Goal: Task Accomplishment & Management: Use online tool/utility

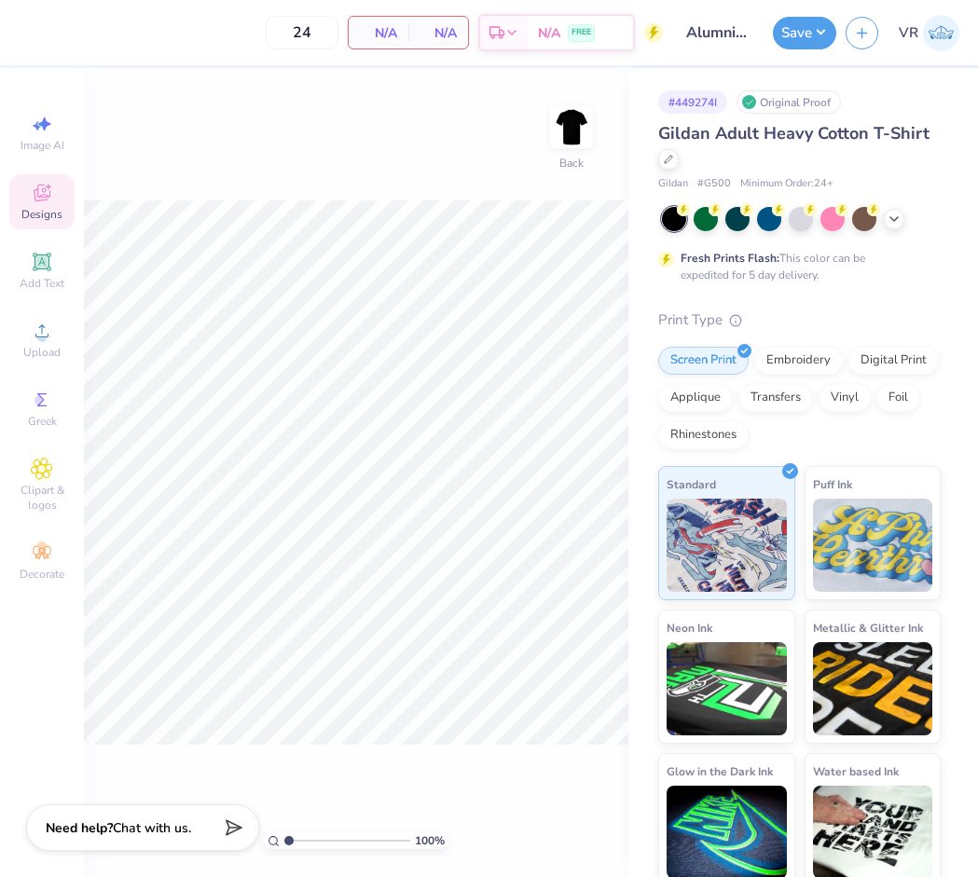
click at [28, 193] on div "Designs" at bounding box center [41, 201] width 65 height 55
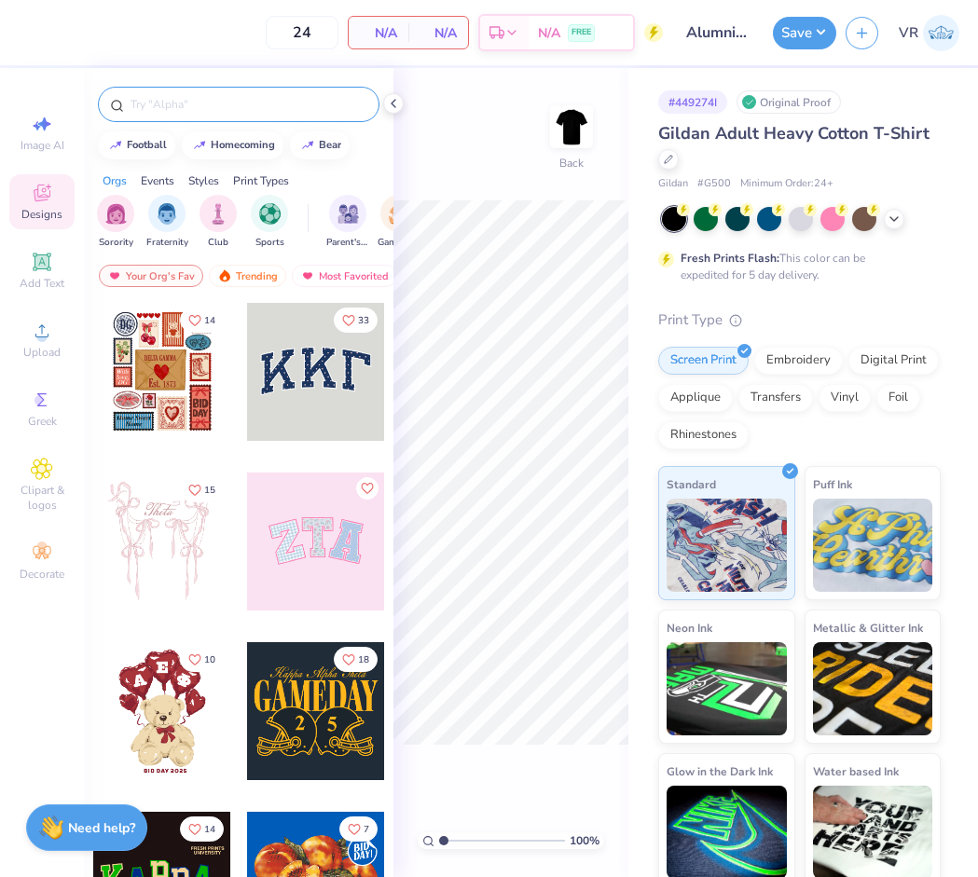
click at [202, 108] on input "text" at bounding box center [248, 104] width 239 height 19
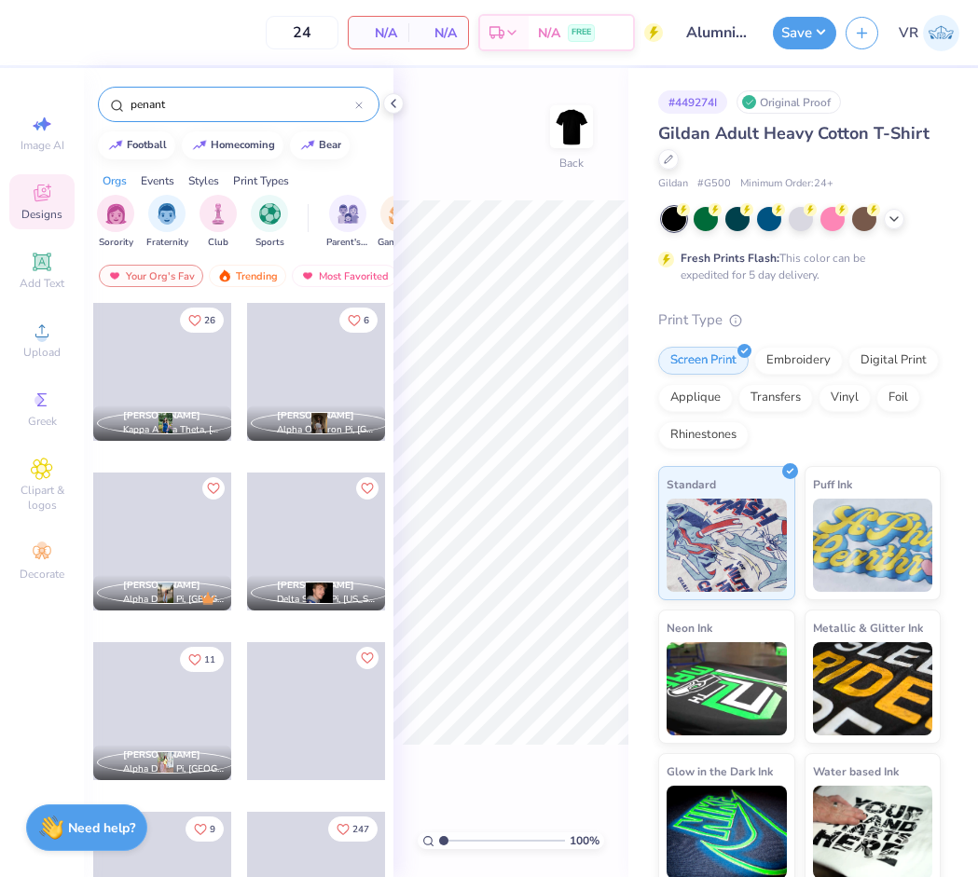
type input "penant"
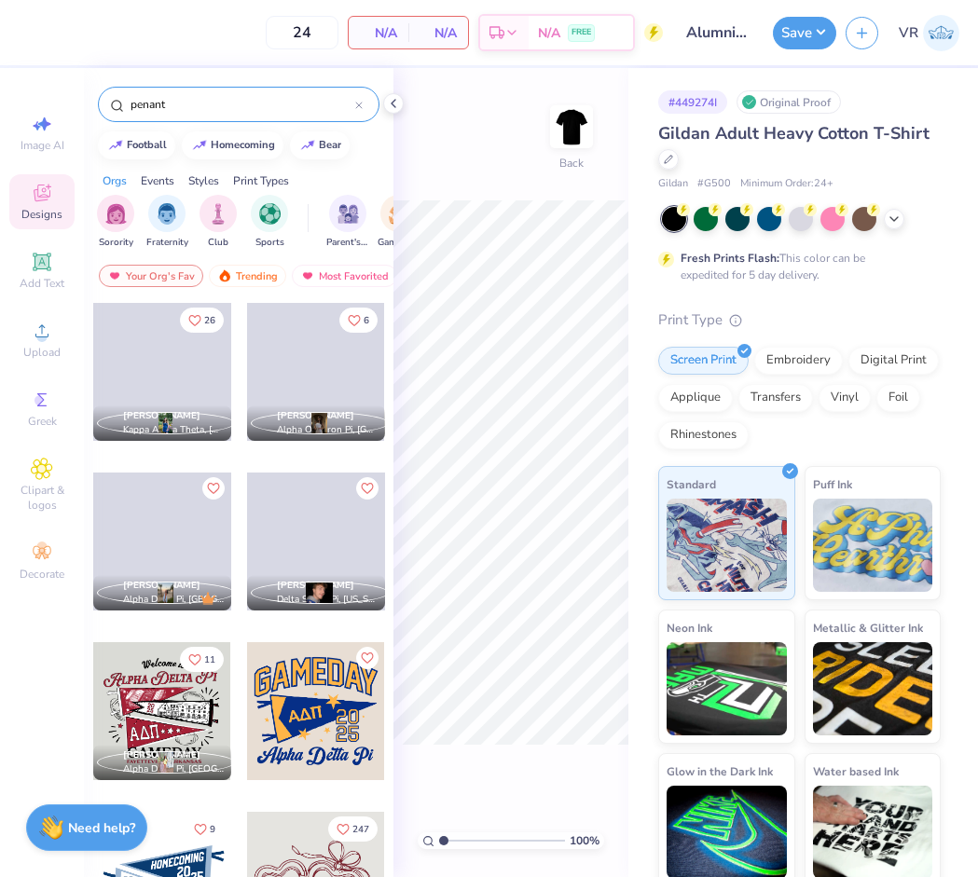
drag, startPoint x: 288, startPoint y: 7, endPoint x: 184, endPoint y: 681, distance: 681.1
click at [184, 681] on div at bounding box center [162, 711] width 138 height 138
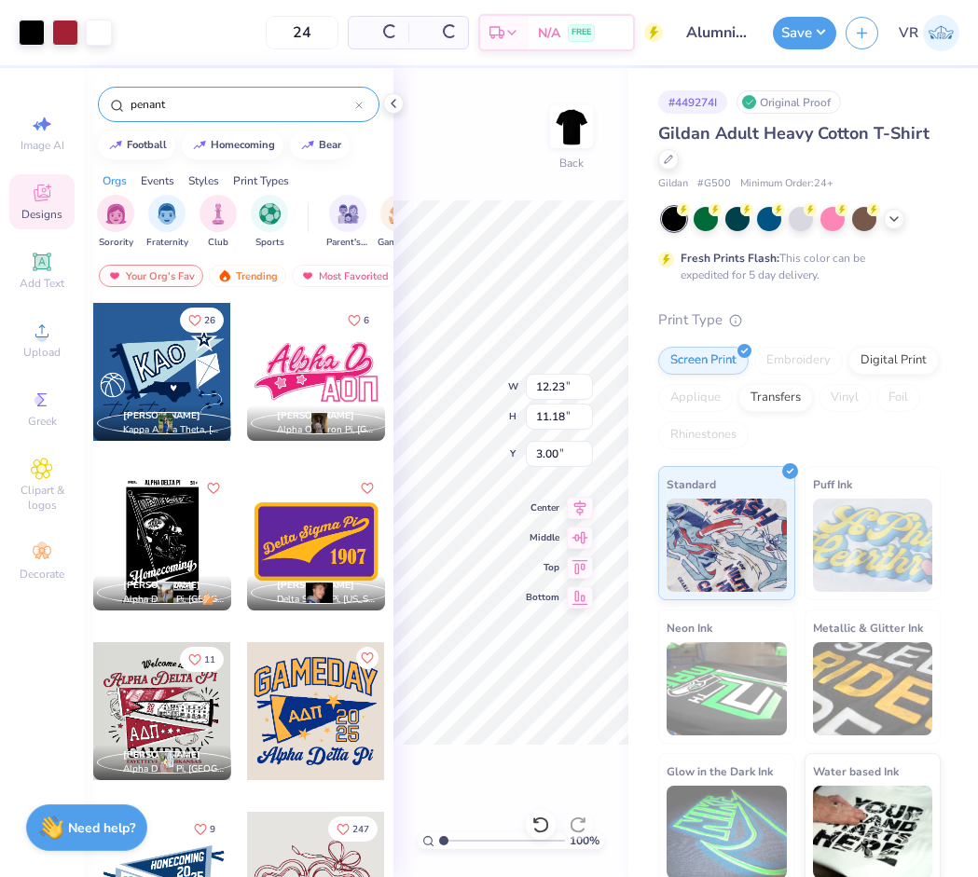
click at [392, 101] on icon at bounding box center [393, 103] width 15 height 15
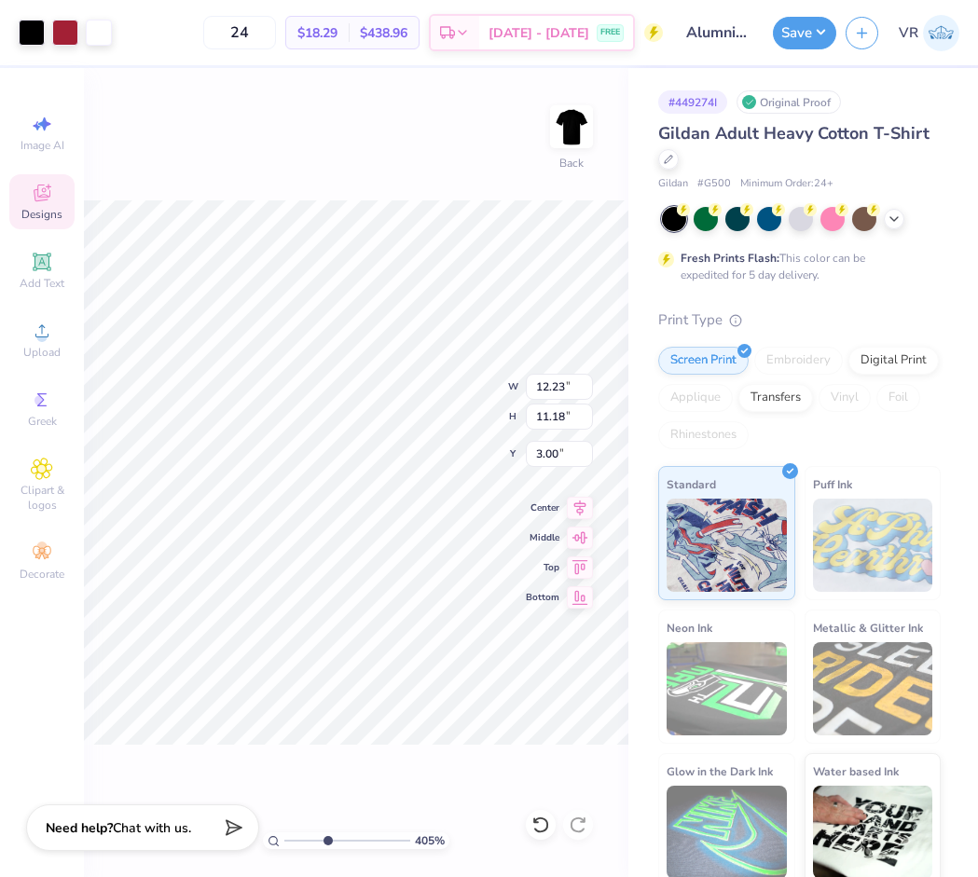
drag, startPoint x: 293, startPoint y: 840, endPoint x: 327, endPoint y: 809, distance: 46.2
click at [327, 833] on input "range" at bounding box center [347, 840] width 126 height 17
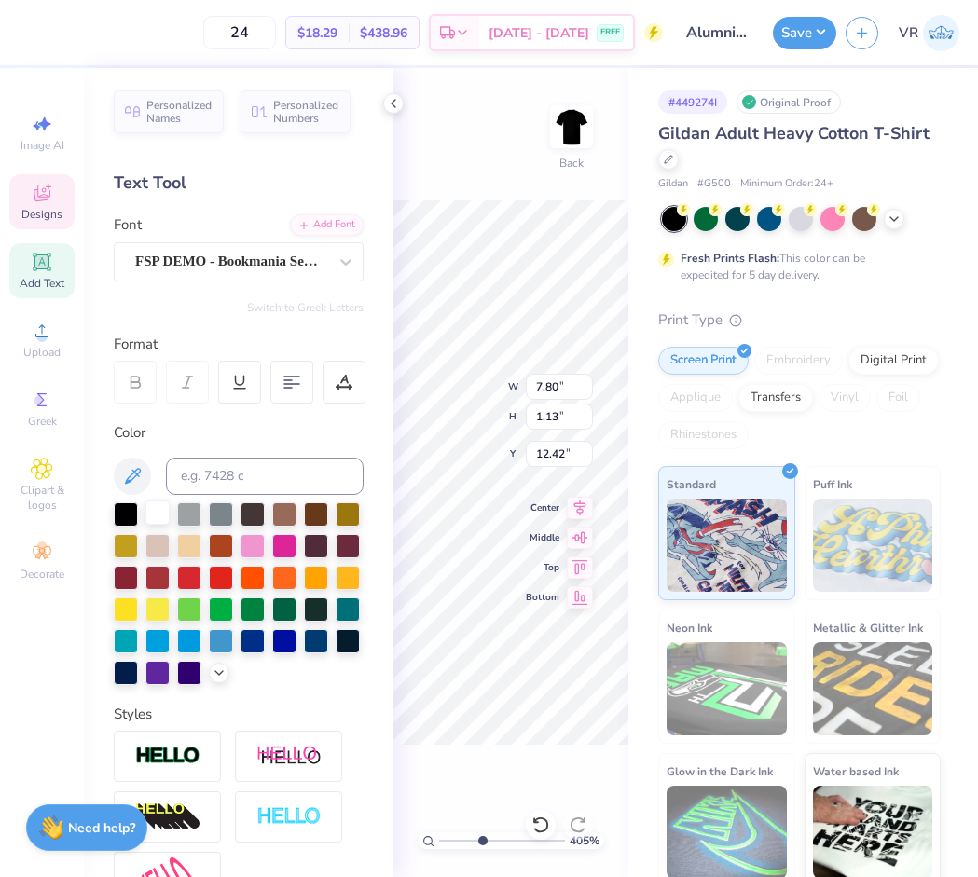
click at [151, 501] on div at bounding box center [157, 513] width 24 height 24
click at [392, 103] on icon at bounding box center [393, 103] width 15 height 15
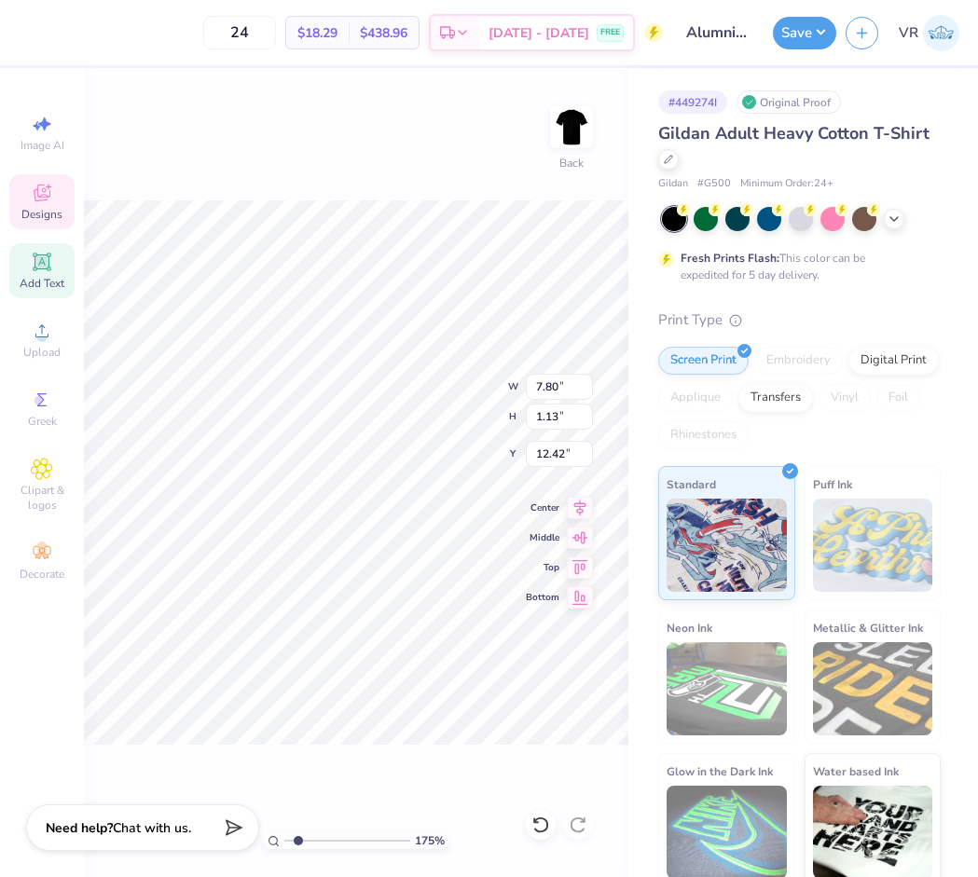
drag, startPoint x: 326, startPoint y: 840, endPoint x: 298, endPoint y: 825, distance: 31.7
click at [298, 832] on input "range" at bounding box center [347, 840] width 126 height 17
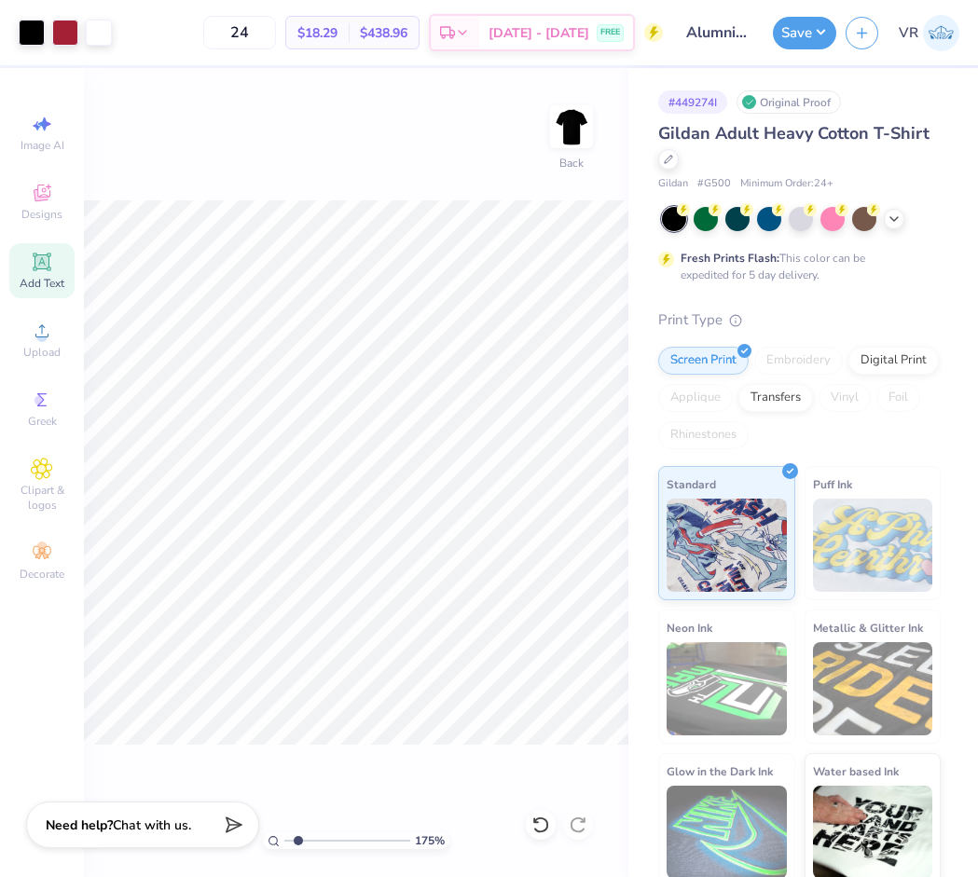
drag, startPoint x: 299, startPoint y: 842, endPoint x: 201, endPoint y: 807, distance: 103.8
click at [284, 832] on input "range" at bounding box center [347, 840] width 126 height 17
click at [28, 30] on div at bounding box center [32, 31] width 26 height 26
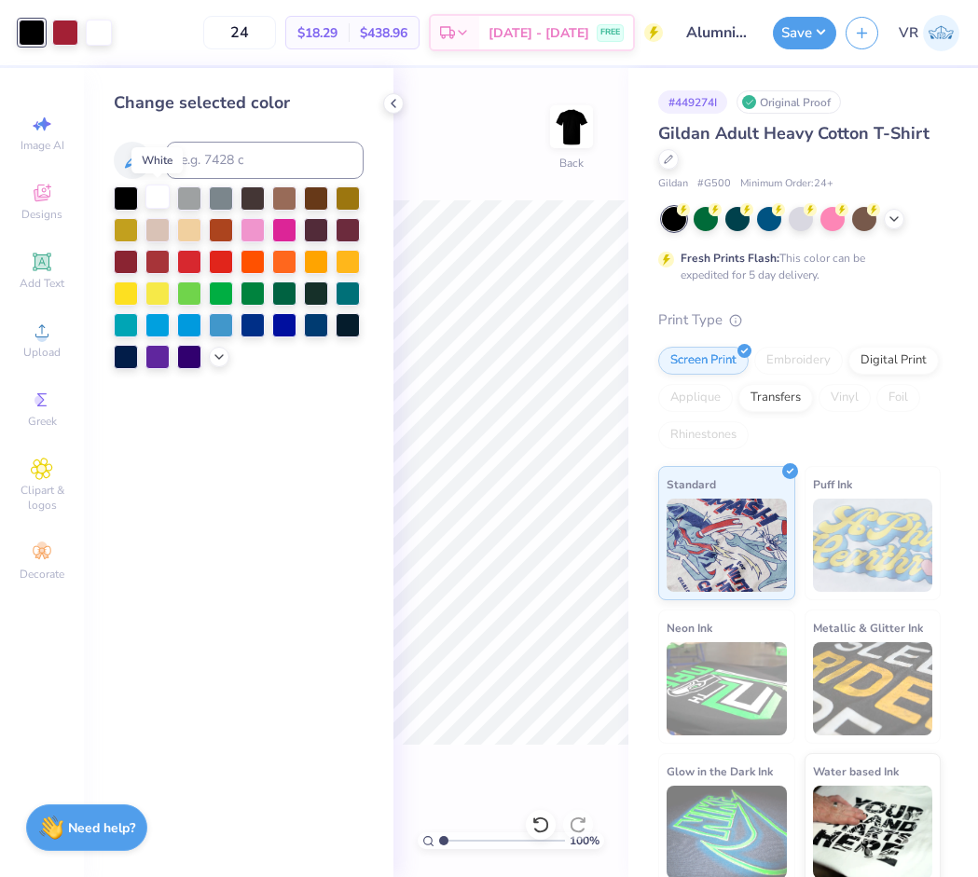
click at [159, 199] on div at bounding box center [157, 197] width 24 height 24
click at [392, 103] on icon at bounding box center [393, 103] width 15 height 15
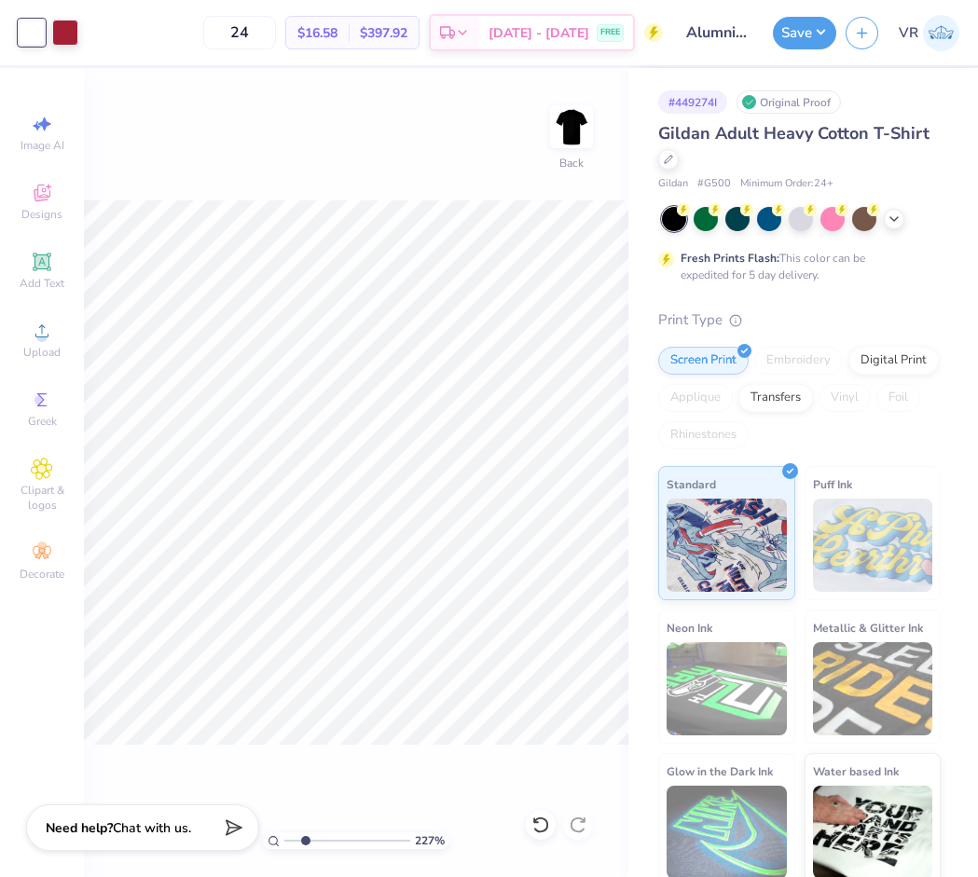
type input "2.27"
click at [305, 839] on input "range" at bounding box center [347, 840] width 126 height 17
drag, startPoint x: 473, startPoint y: 106, endPoint x: 382, endPoint y: 144, distance: 98.2
click at [382, 144] on div "227 % Back" at bounding box center [356, 472] width 544 height 809
click at [215, 126] on div "227 % Back" at bounding box center [356, 472] width 544 height 809
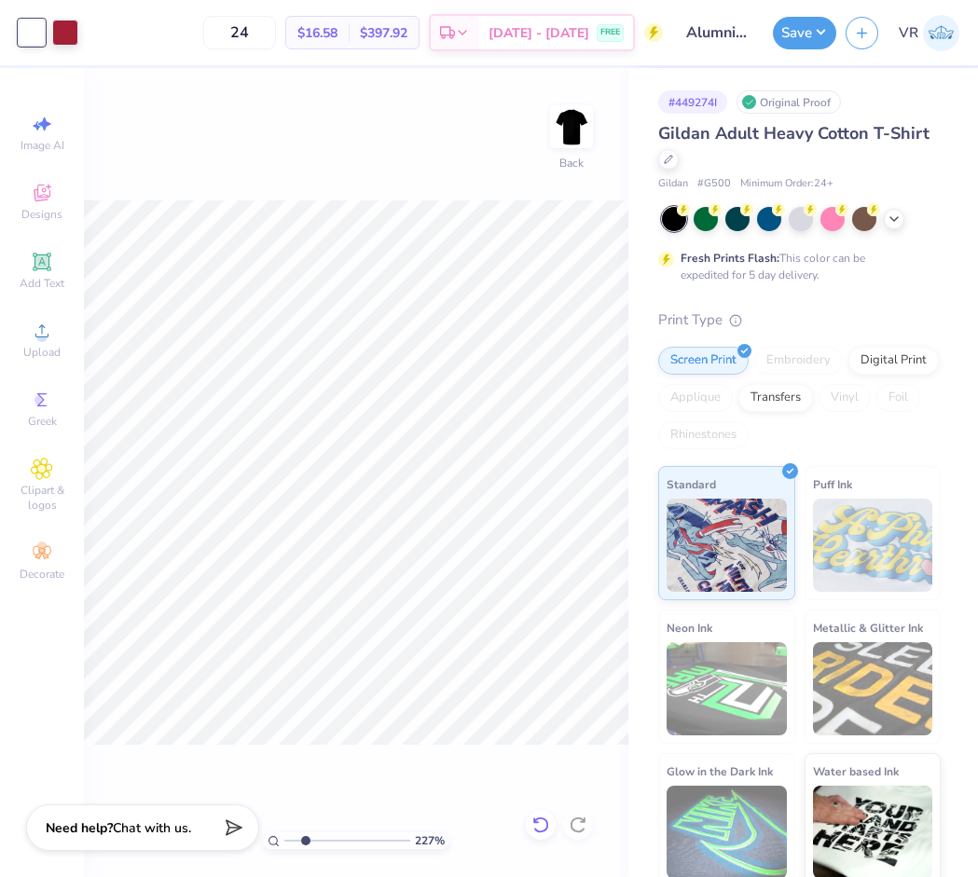
click at [544, 825] on icon at bounding box center [540, 825] width 19 height 19
click at [544, 830] on icon at bounding box center [540, 825] width 19 height 19
click at [20, 26] on div at bounding box center [32, 31] width 26 height 26
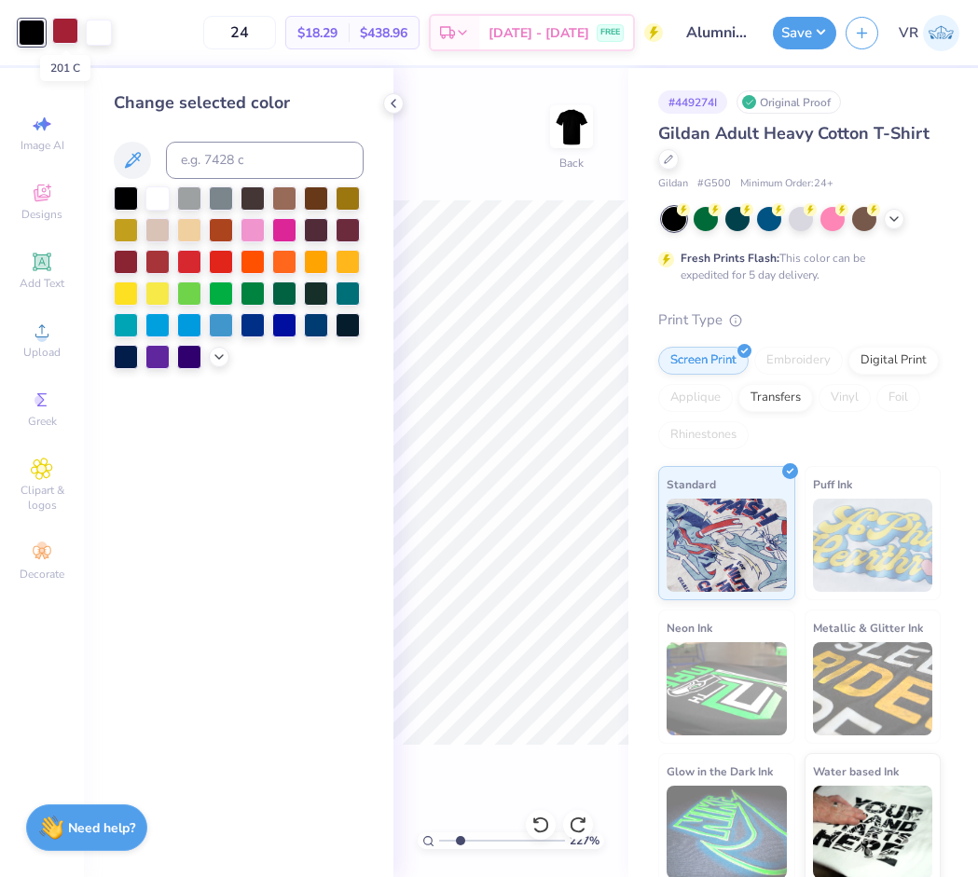
click at [68, 34] on div at bounding box center [65, 31] width 26 height 26
click at [37, 33] on div at bounding box center [32, 31] width 26 height 26
click at [196, 169] on input at bounding box center [265, 160] width 198 height 37
type input "201"
click at [388, 103] on icon at bounding box center [393, 103] width 15 height 15
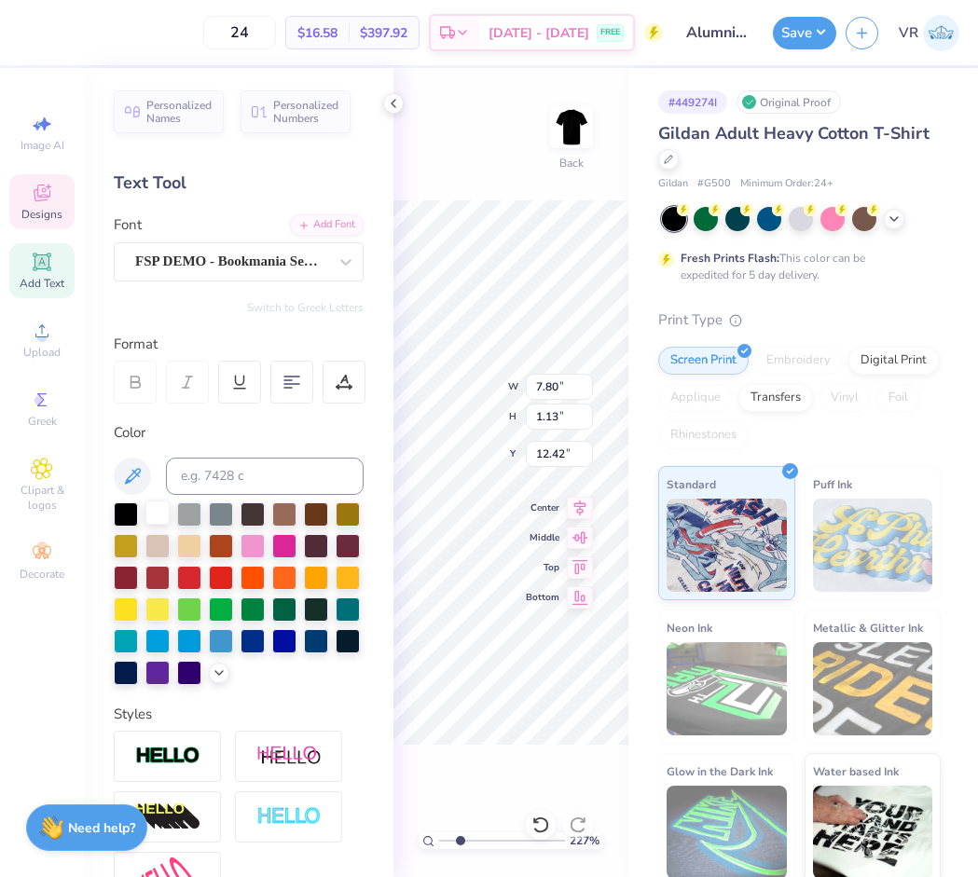
click at [153, 511] on div at bounding box center [157, 513] width 24 height 24
click at [394, 106] on polyline at bounding box center [394, 103] width 4 height 7
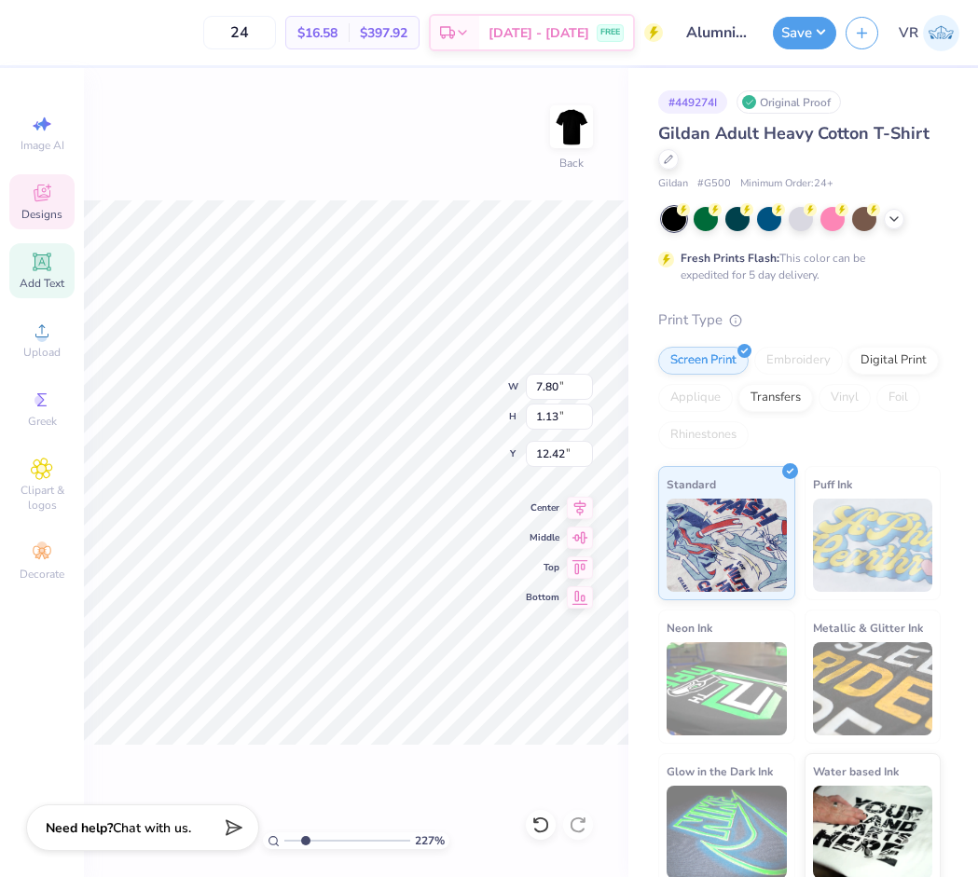
type input "12.02"
type input "1.86"
type input "4.21"
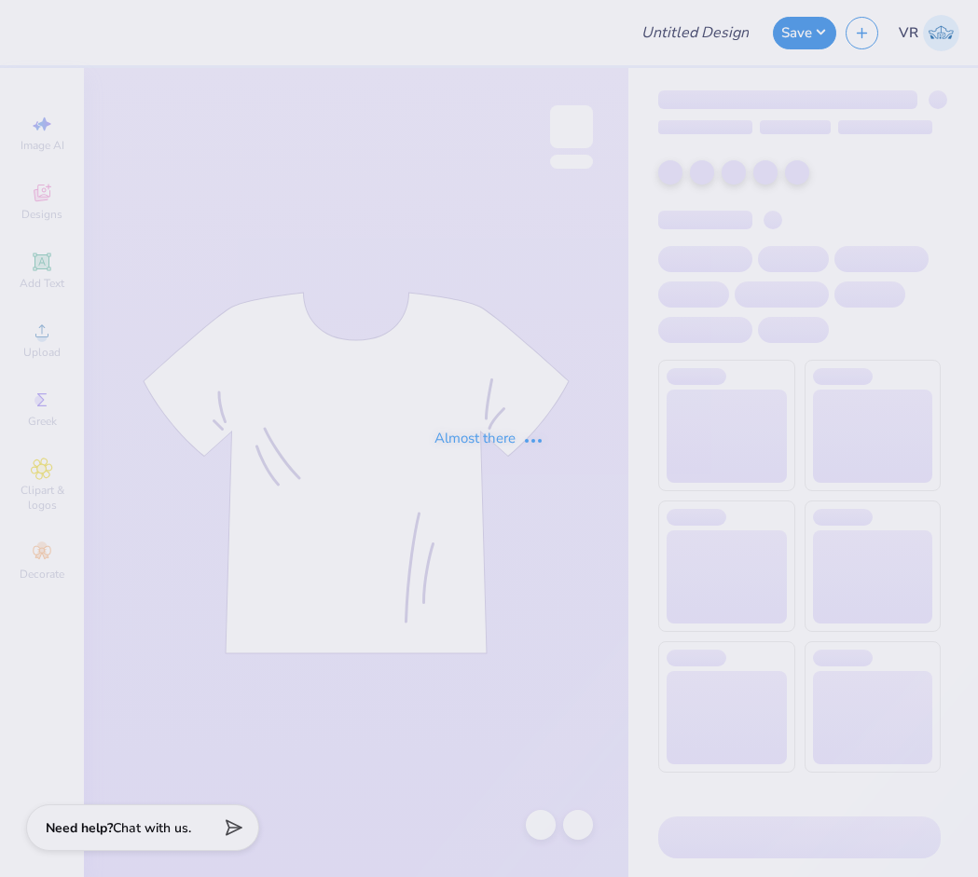
type input "Alumni Game shirts"
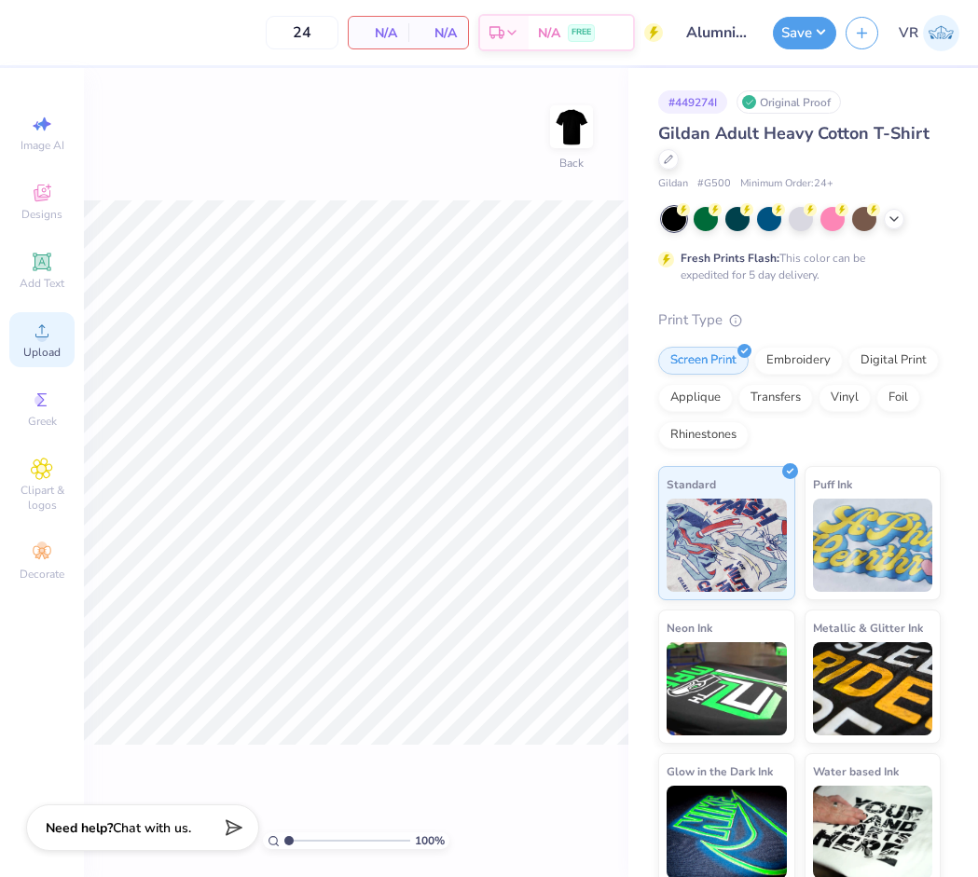
click at [53, 349] on span "Upload" at bounding box center [41, 352] width 37 height 15
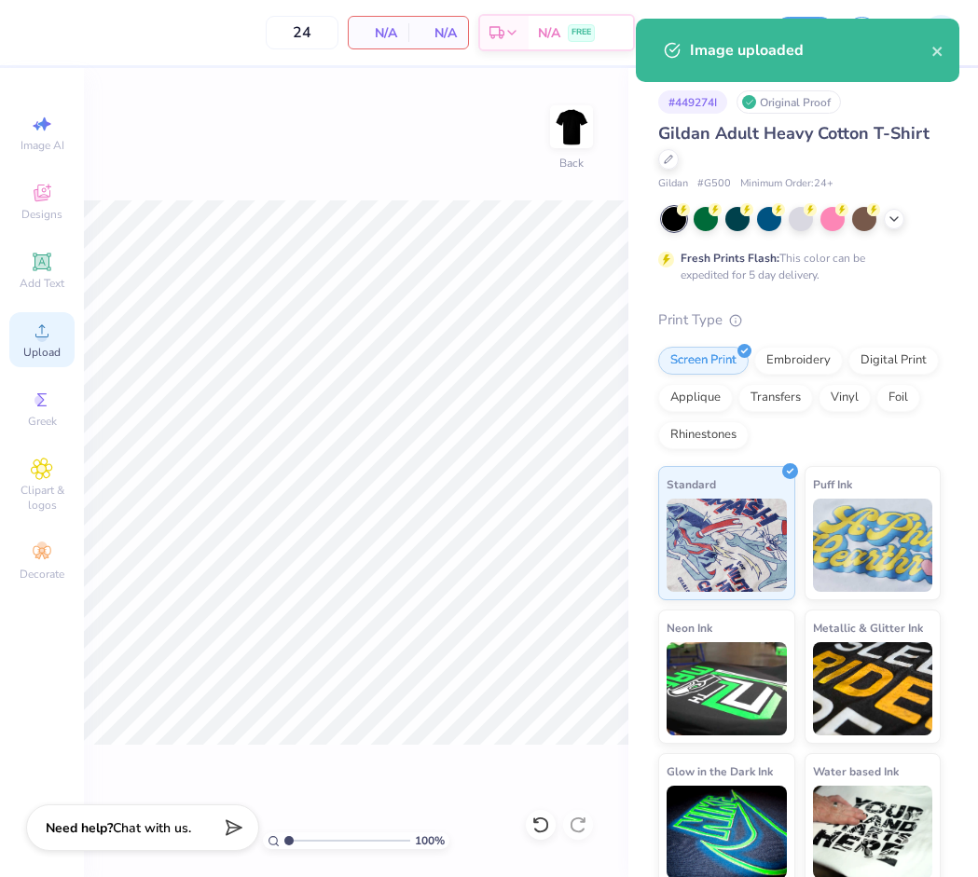
click at [56, 323] on div "Upload" at bounding box center [41, 339] width 65 height 55
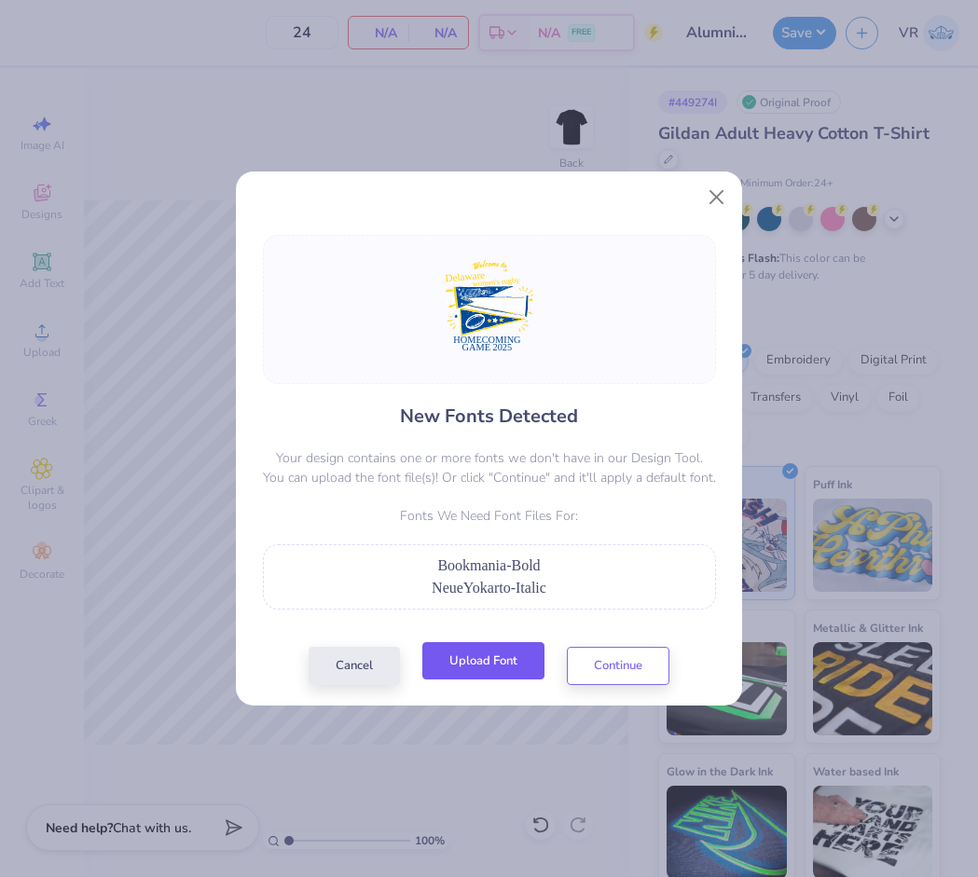
click at [466, 667] on button "Upload Font" at bounding box center [483, 661] width 122 height 38
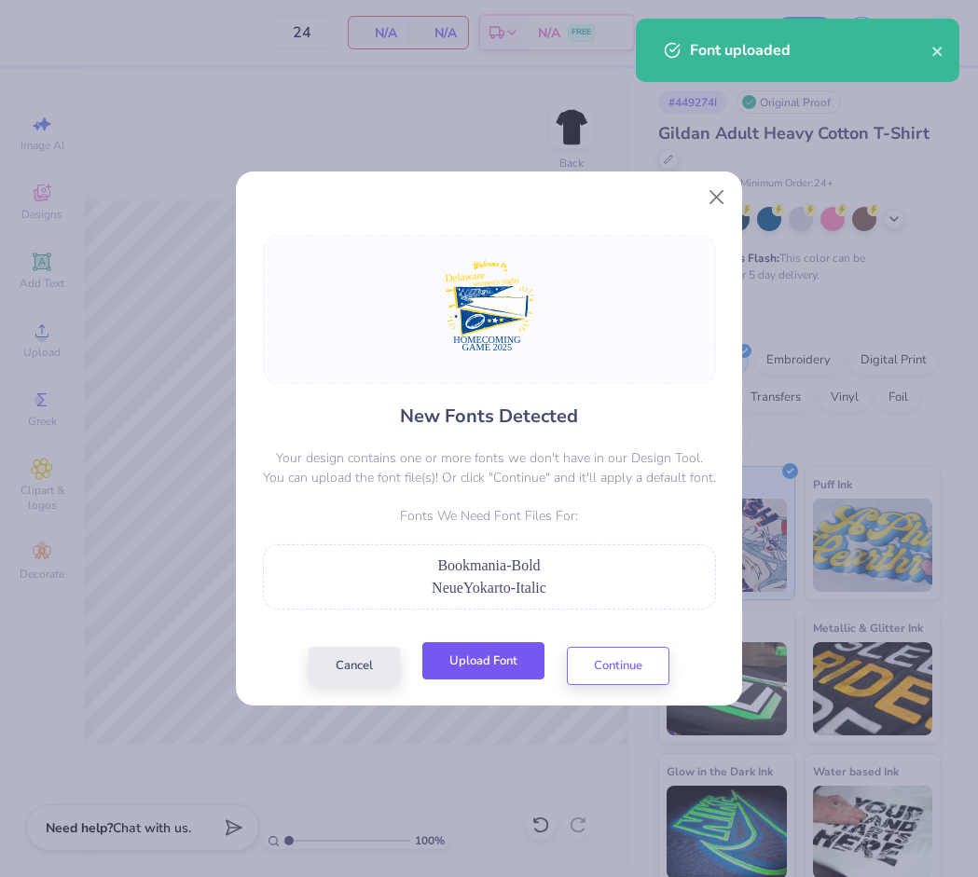
click at [479, 664] on button "Upload Font" at bounding box center [483, 661] width 122 height 38
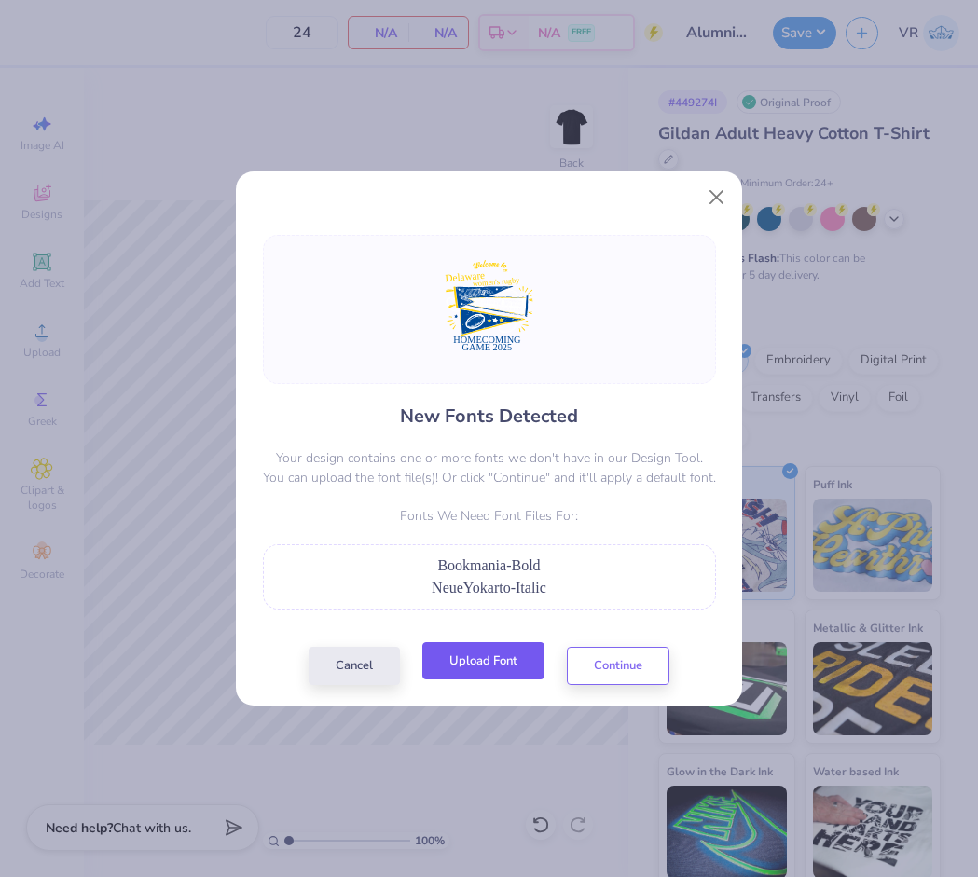
click at [488, 670] on button "Upload Font" at bounding box center [483, 661] width 122 height 38
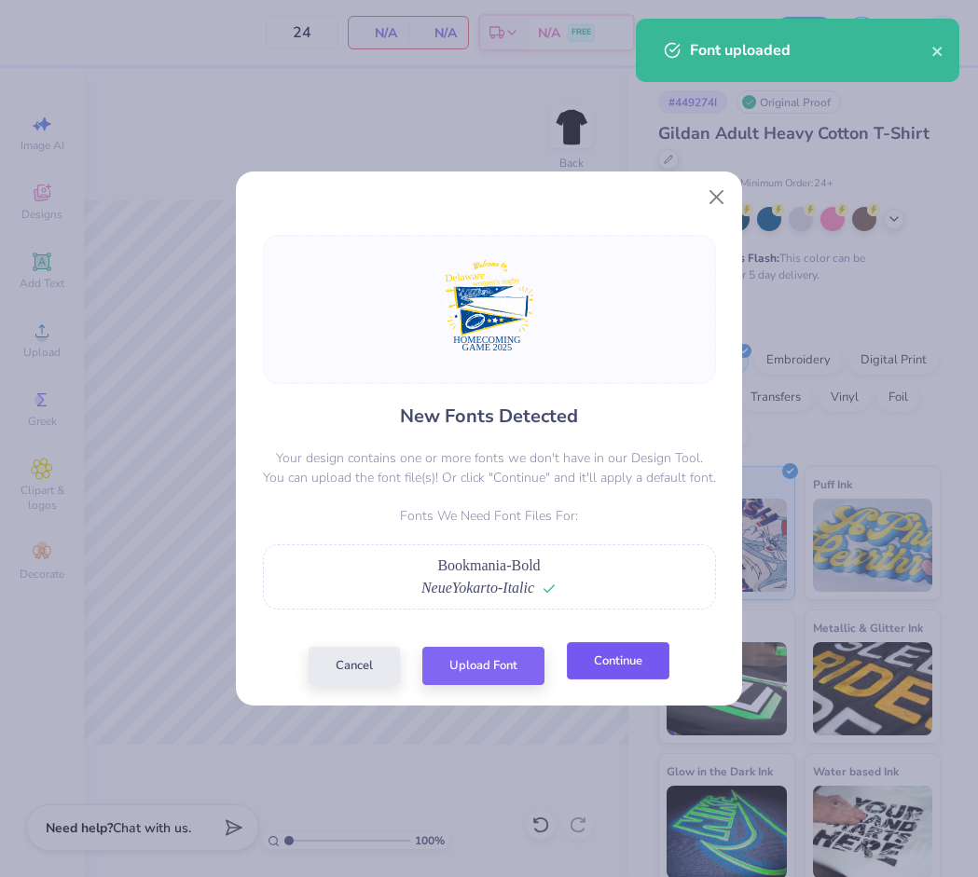
click at [586, 676] on button "Continue" at bounding box center [618, 661] width 103 height 38
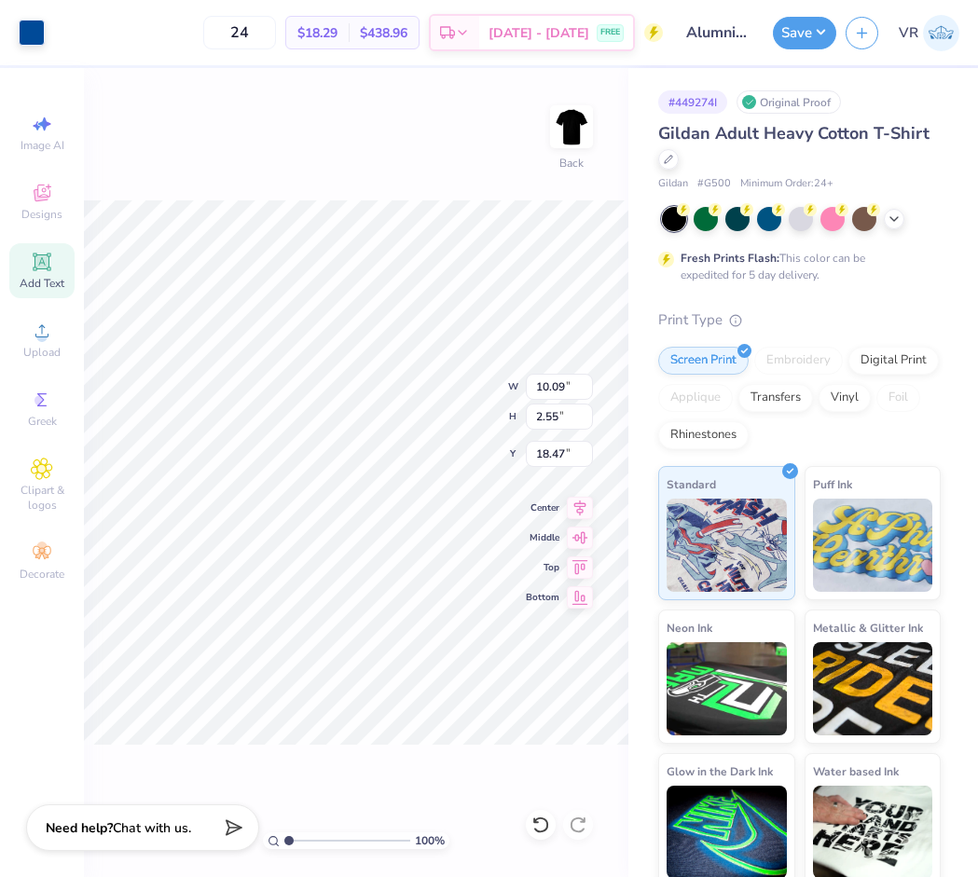
click at [44, 265] on icon at bounding box center [41, 261] width 14 height 14
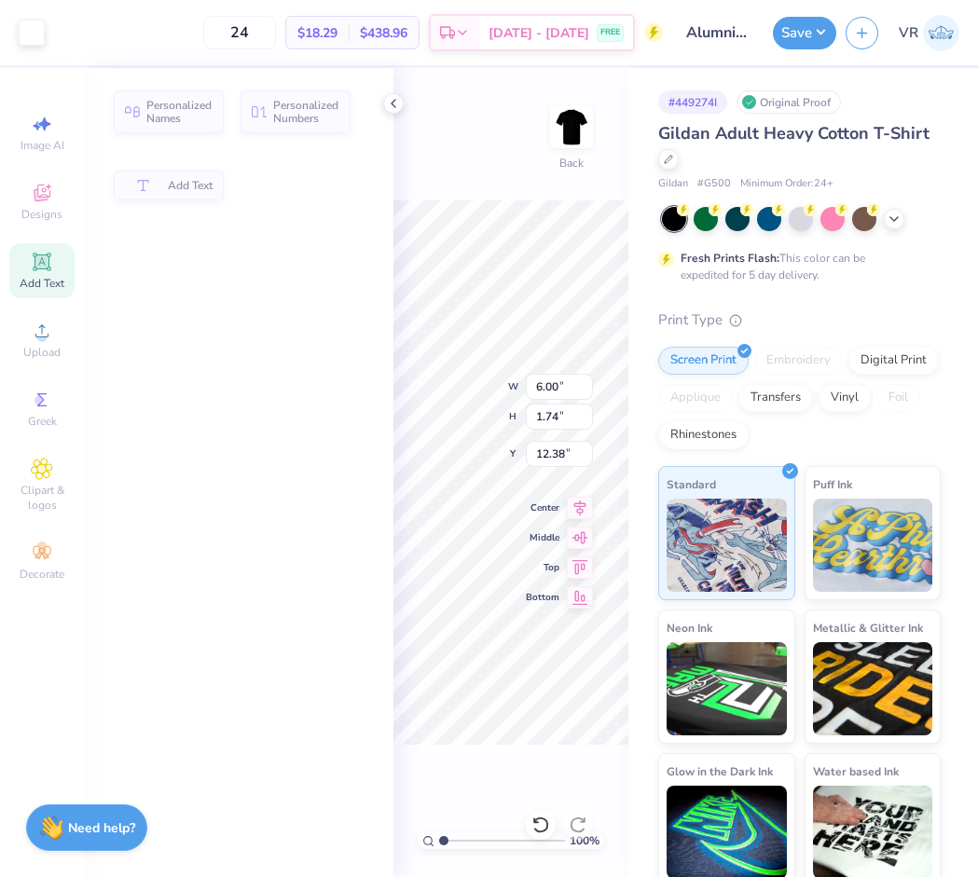
type input "6.00"
type input "1.74"
type input "12.38"
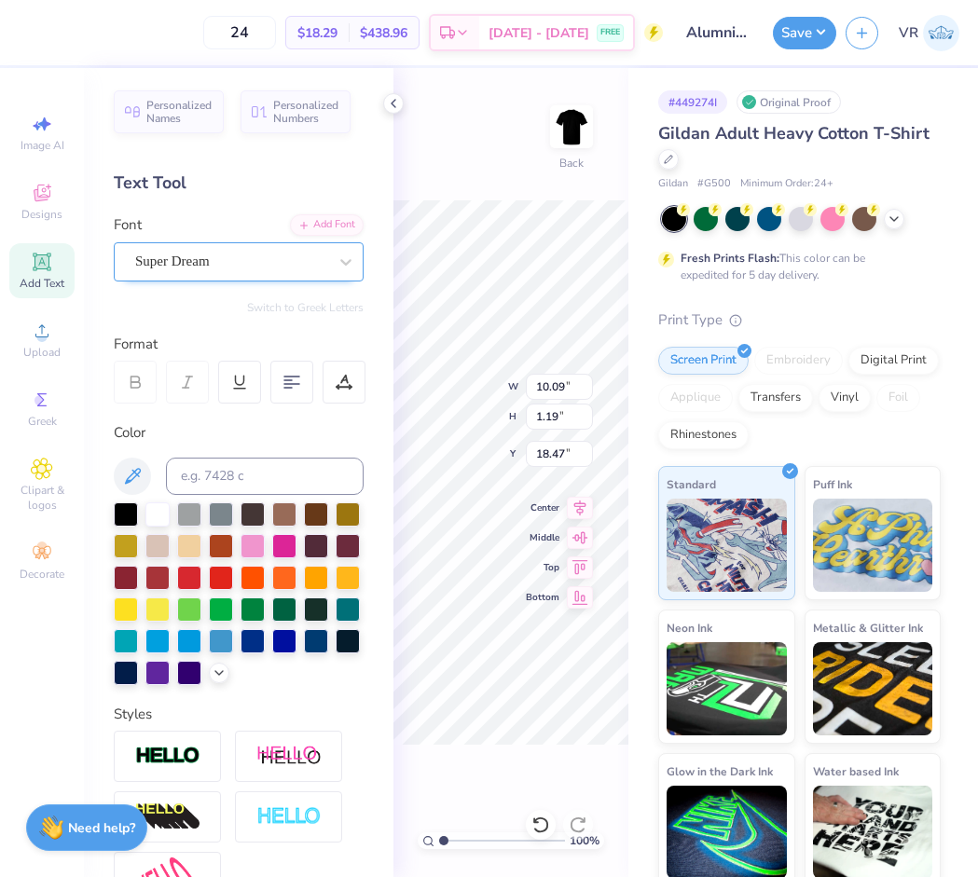
click at [221, 265] on div "Super Dream" at bounding box center [231, 261] width 196 height 29
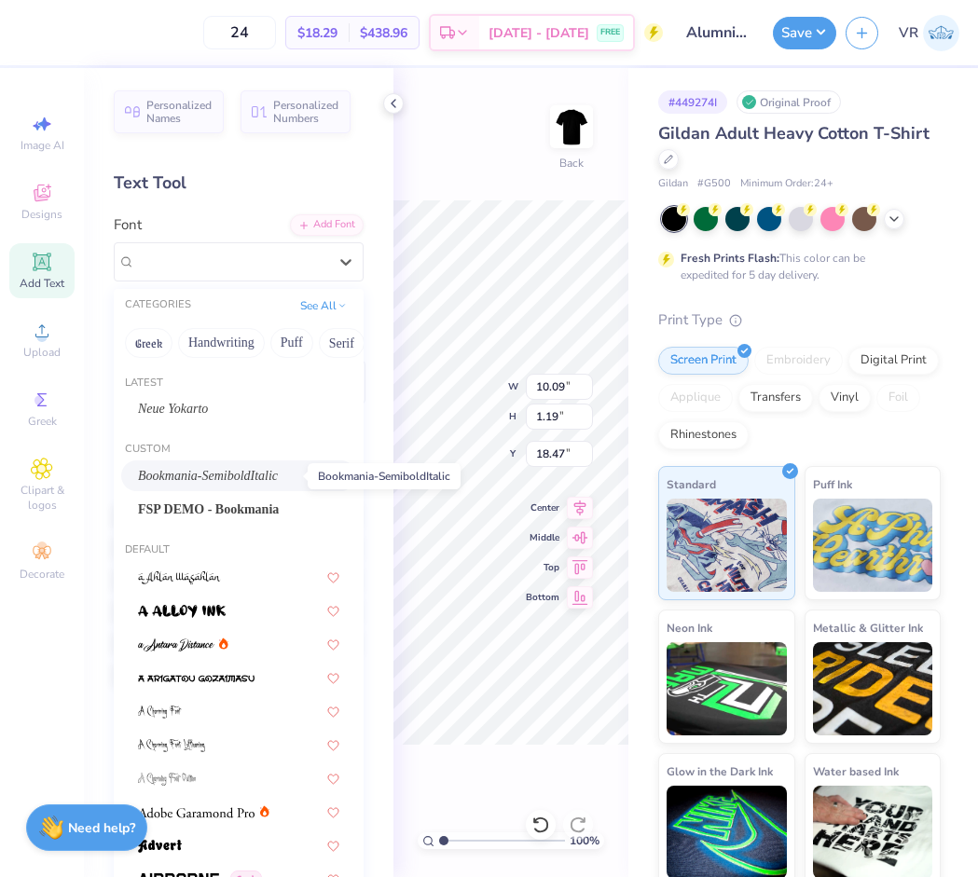
click at [213, 466] on span "Bookmania-SemiboldItalic" at bounding box center [208, 476] width 140 height 20
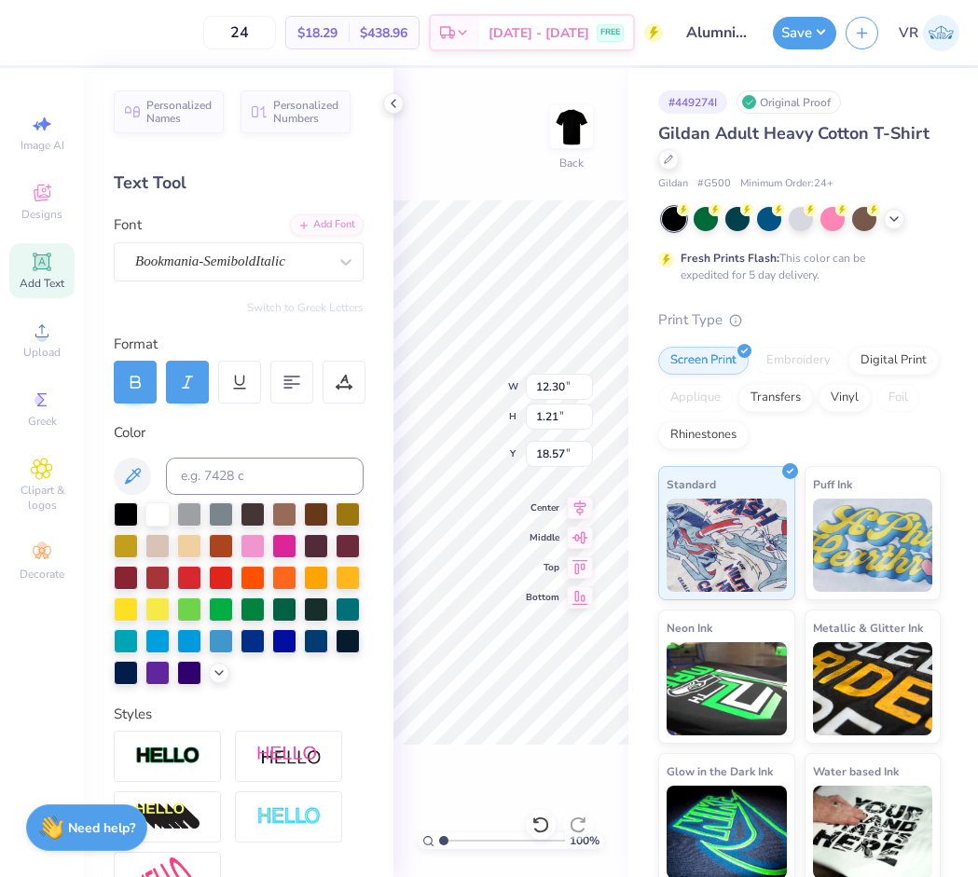
type input "12.30"
type input "1.21"
type input "18.57"
type input "8.55"
type input "1.19"
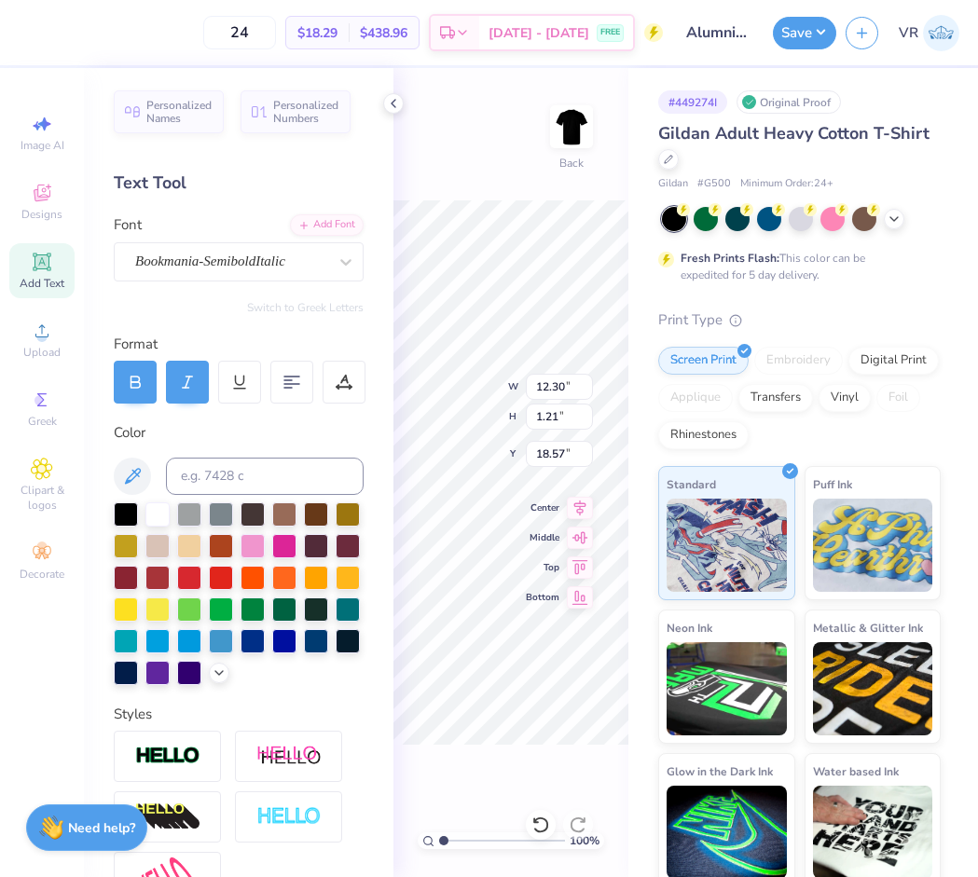
type input "19.83"
type input "12.30"
type input "1.21"
type input "18.57"
click at [176, 378] on div at bounding box center [187, 382] width 43 height 43
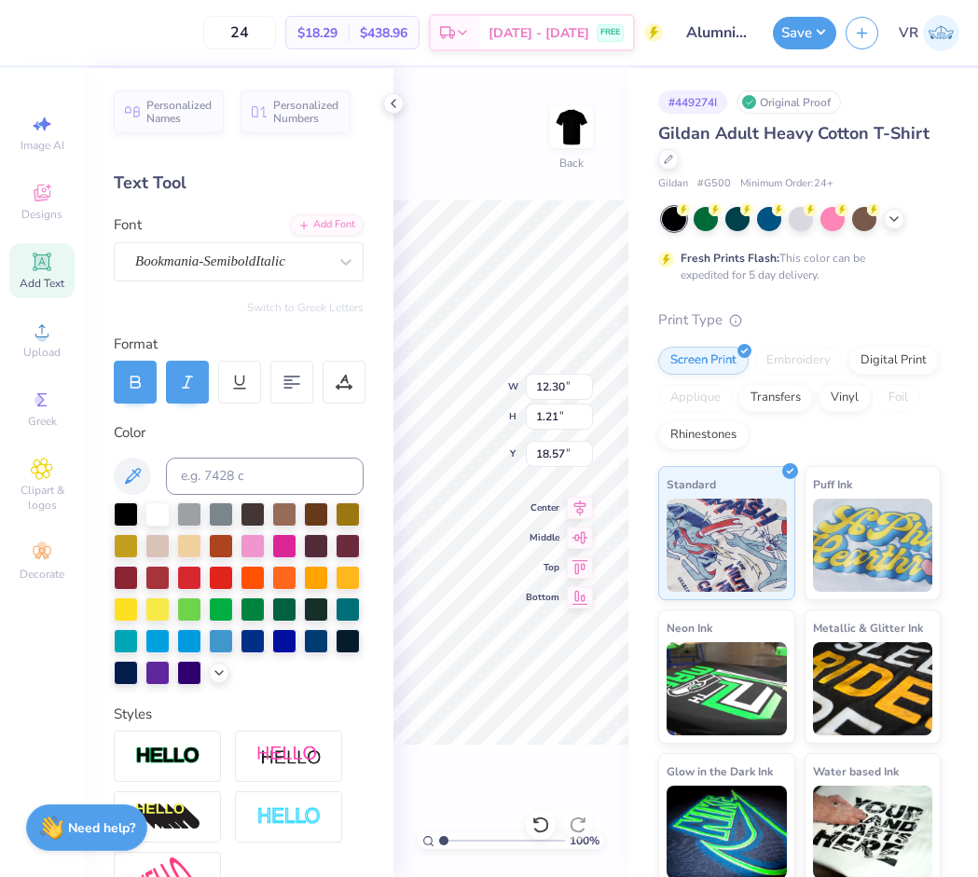
click at [184, 384] on icon at bounding box center [187, 382] width 17 height 17
click at [129, 385] on icon at bounding box center [135, 382] width 17 height 17
click at [226, 380] on div at bounding box center [239, 382] width 43 height 43
type input "1.42"
type input "18.47"
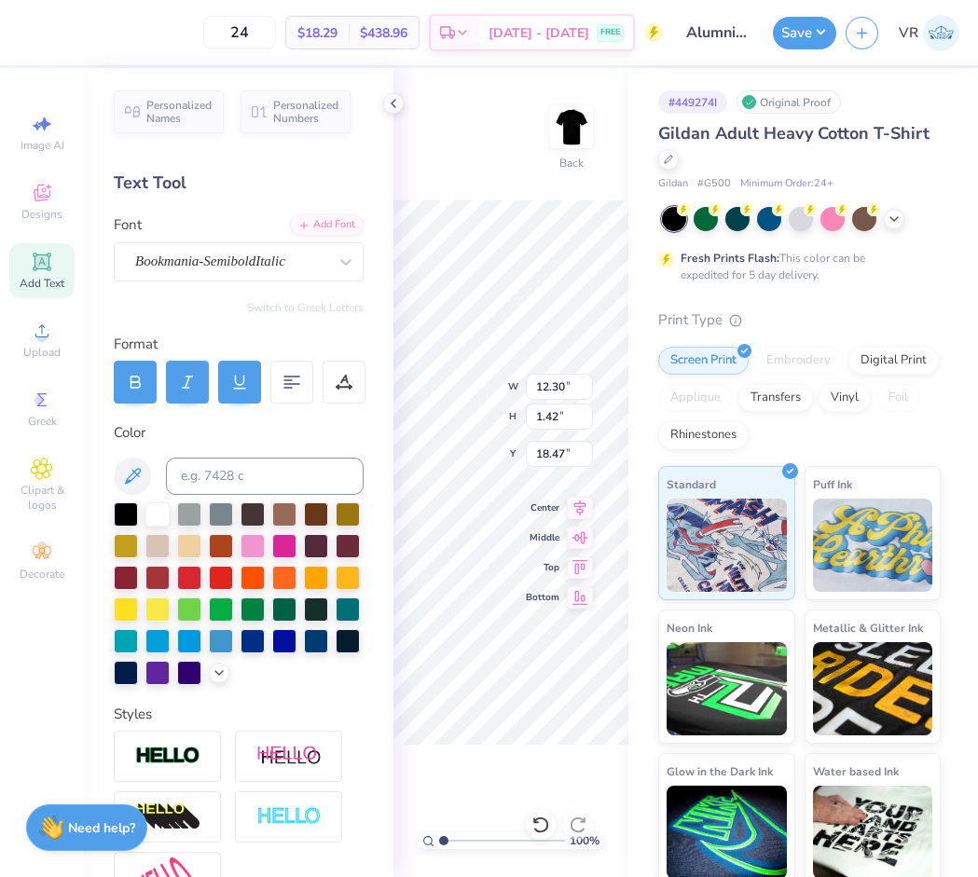
click at [227, 381] on div at bounding box center [239, 382] width 43 height 43
click at [171, 383] on div at bounding box center [187, 382] width 43 height 43
type input "1.21"
type input "18.57"
click at [187, 384] on line at bounding box center [188, 382] width 5 height 11
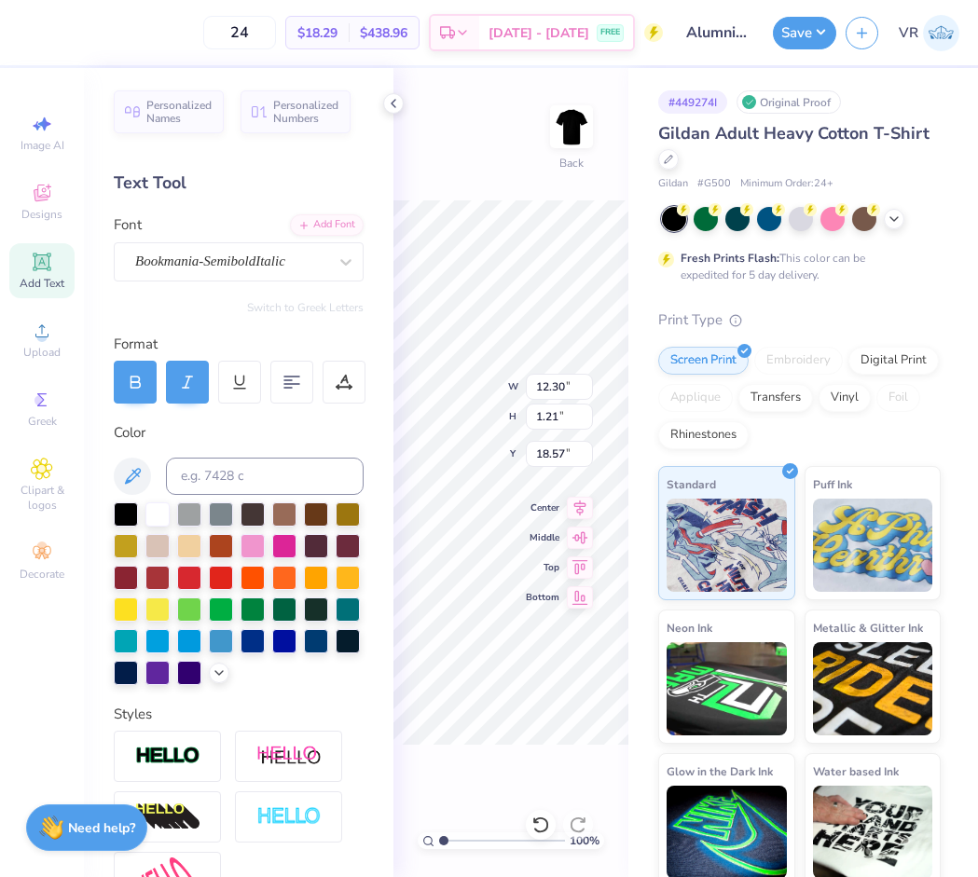
click at [205, 430] on div "Color" at bounding box center [239, 432] width 250 height 21
click at [251, 265] on div "Bookmania-SemiboldItalic" at bounding box center [231, 261] width 196 height 29
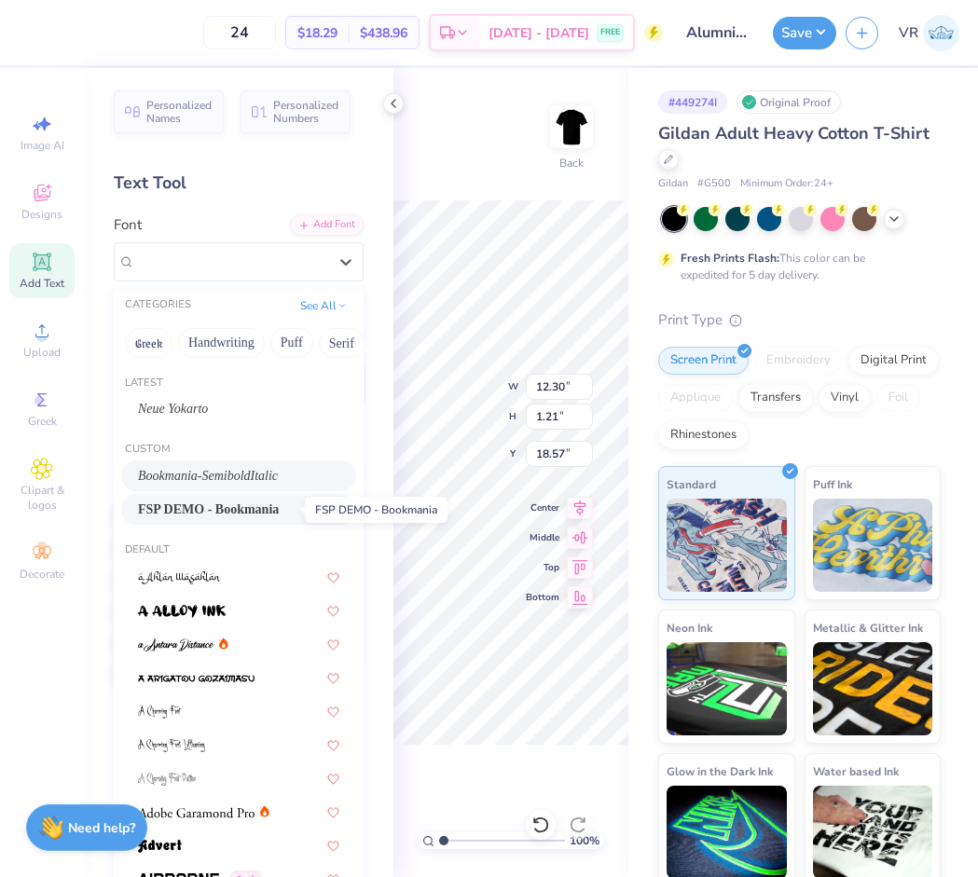
click at [250, 503] on span "FSP DEMO - Bookmania" at bounding box center [208, 510] width 141 height 20
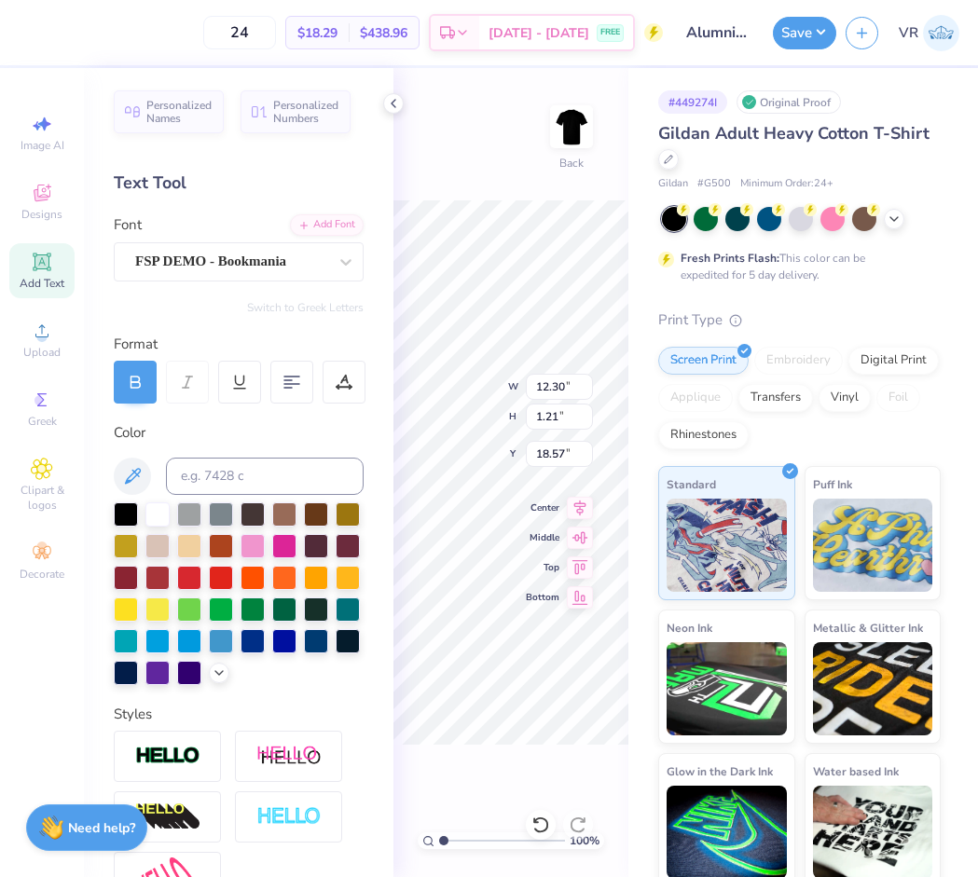
type input "12.27"
click at [234, 264] on div "Super Dream" at bounding box center [231, 261] width 196 height 29
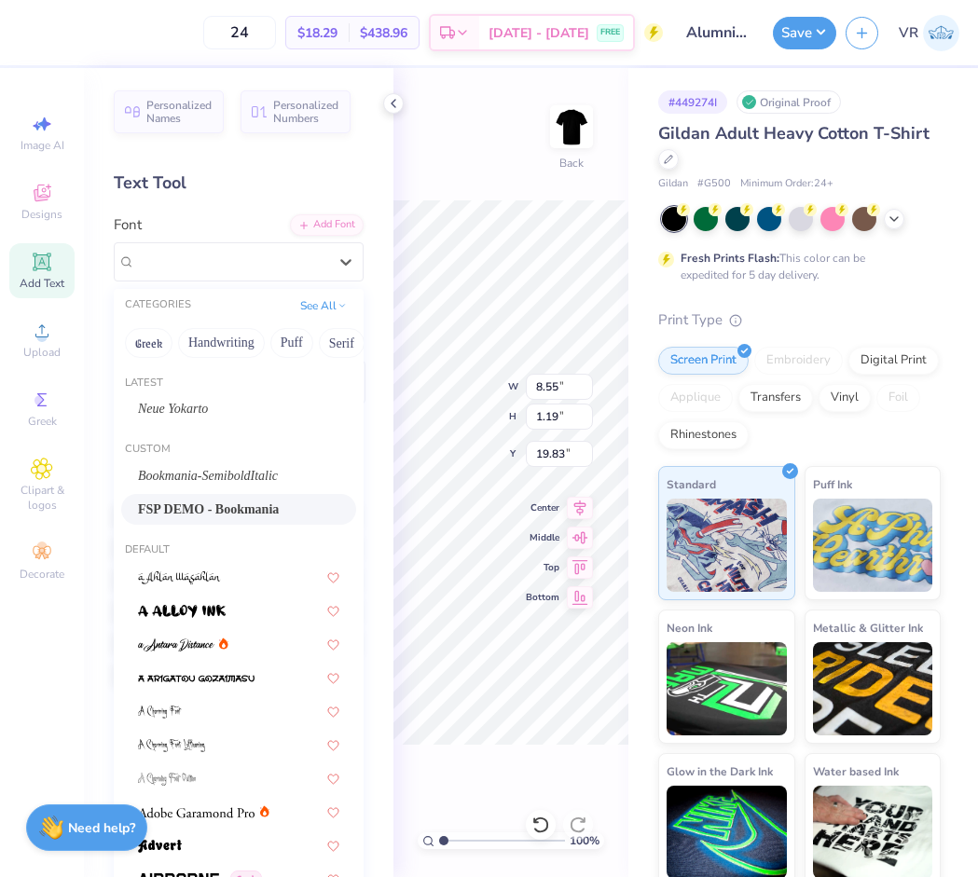
click at [203, 510] on span "FSP DEMO - Bookmania" at bounding box center [208, 510] width 141 height 20
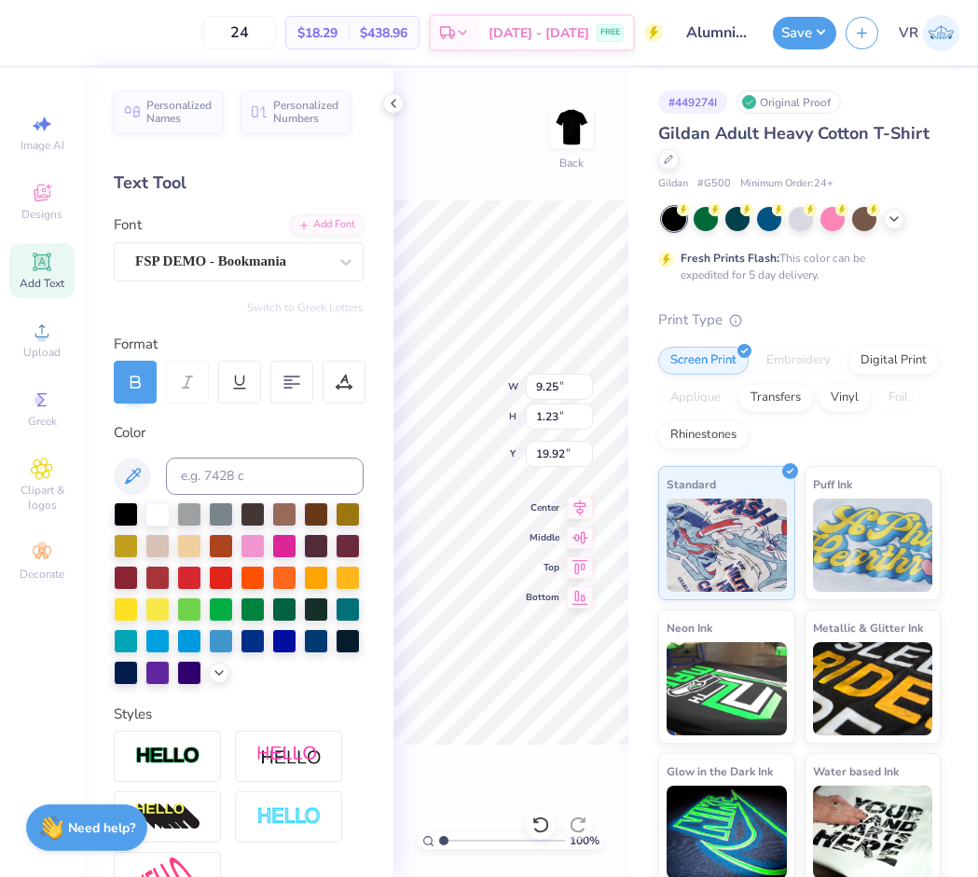
type input "9.25"
type input "1.23"
type input "19.92"
click at [383, 106] on div at bounding box center [393, 103] width 21 height 21
type input "2.58"
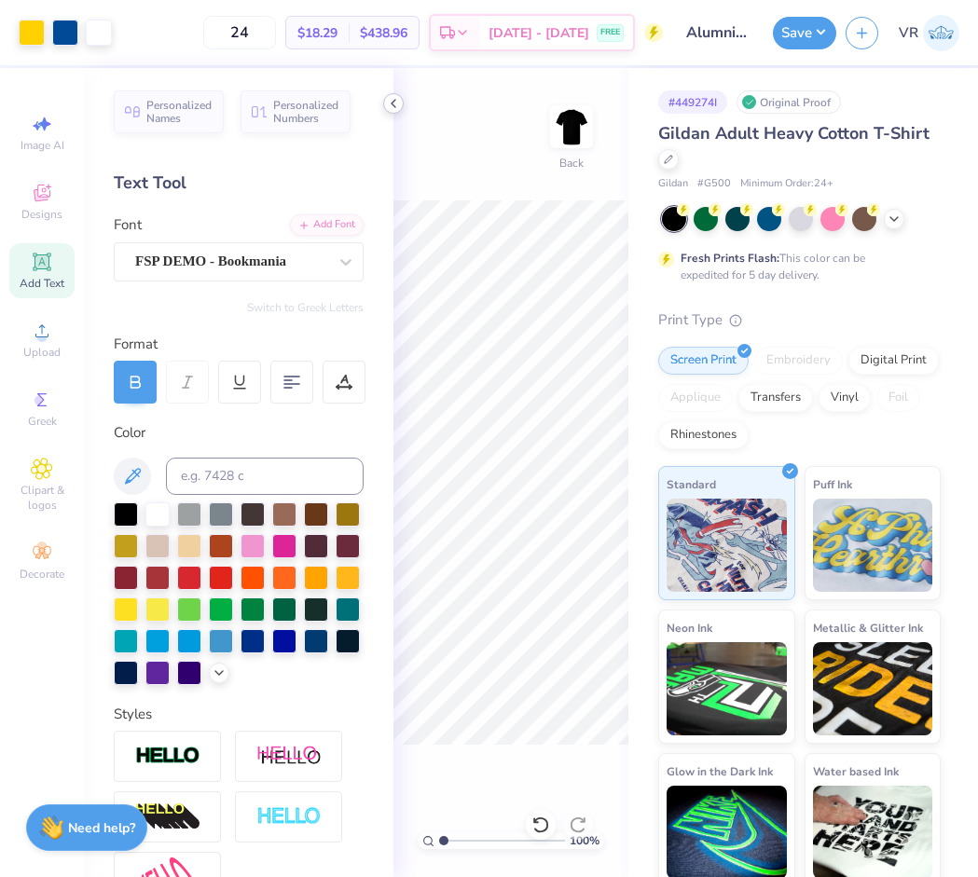
click at [387, 103] on icon at bounding box center [393, 103] width 15 height 15
type input "9.25"
type input "1.23"
click at [582, 541] on icon at bounding box center [580, 535] width 26 height 22
type input "19.92"
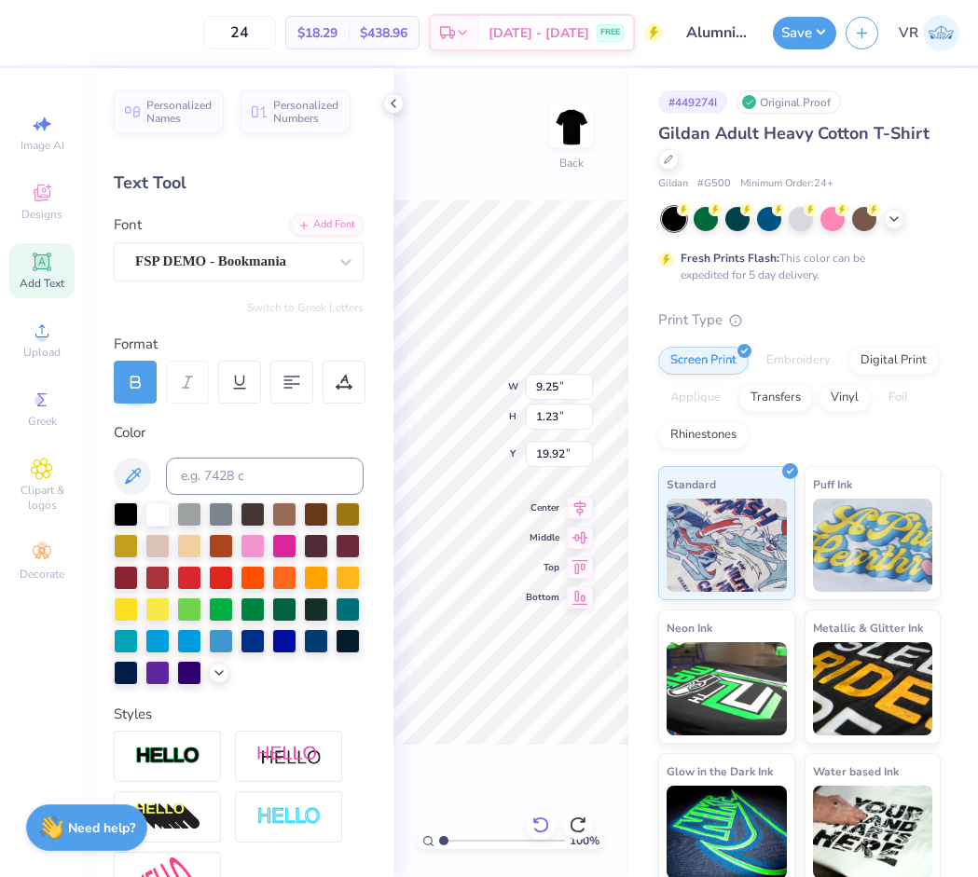
click at [549, 821] on icon at bounding box center [540, 825] width 19 height 19
type input "12.27"
type input "1.21"
type input "18.57"
type input "9.25"
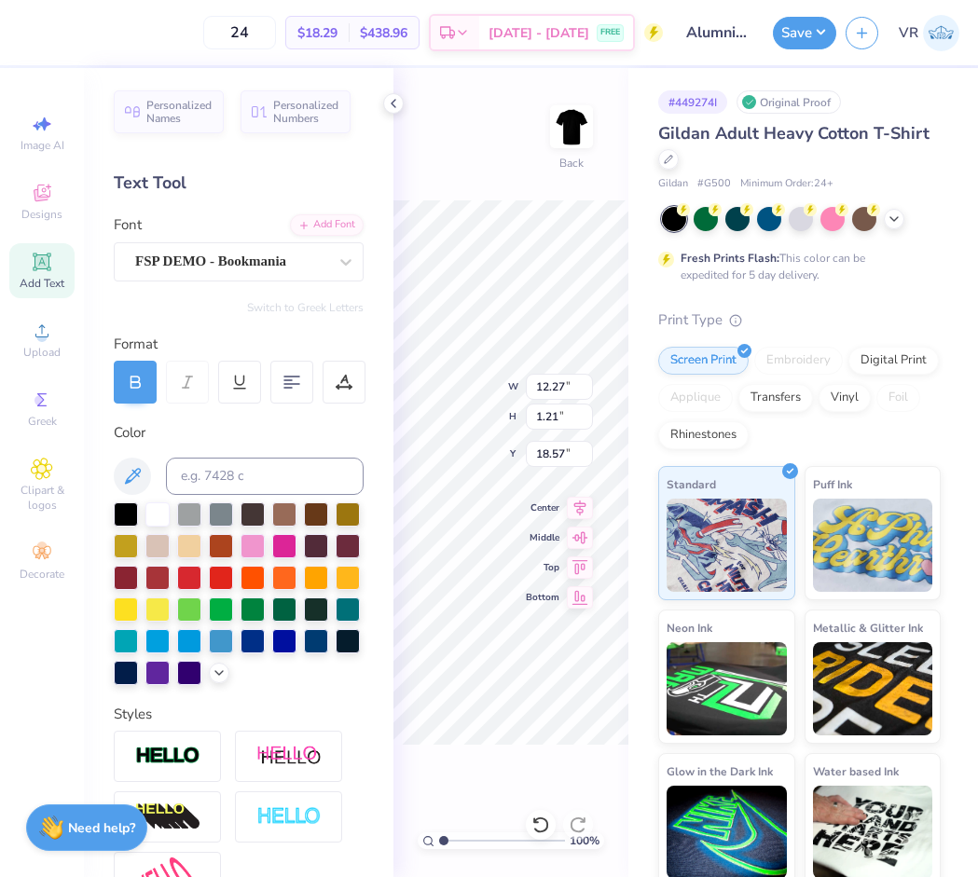
type input "1.23"
type input "19.92"
click at [388, 99] on icon at bounding box center [393, 103] width 15 height 15
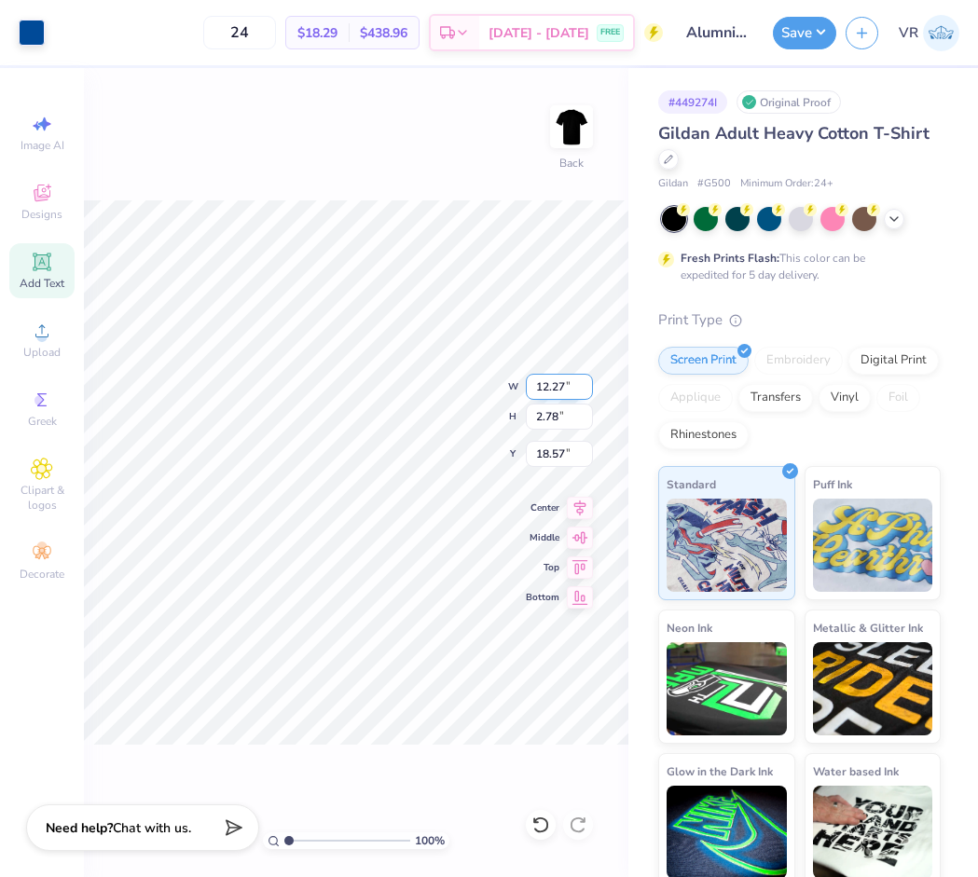
click at [549, 382] on input "12.27" at bounding box center [559, 387] width 67 height 26
type input "10.00"
type input "2.26"
type input "18.83"
type input "10.03"
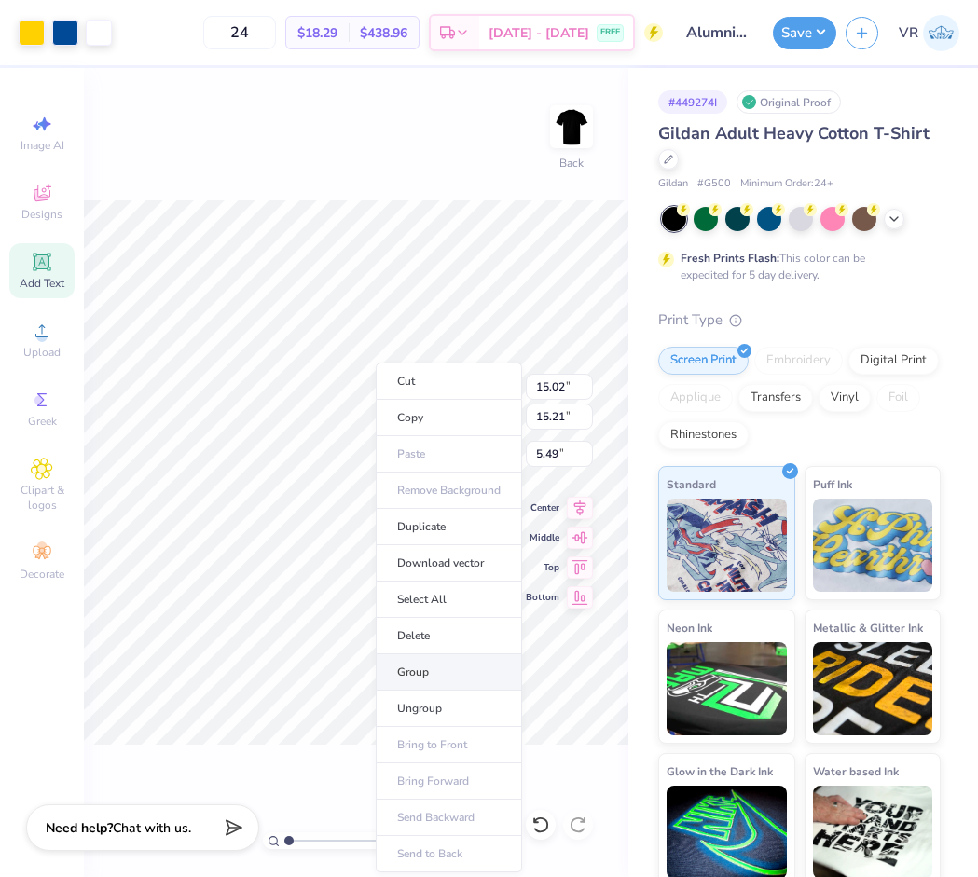
click at [435, 670] on li "Group" at bounding box center [449, 672] width 146 height 36
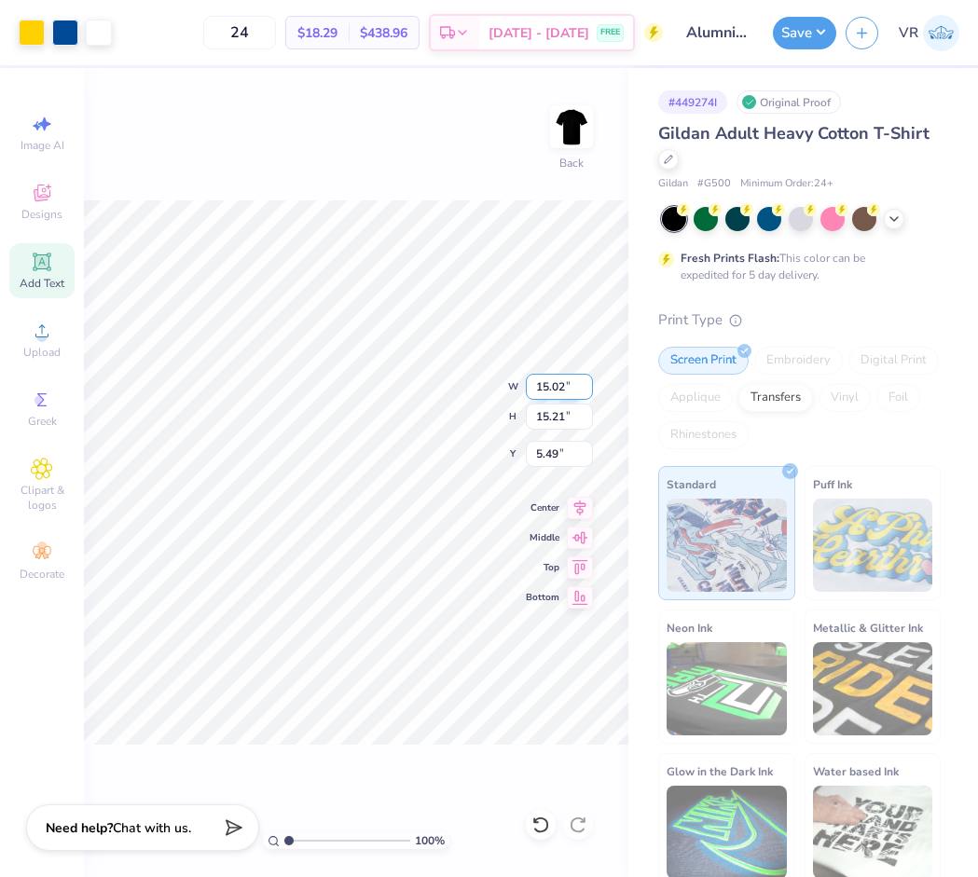
click at [544, 391] on input "15.02" at bounding box center [559, 387] width 67 height 26
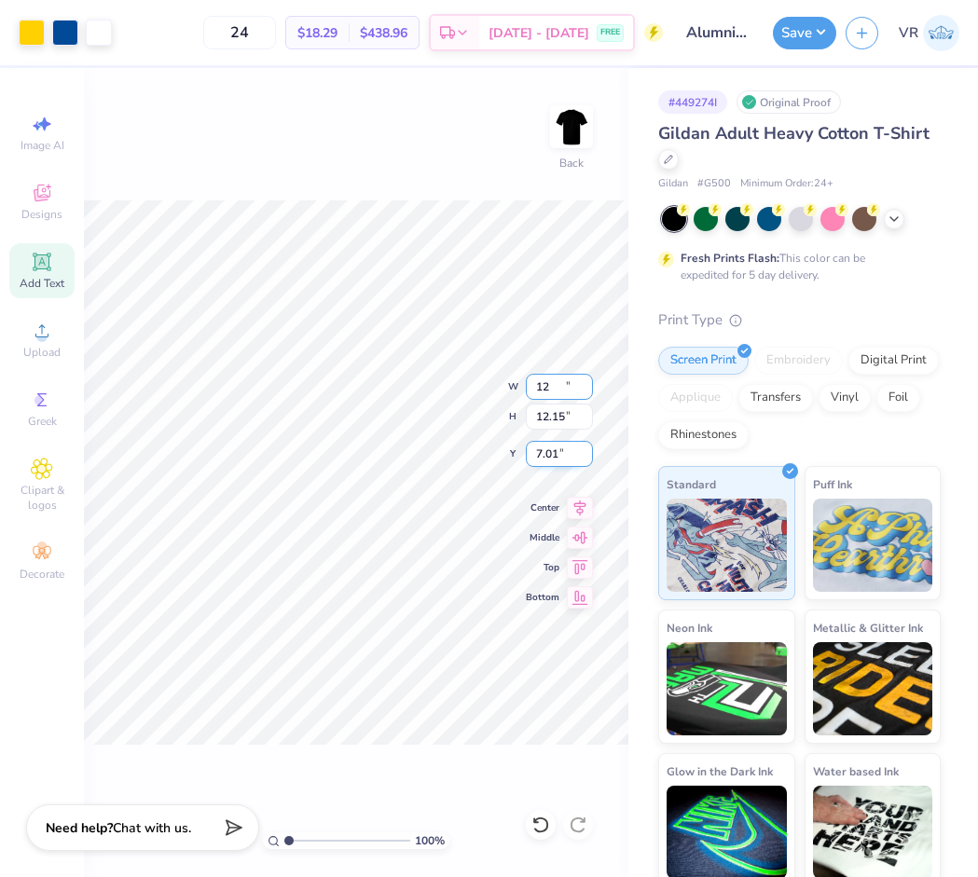
type input "12.00"
type input "12.15"
click at [556, 454] on input "7.01" at bounding box center [559, 454] width 67 height 26
type input "3.00"
click at [814, 32] on button "Save" at bounding box center [804, 30] width 63 height 33
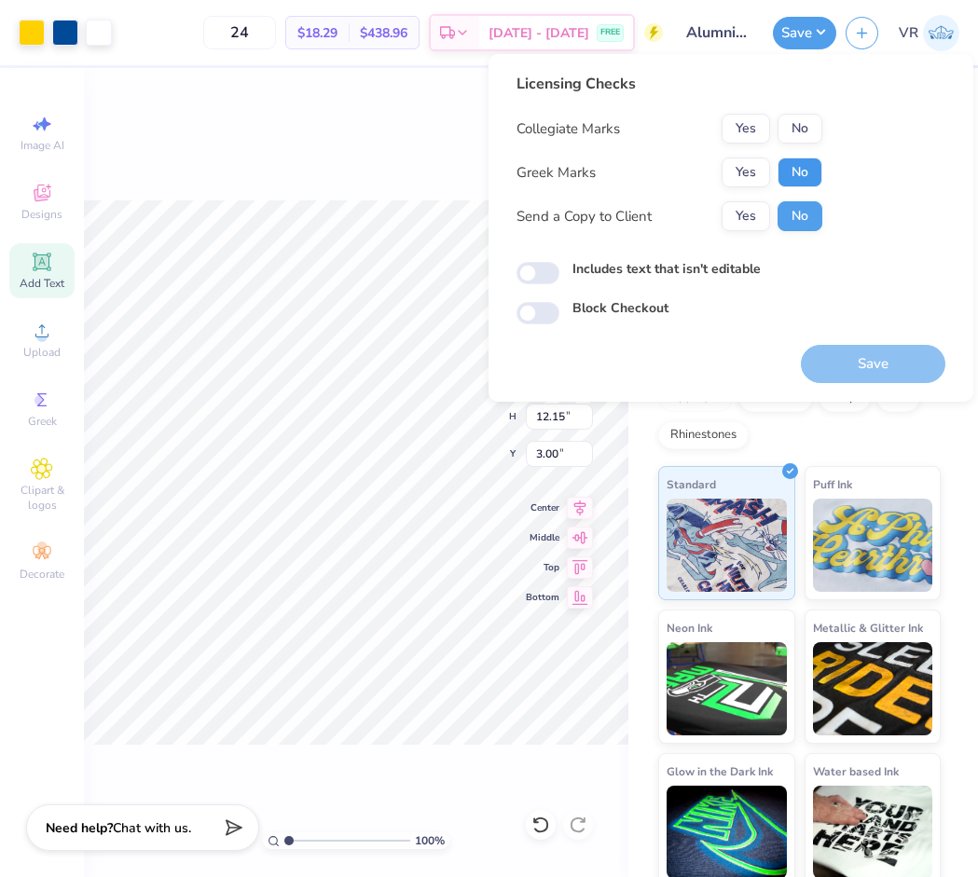
click at [791, 170] on button "No" at bounding box center [799, 173] width 45 height 30
click at [752, 129] on button "Yes" at bounding box center [746, 129] width 48 height 30
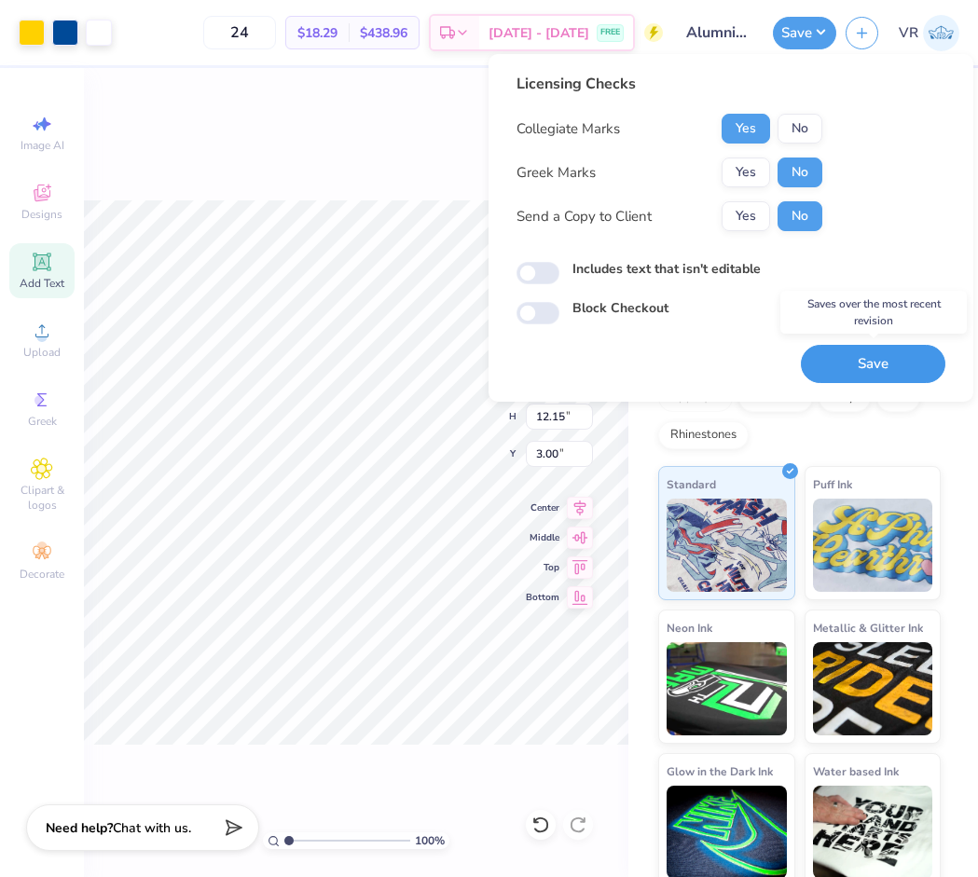
click at [866, 378] on button "Save" at bounding box center [873, 364] width 144 height 38
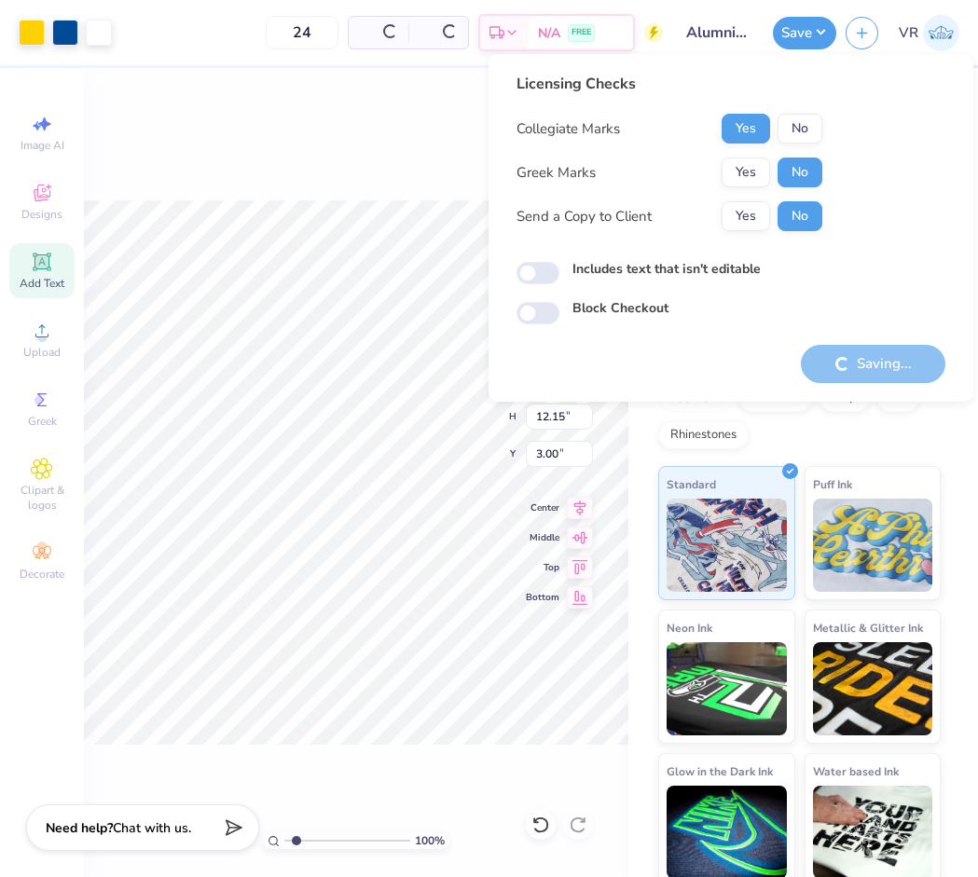
click at [296, 835] on input "range" at bounding box center [347, 840] width 126 height 17
click at [300, 836] on input "range" at bounding box center [347, 840] width 126 height 17
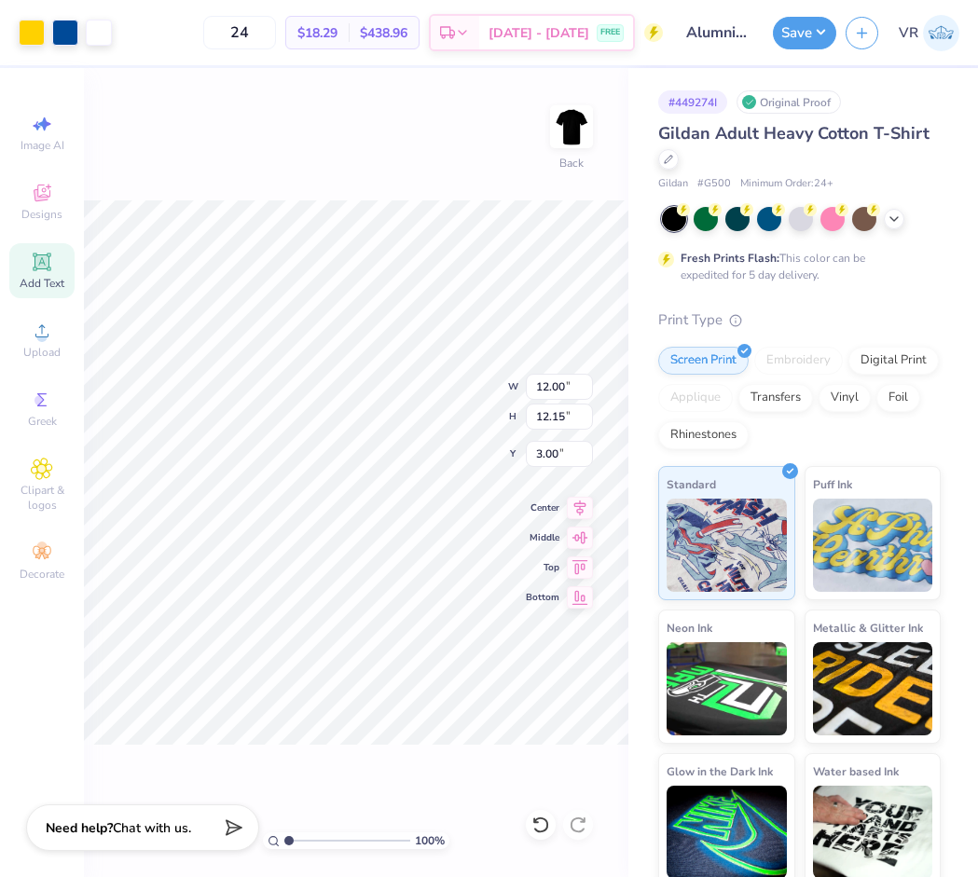
drag, startPoint x: 298, startPoint y: 843, endPoint x: 278, endPoint y: 843, distance: 20.5
type input "1"
click at [284, 843] on input "range" at bounding box center [347, 840] width 126 height 17
click at [795, 31] on button "Save" at bounding box center [804, 30] width 63 height 33
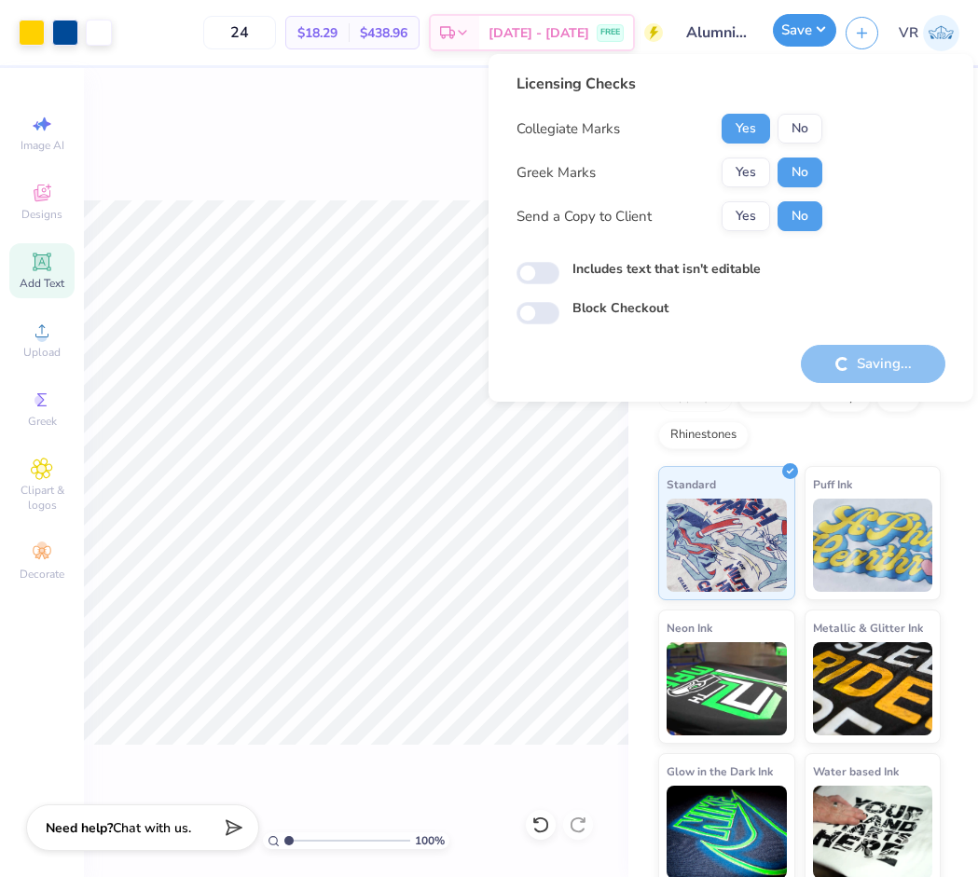
click at [795, 31] on button "Save" at bounding box center [804, 30] width 63 height 33
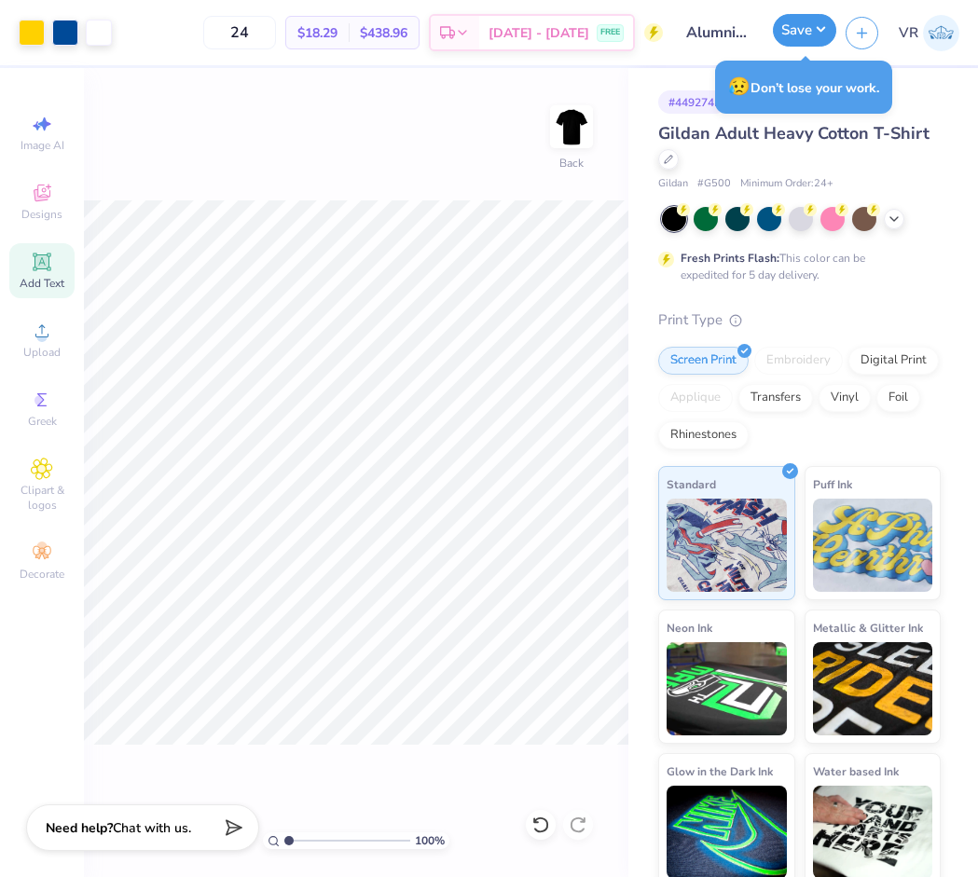
click at [803, 34] on button "Save" at bounding box center [804, 30] width 63 height 33
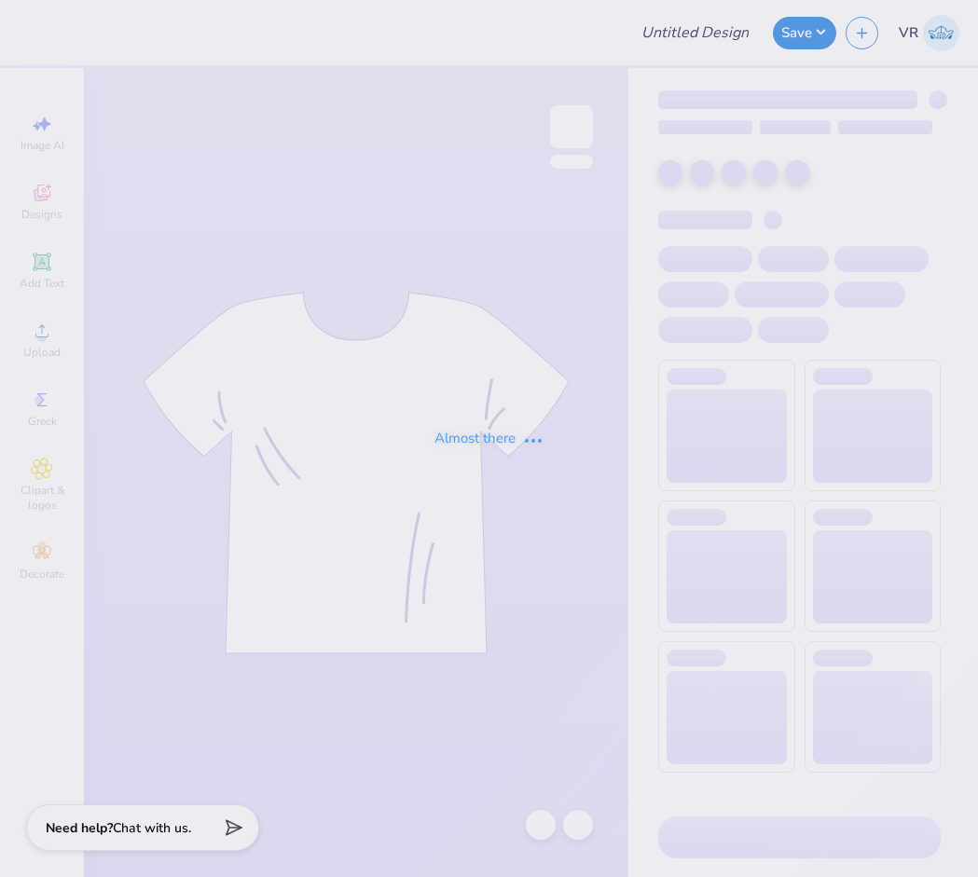
type input "Camo Hoodies for Pi Beta Phi"
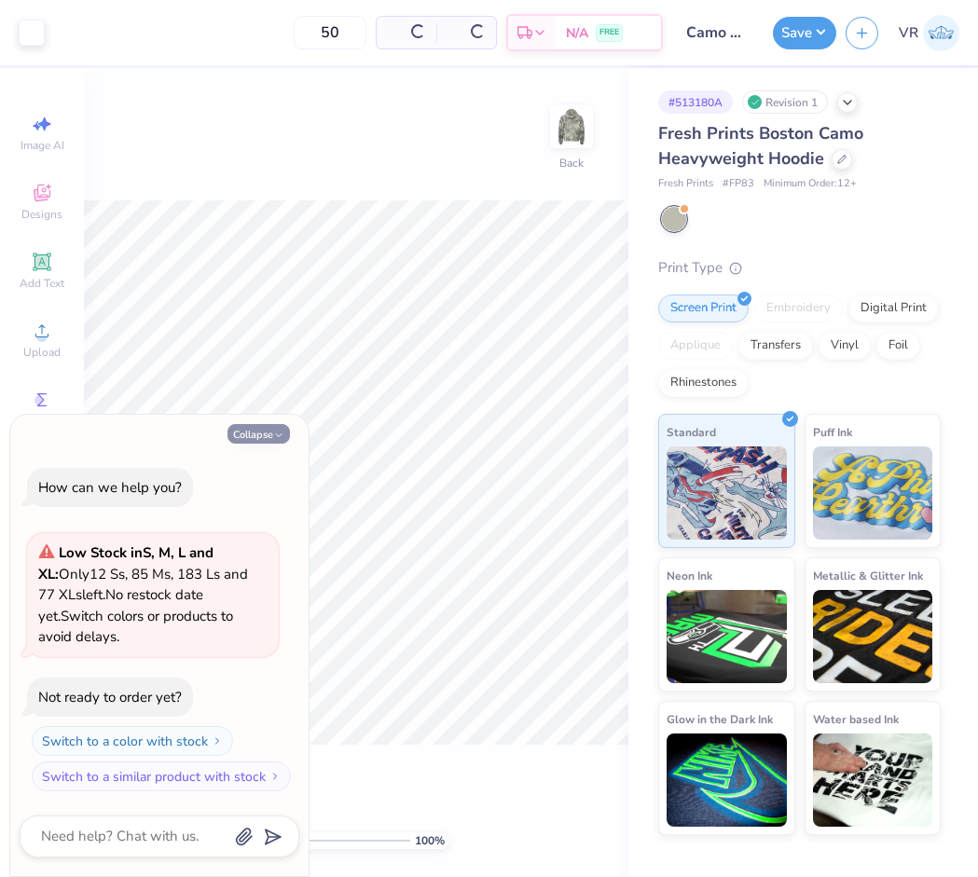
click at [269, 439] on button "Collapse" at bounding box center [258, 434] width 62 height 20
type textarea "x"
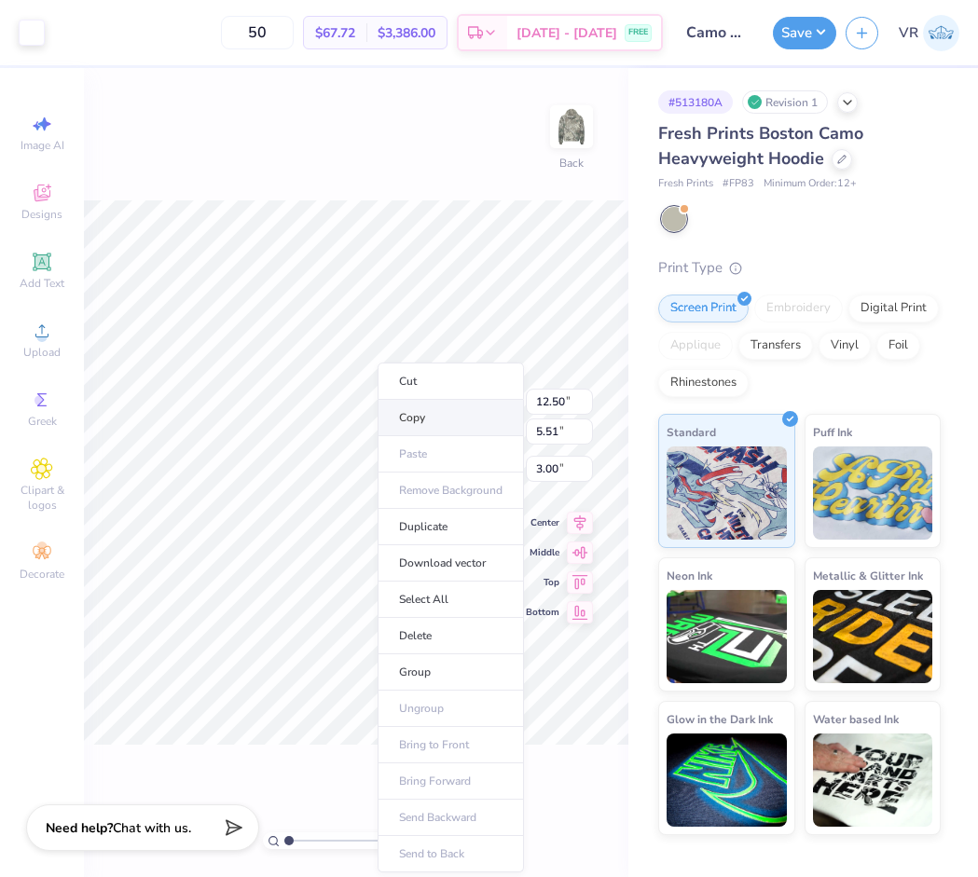
click at [428, 420] on li "Copy" at bounding box center [451, 418] width 146 height 36
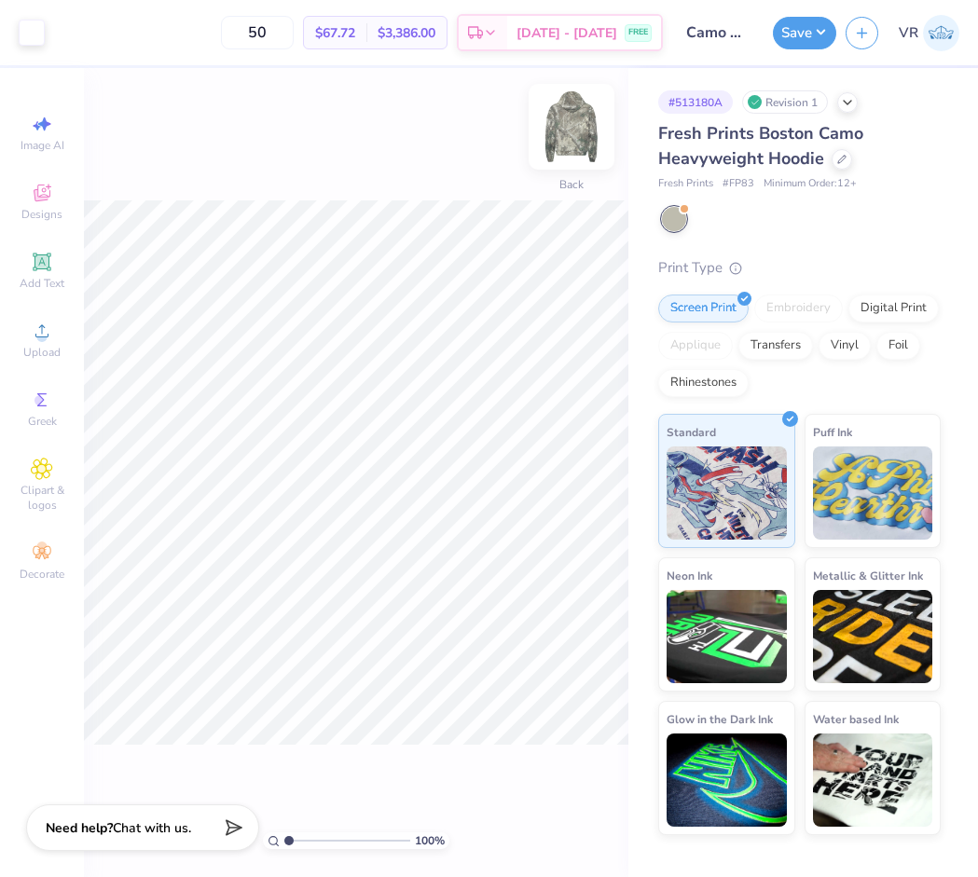
click at [570, 126] on img at bounding box center [571, 126] width 75 height 75
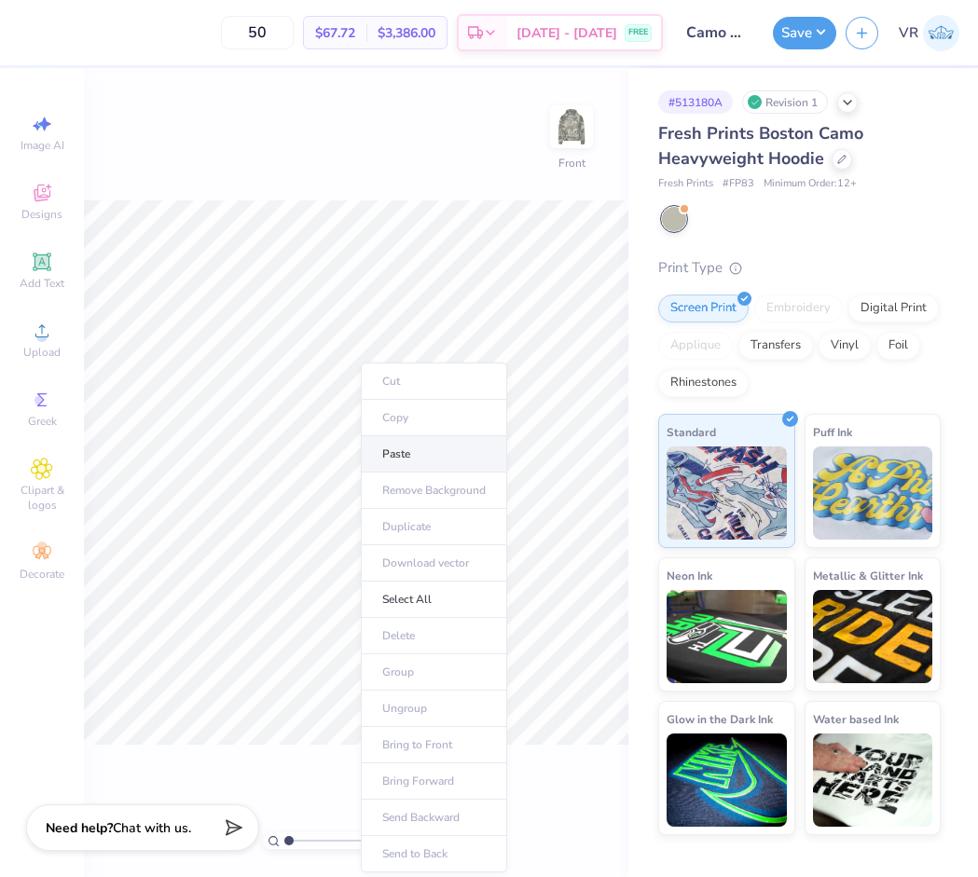
click at [407, 458] on li "Paste" at bounding box center [434, 454] width 146 height 36
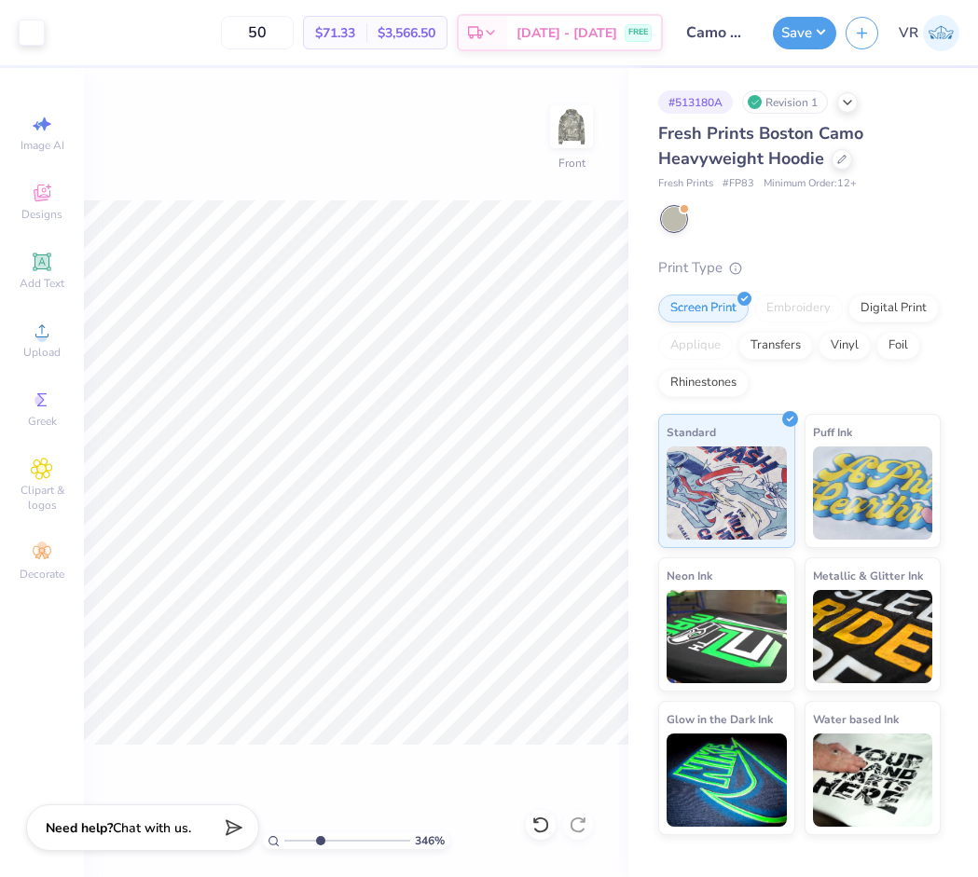
drag, startPoint x: 293, startPoint y: 834, endPoint x: 323, endPoint y: 747, distance: 92.9
type input "3.53"
click at [321, 832] on input "range" at bounding box center [347, 840] width 126 height 17
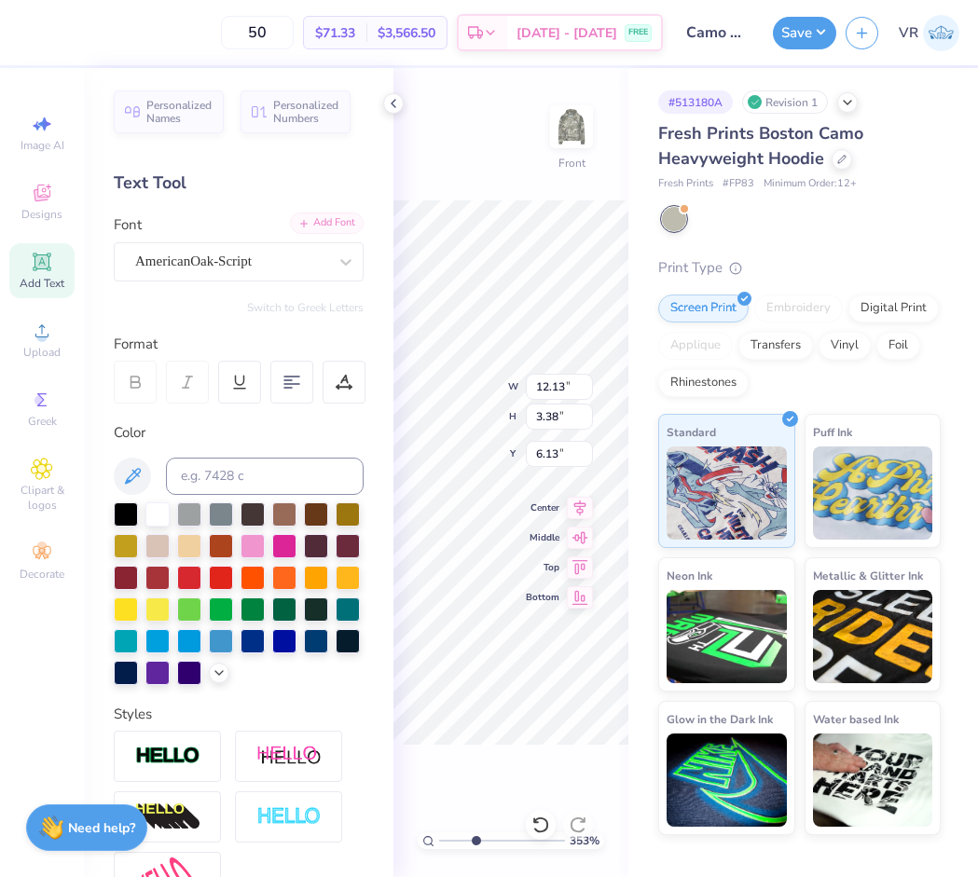
click at [325, 228] on div "Add Font" at bounding box center [327, 223] width 74 height 21
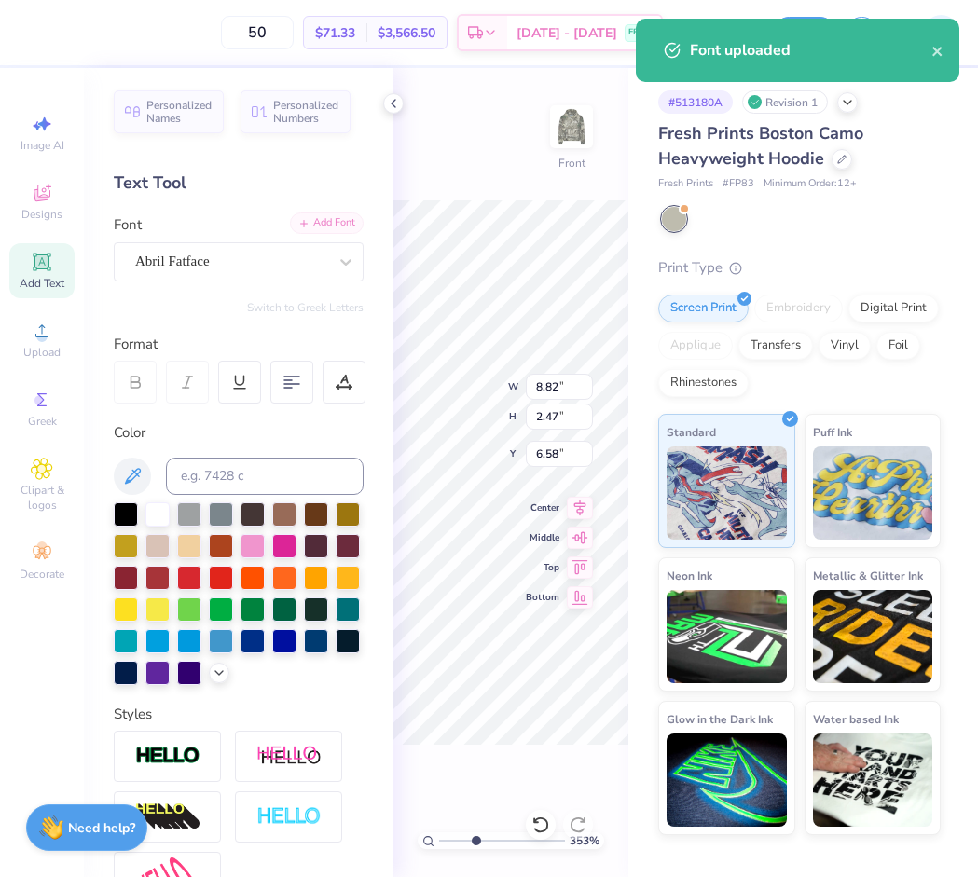
type input "8.82"
type input "2.47"
type input "6.58"
click at [396, 108] on icon at bounding box center [393, 103] width 15 height 15
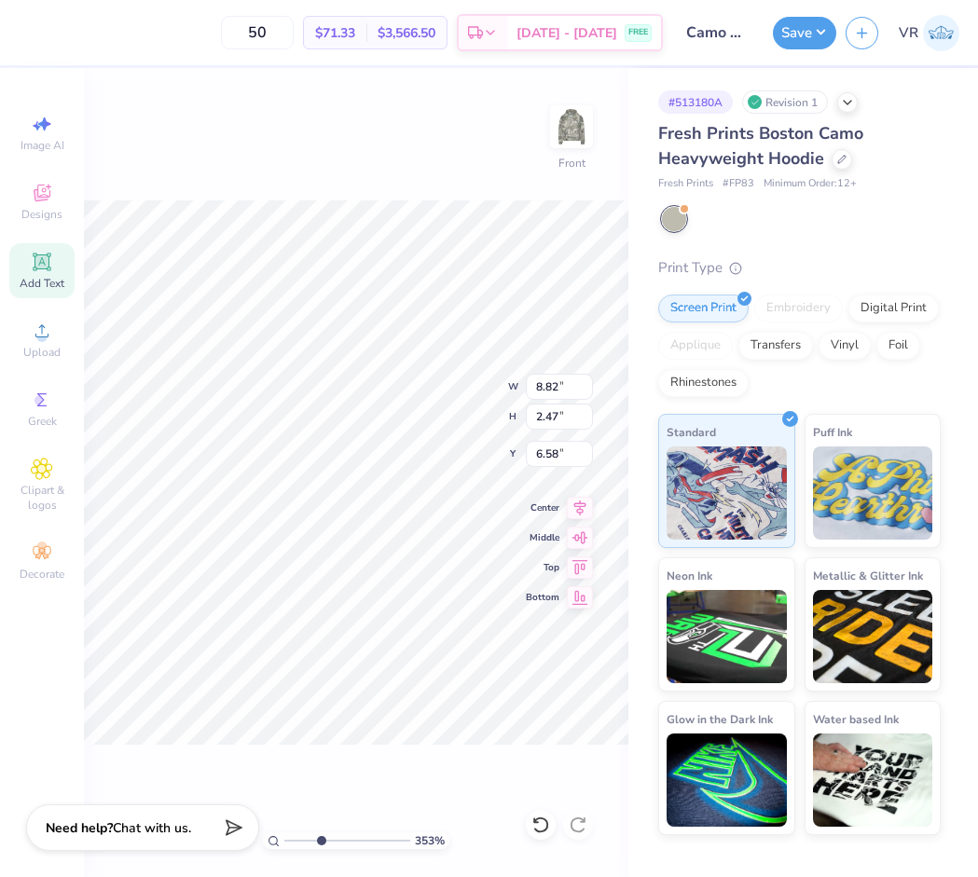
click at [34, 268] on icon at bounding box center [42, 262] width 22 height 22
type input "6.99"
type input "2.02"
type input "13.99"
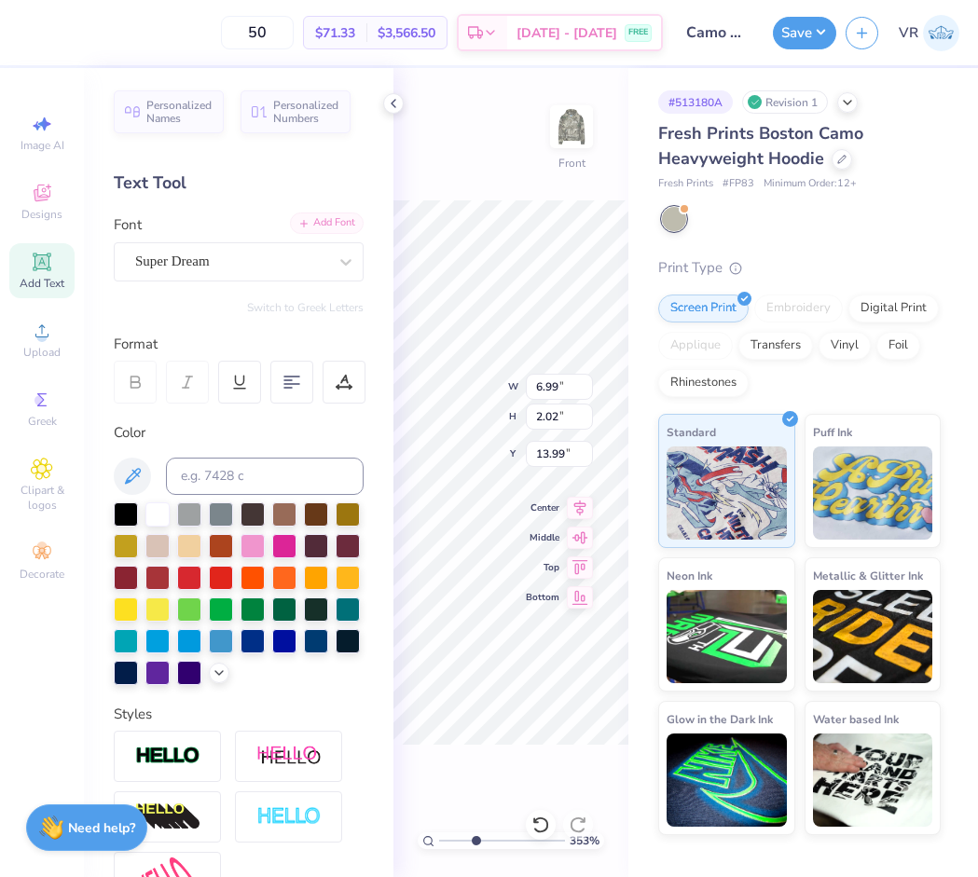
click at [297, 228] on div "Add Font" at bounding box center [327, 223] width 74 height 21
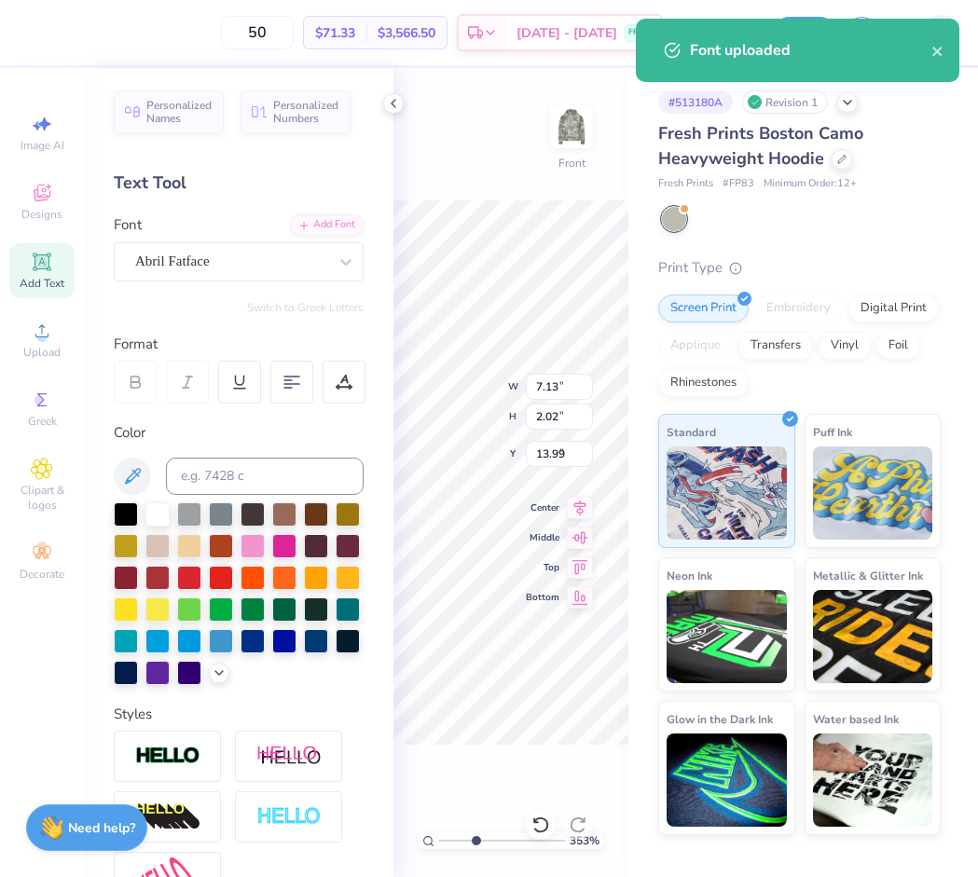
type input "8.82"
type input "2.47"
type input "6.58"
click at [250, 271] on div "Abril Fatface" at bounding box center [231, 261] width 196 height 29
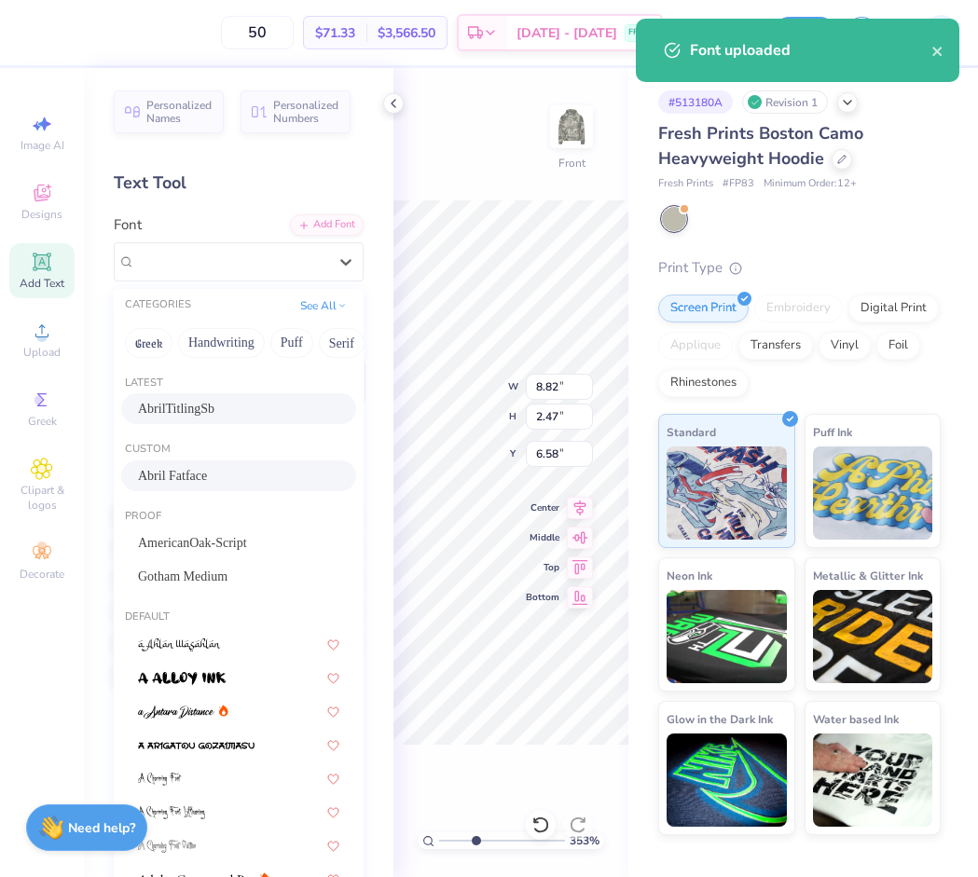
click at [214, 403] on span "AbrilTitlingSb" at bounding box center [176, 409] width 76 height 20
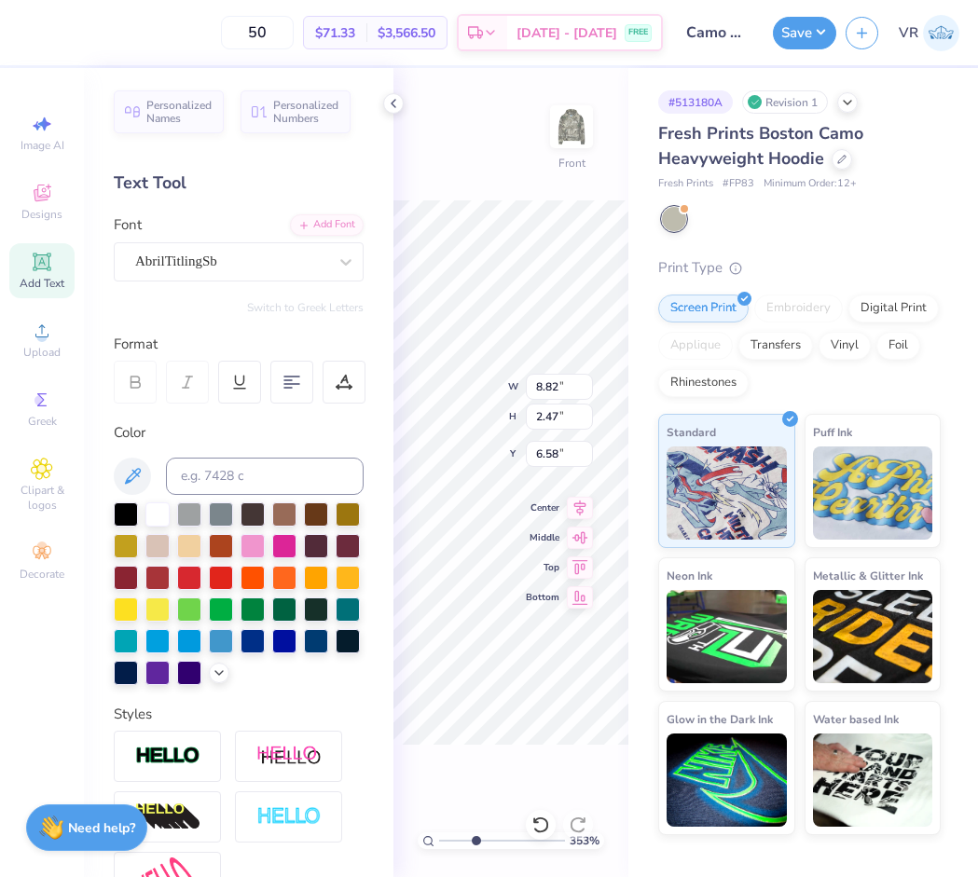
type input "8.52"
type input "2.45"
type input "6.59"
click at [387, 101] on icon at bounding box center [393, 103] width 15 height 15
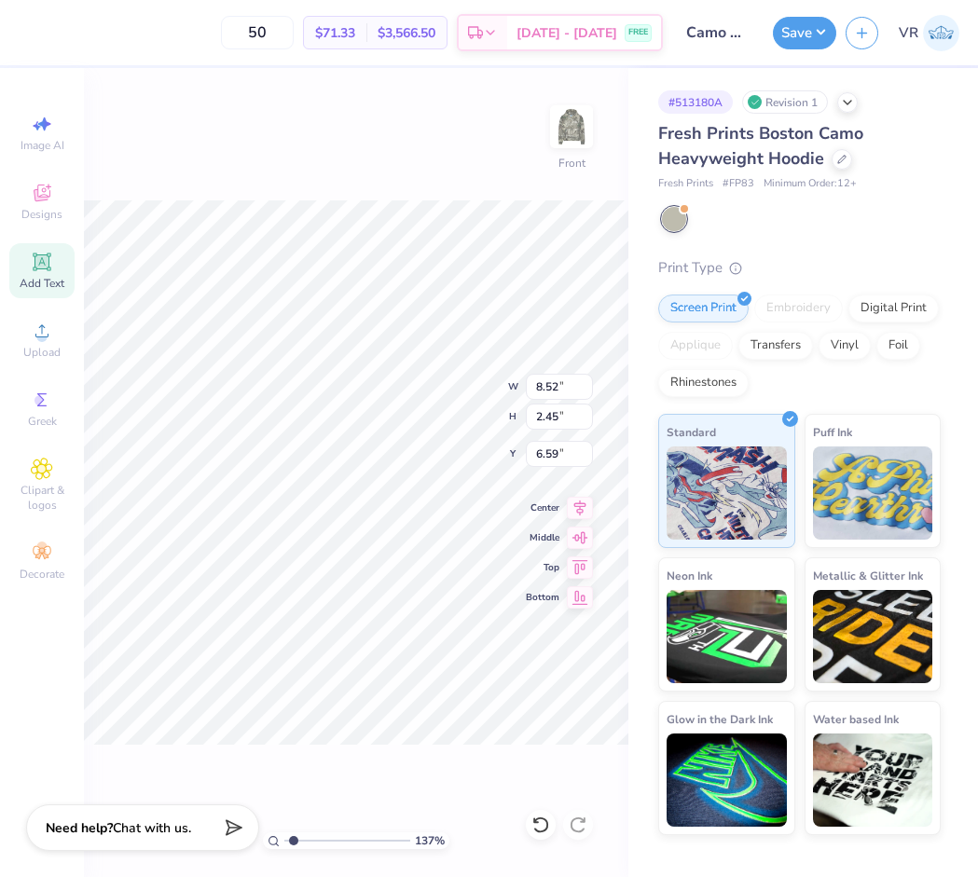
drag, startPoint x: 323, startPoint y: 843, endPoint x: 294, endPoint y: 842, distance: 29.8
type input "1.37"
click at [294, 842] on input "range" at bounding box center [347, 840] width 126 height 17
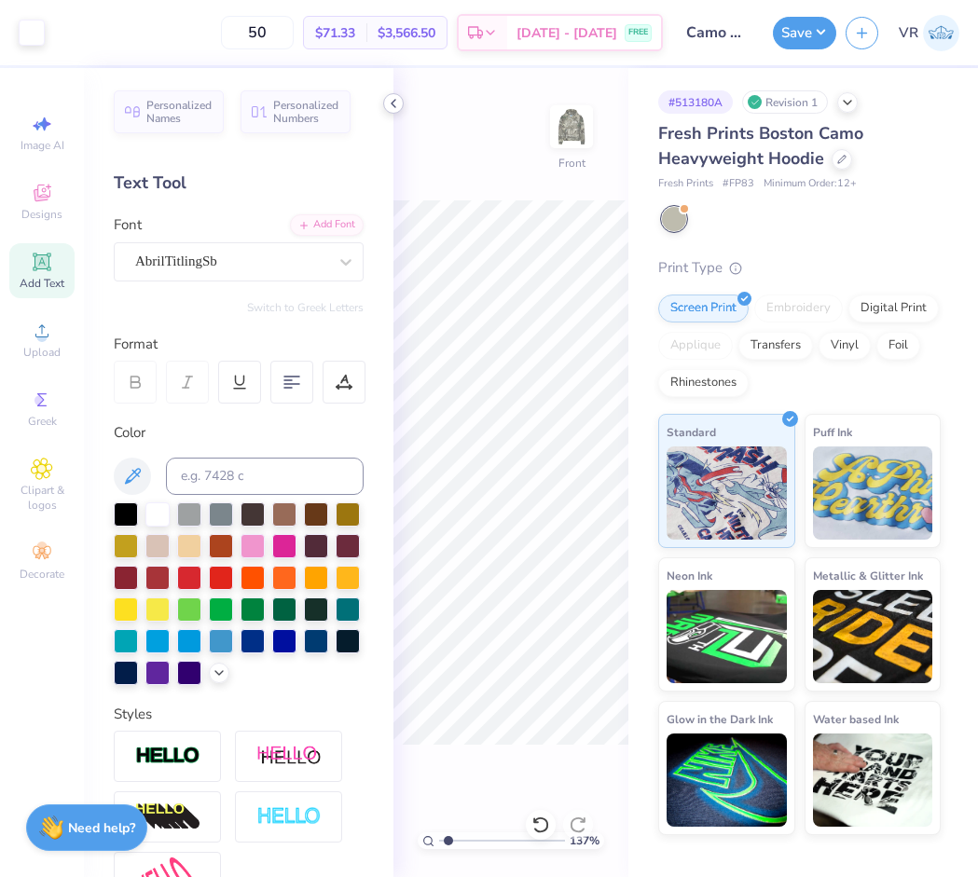
click at [385, 110] on div at bounding box center [393, 103] width 21 height 21
click at [555, 385] on input "8.52" at bounding box center [559, 387] width 67 height 26
type input "12.50"
type input "3.60"
type input "6.02"
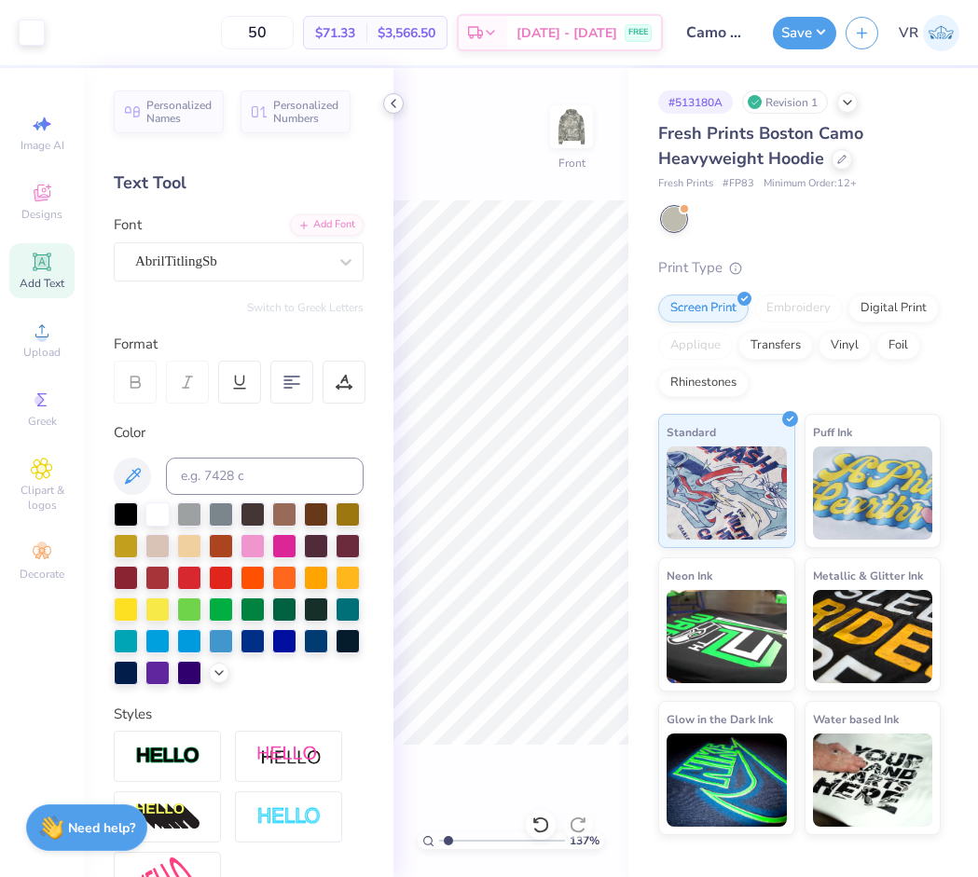
click at [392, 96] on icon at bounding box center [393, 103] width 15 height 15
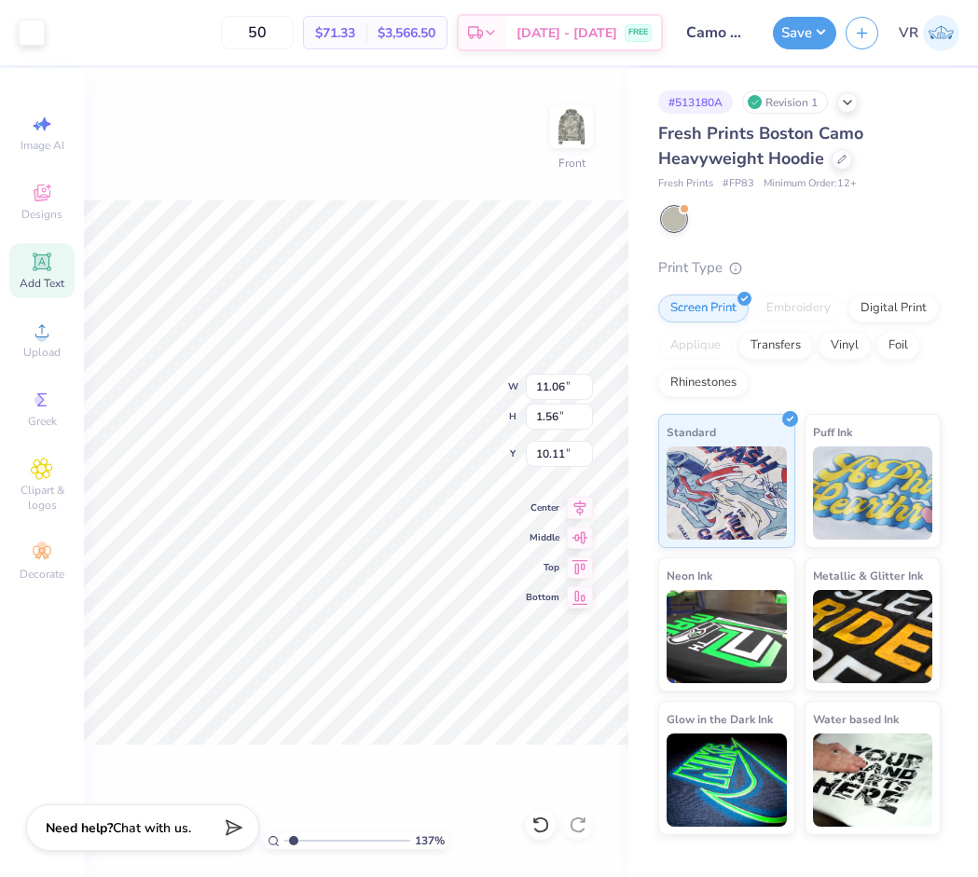
type input "11.06"
type input "1.56"
type input "12.07"
type input "1.70"
click at [556, 391] on input "12.07" at bounding box center [559, 387] width 67 height 26
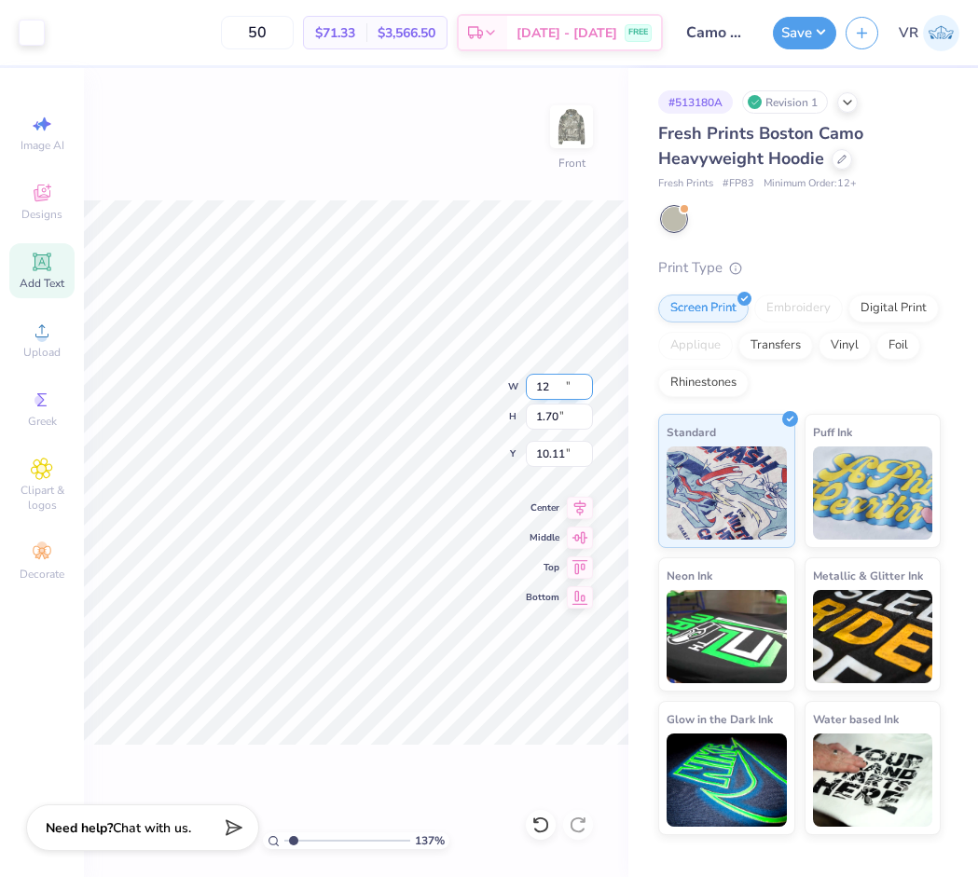
type input "12.00"
type input "1.69"
click at [577, 508] on icon at bounding box center [580, 505] width 12 height 16
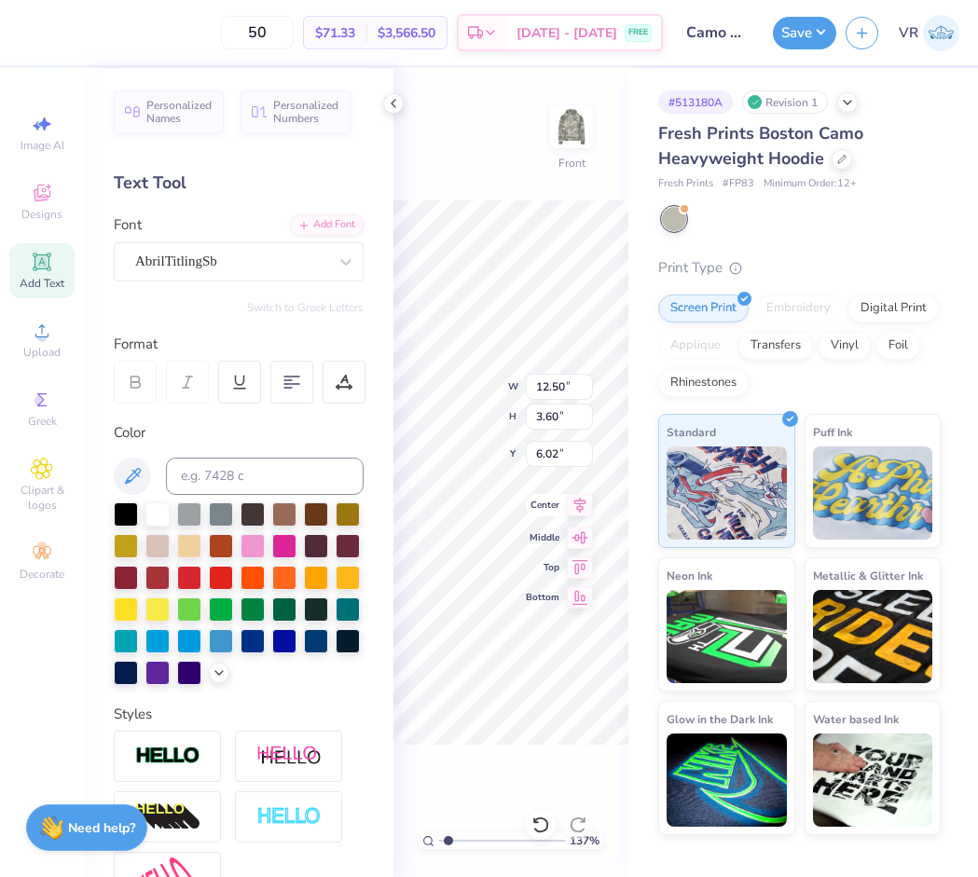
click at [580, 507] on icon at bounding box center [580, 505] width 26 height 22
click at [394, 106] on polyline at bounding box center [394, 103] width 4 height 7
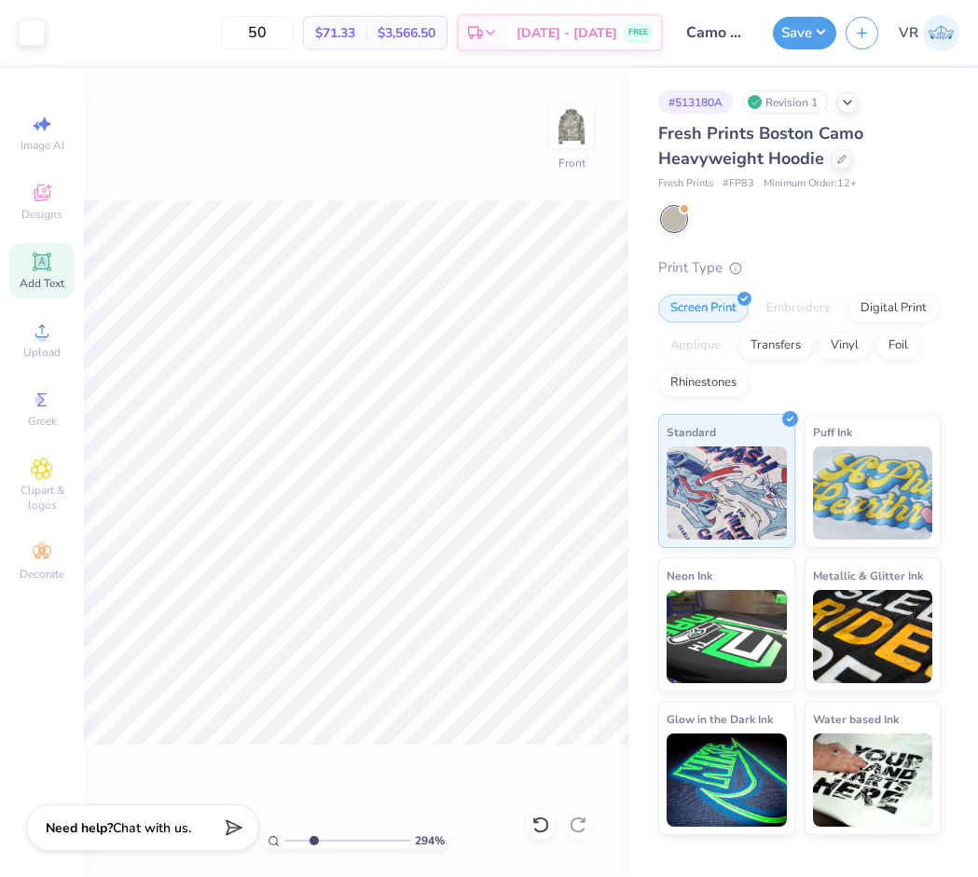
drag, startPoint x: 296, startPoint y: 840, endPoint x: 313, endPoint y: 838, distance: 17.8
type input "2.94"
click at [313, 838] on input "range" at bounding box center [347, 840] width 126 height 17
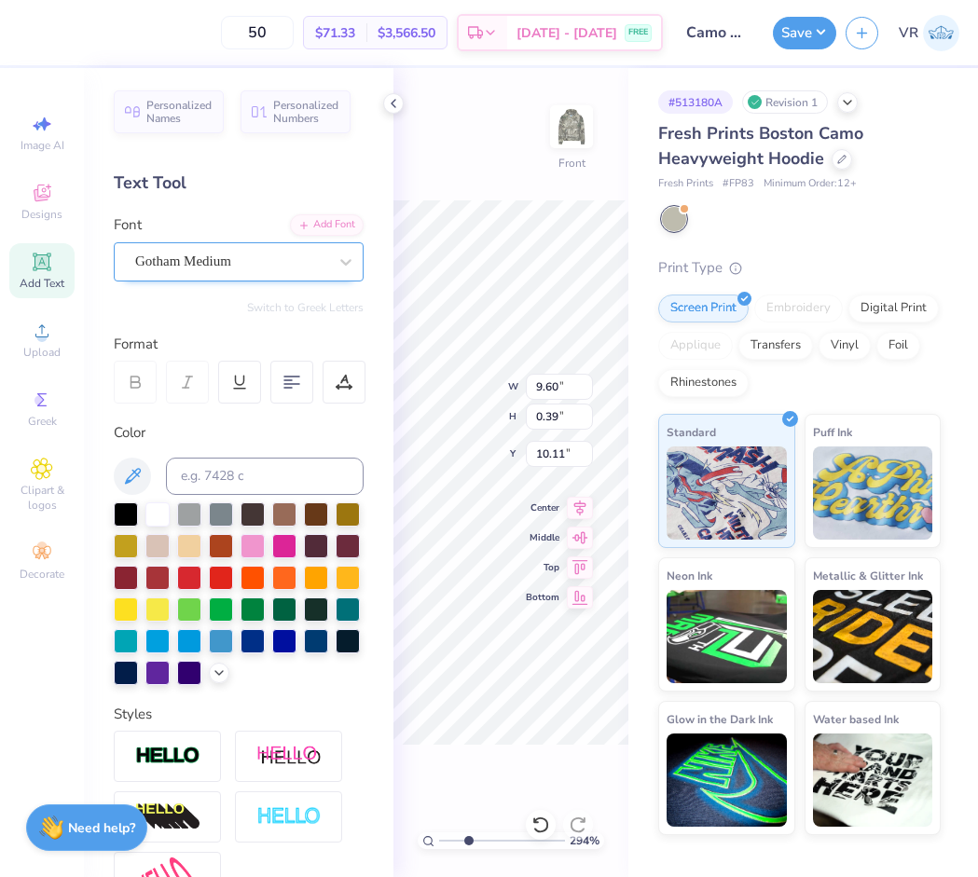
click at [247, 262] on div "Gotham Medium" at bounding box center [231, 261] width 196 height 29
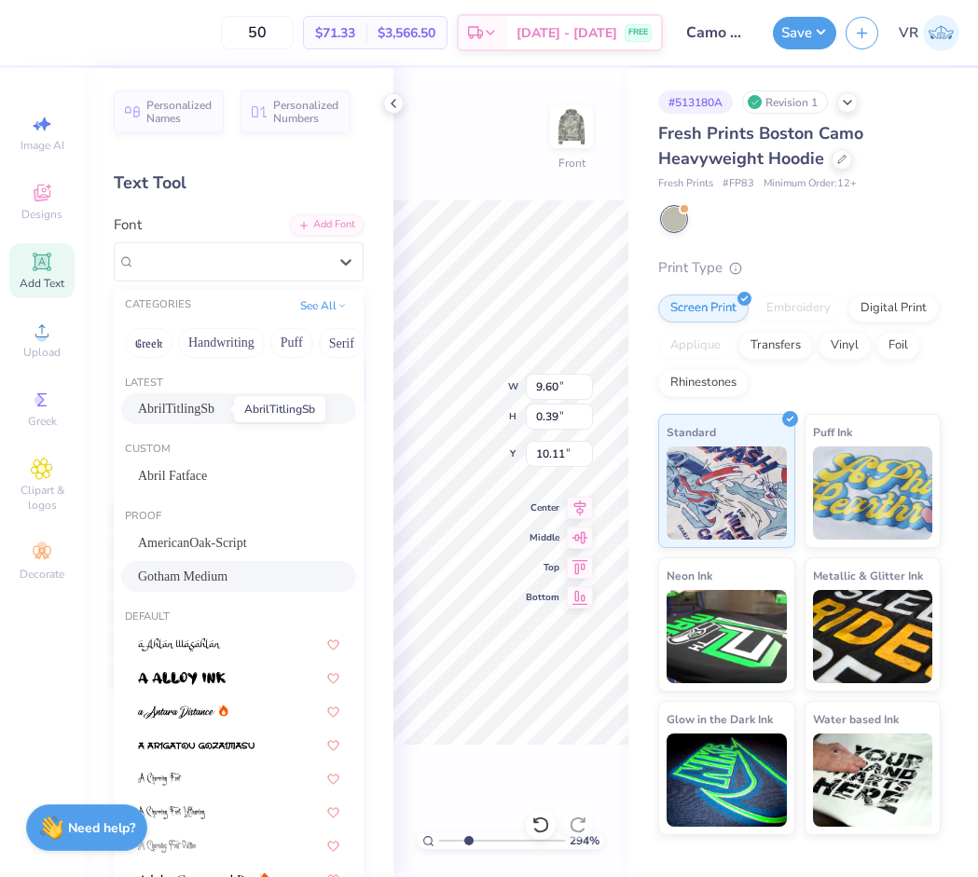
click at [194, 404] on span "AbrilTitlingSb" at bounding box center [176, 409] width 76 height 20
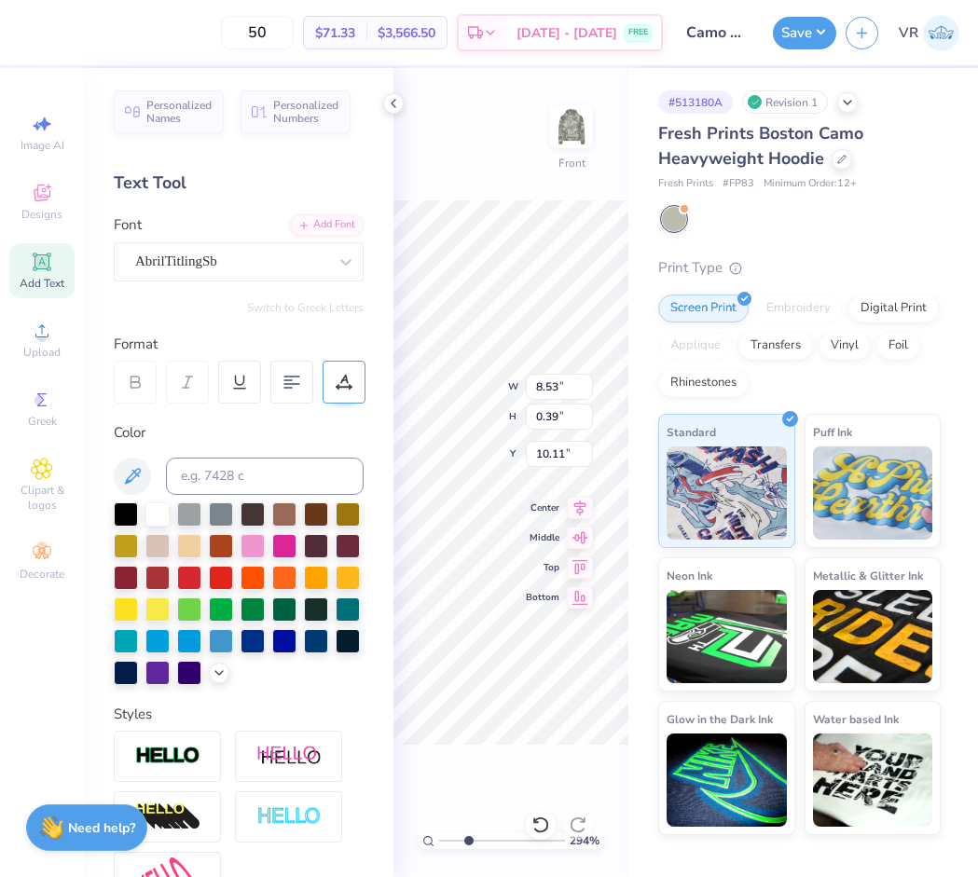
type input "8.53"
click at [392, 95] on div at bounding box center [393, 103] width 21 height 21
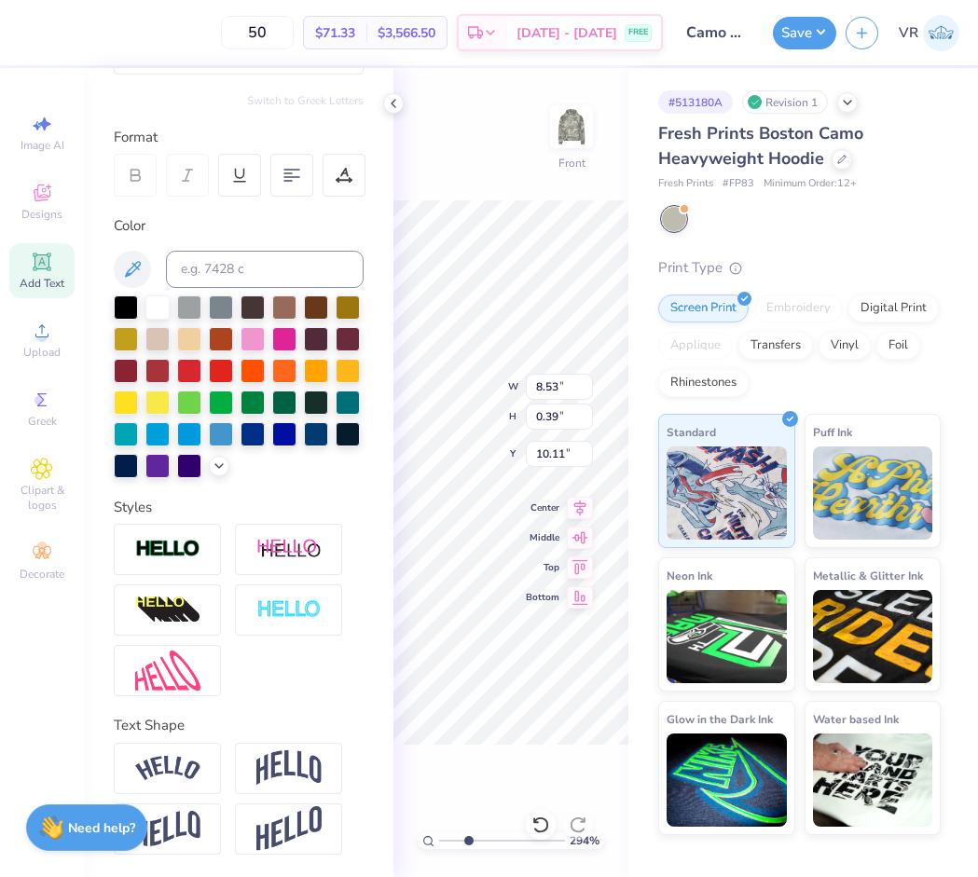
scroll to position [145, 0]
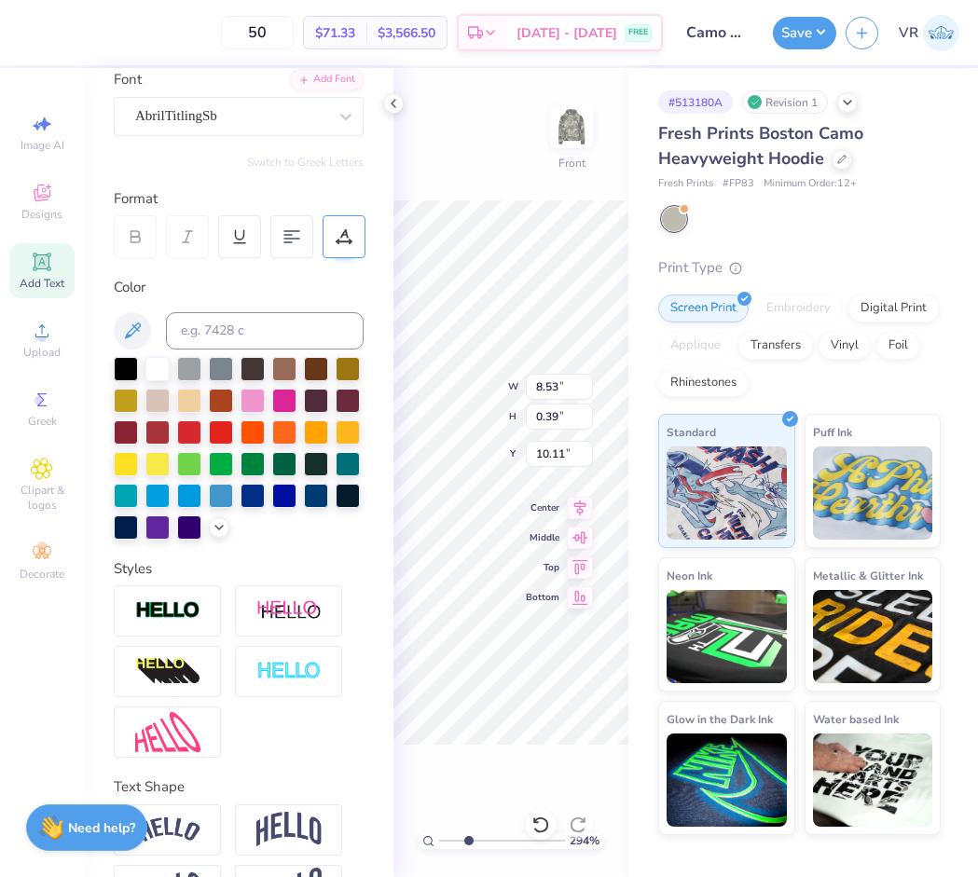
click at [334, 236] on div at bounding box center [344, 236] width 43 height 43
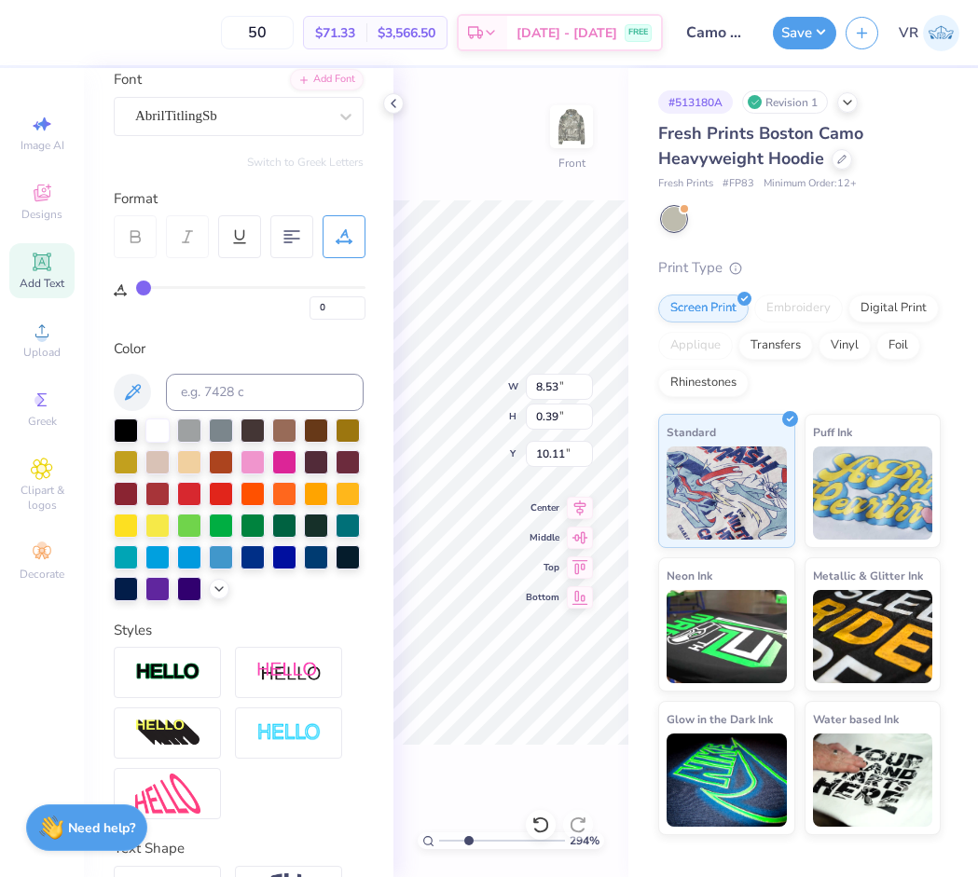
type input "1"
type input "2"
type input "3"
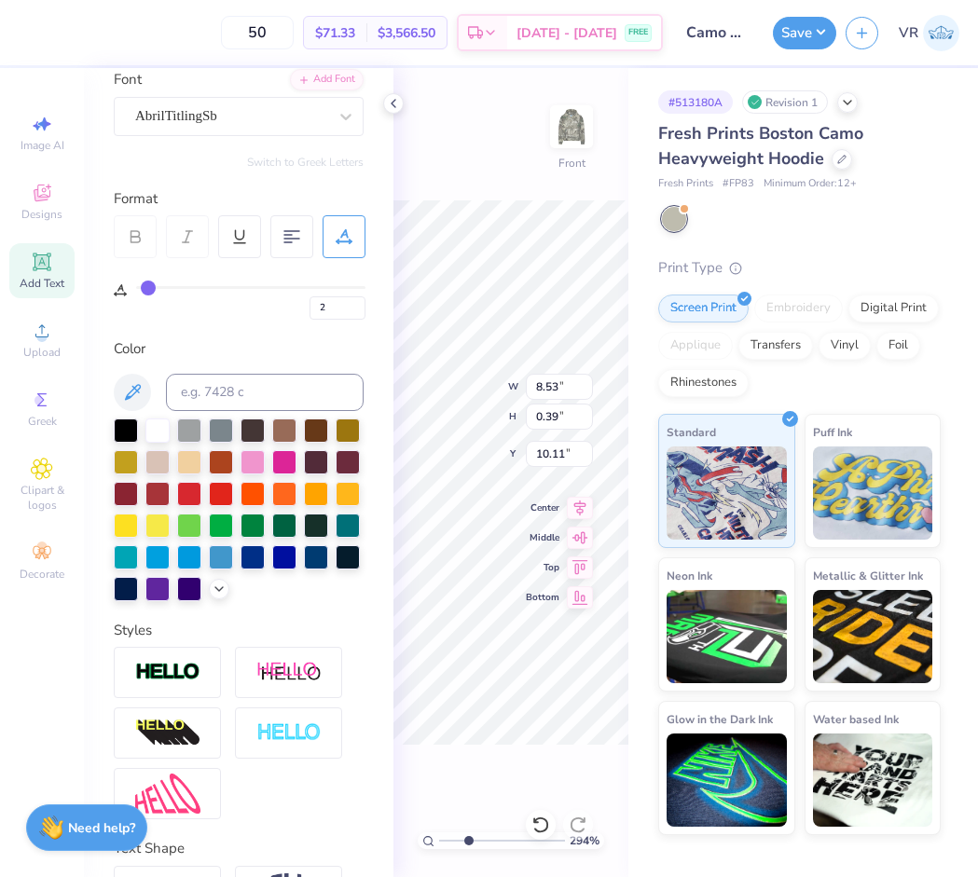
type input "3"
type input "4"
type input "5"
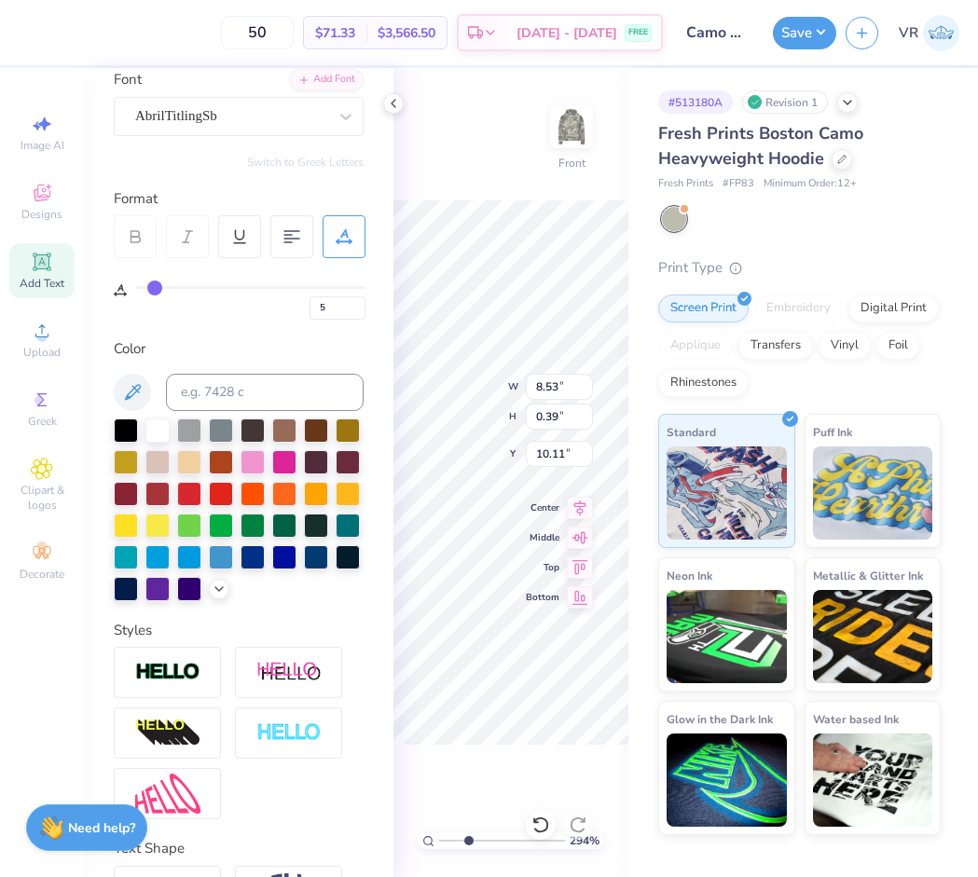
type input "6"
type input "7"
drag, startPoint x: 144, startPoint y: 290, endPoint x: 159, endPoint y: 289, distance: 14.9
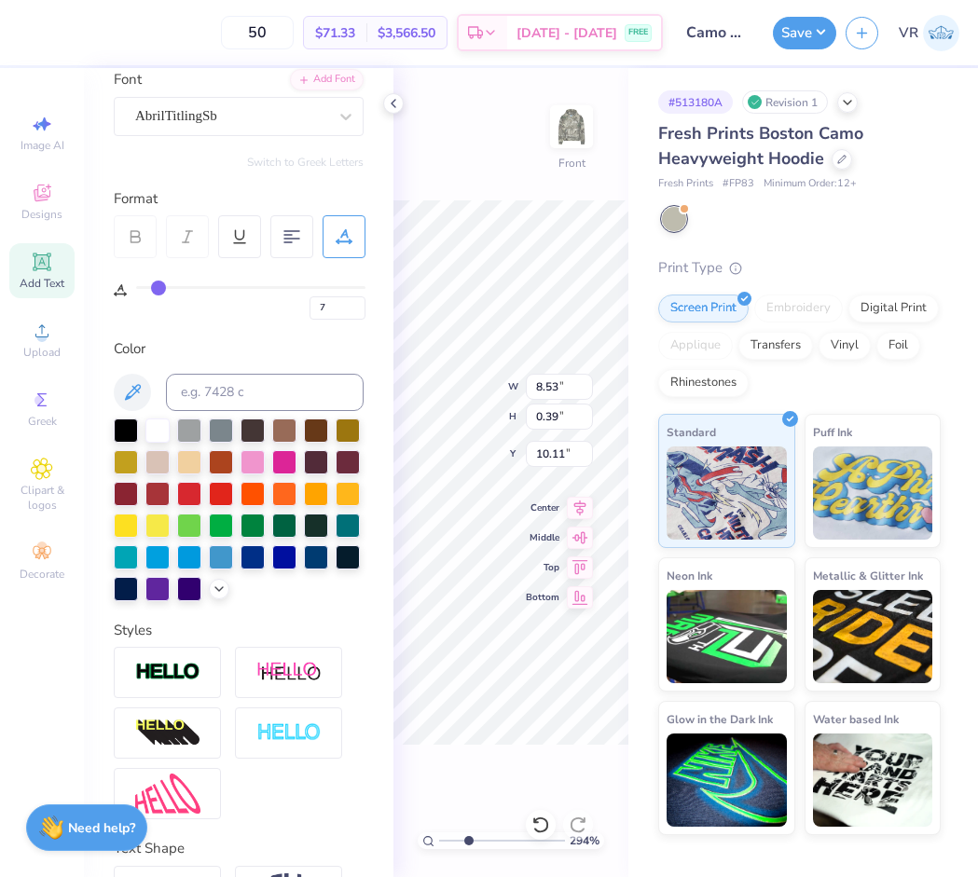
type input "7"
click at [159, 289] on input "range" at bounding box center [250, 287] width 229 height 3
type input "9.60"
click at [387, 98] on icon at bounding box center [393, 103] width 15 height 15
click at [388, 104] on icon at bounding box center [393, 103] width 15 height 15
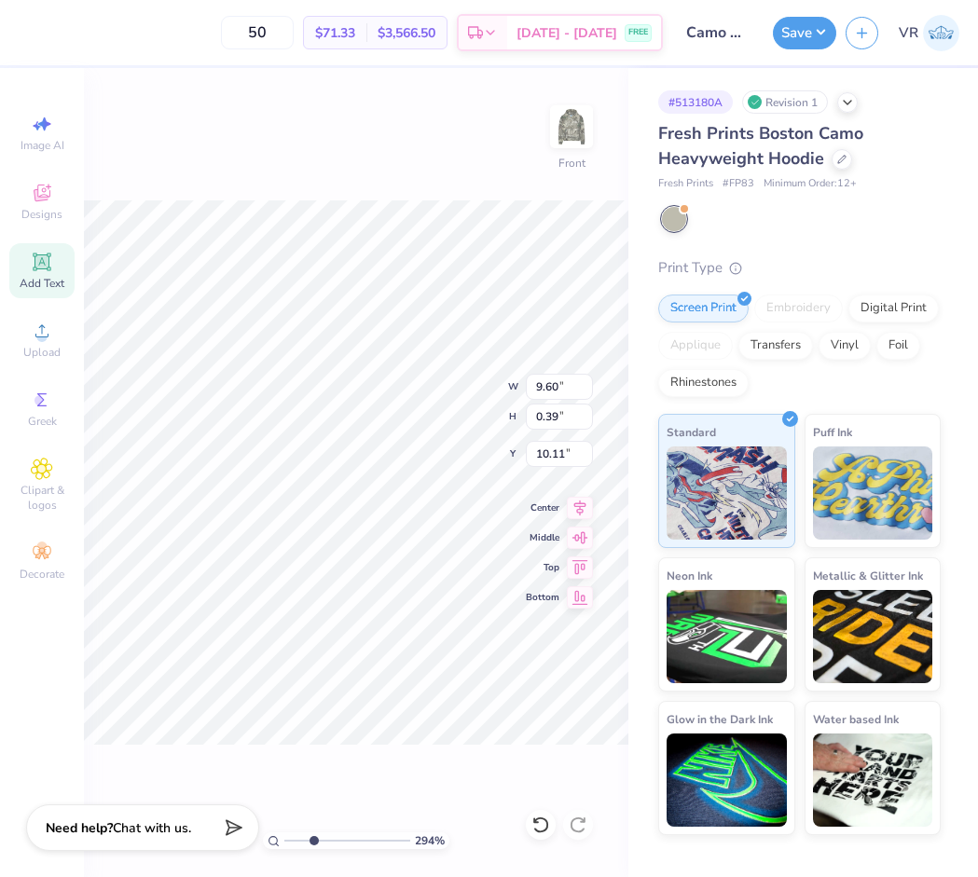
type input "9.89"
type input "0.41"
type input "10.10"
click at [350, 758] on div "294 % Front W 9.89 9.89 " H 0.41 0.41 " Y 10.10 10.10 " Center Middle Top Bottom" at bounding box center [356, 472] width 544 height 809
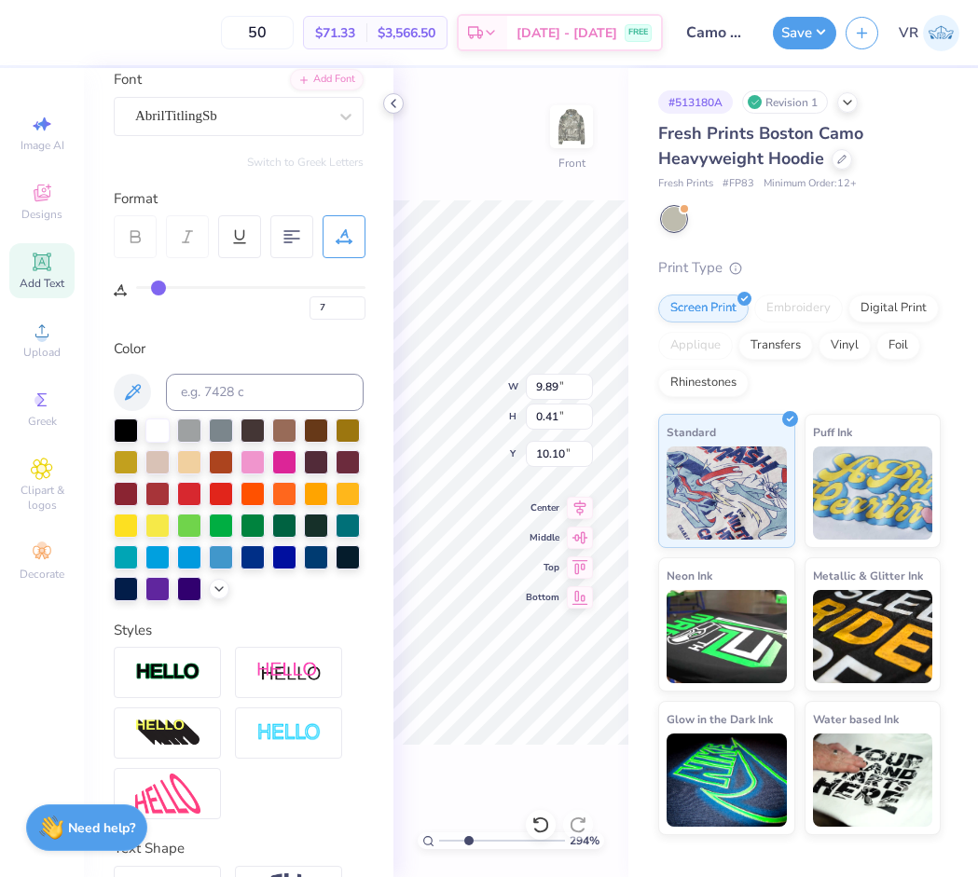
click at [390, 106] on icon at bounding box center [393, 103] width 15 height 15
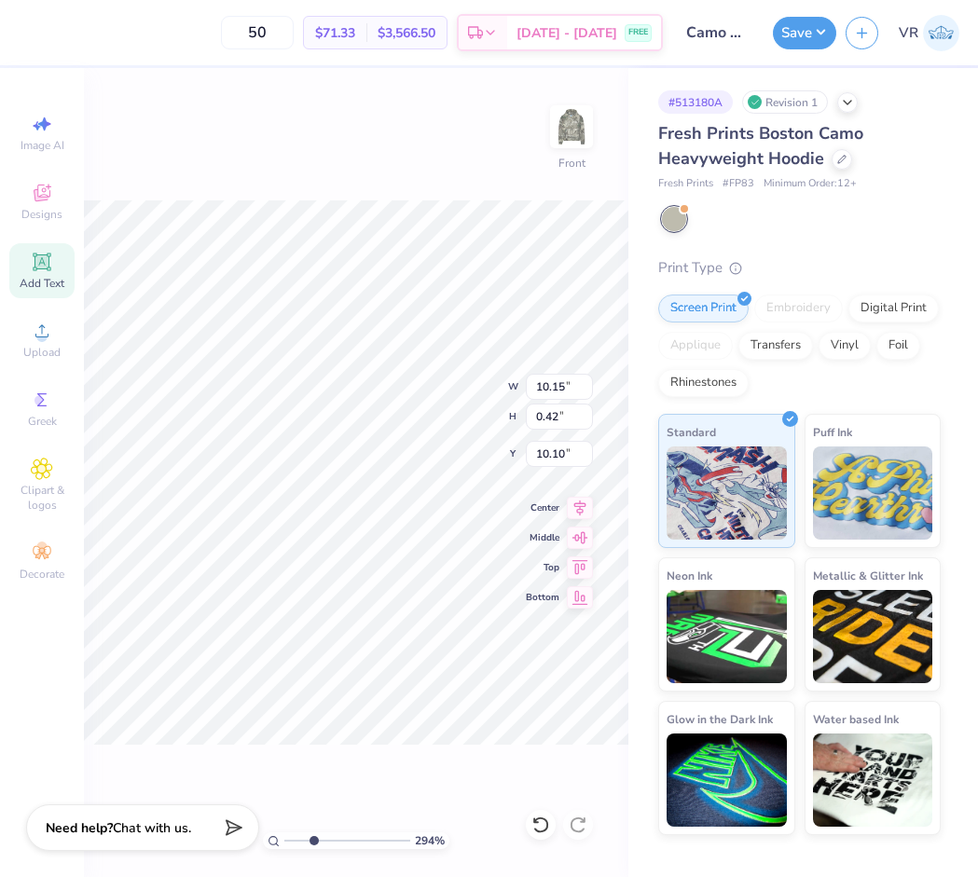
type input "10.15"
type input "0.42"
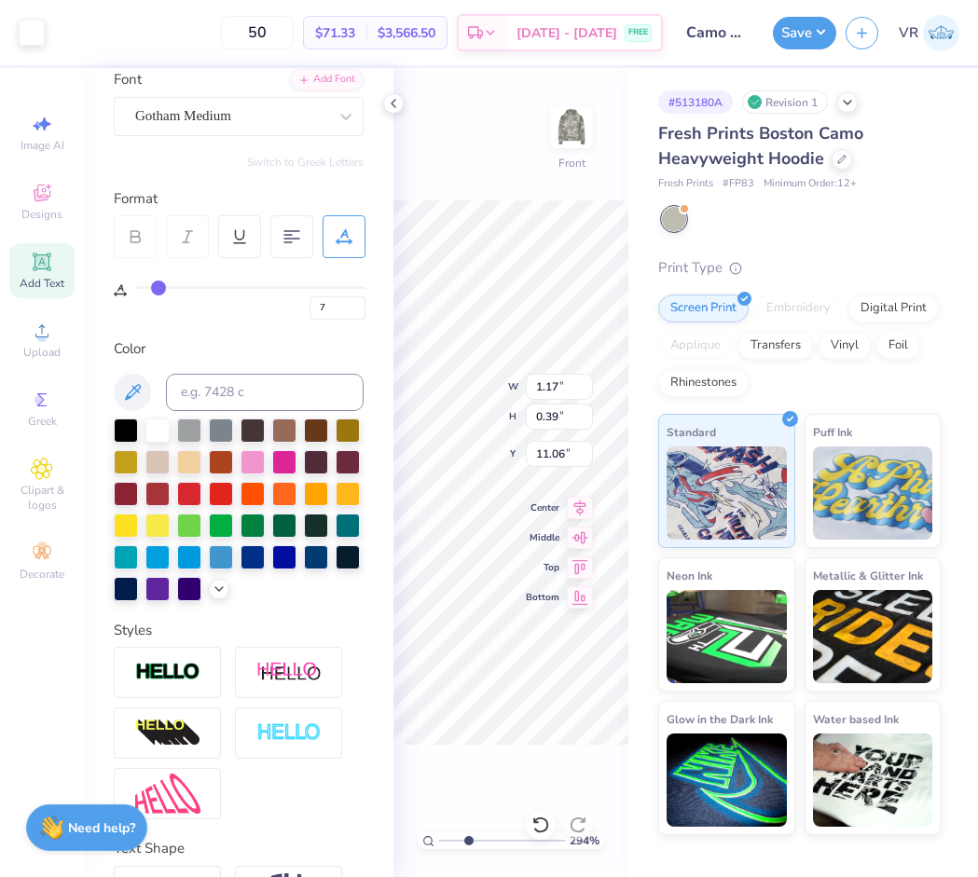
type input "0"
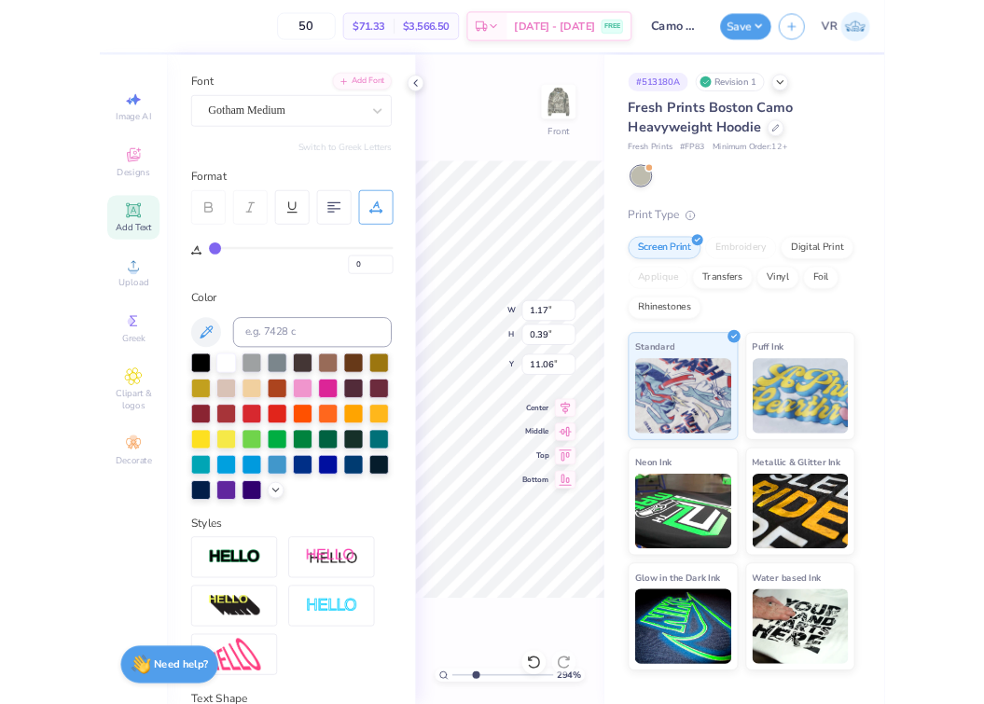
scroll to position [21, 0]
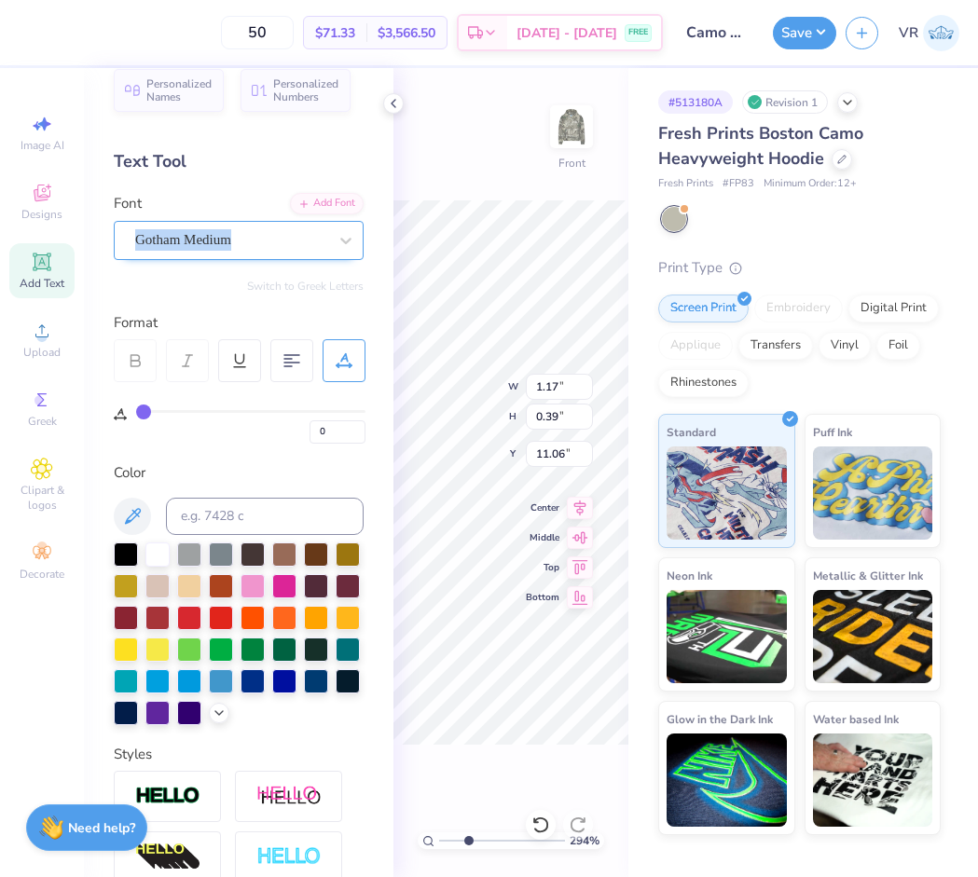
drag, startPoint x: 207, startPoint y: 215, endPoint x: 211, endPoint y: 238, distance: 22.7
click at [208, 221] on div "Font Gotham Medium" at bounding box center [239, 226] width 250 height 67
click at [212, 242] on div "Gotham Medium" at bounding box center [231, 240] width 196 height 29
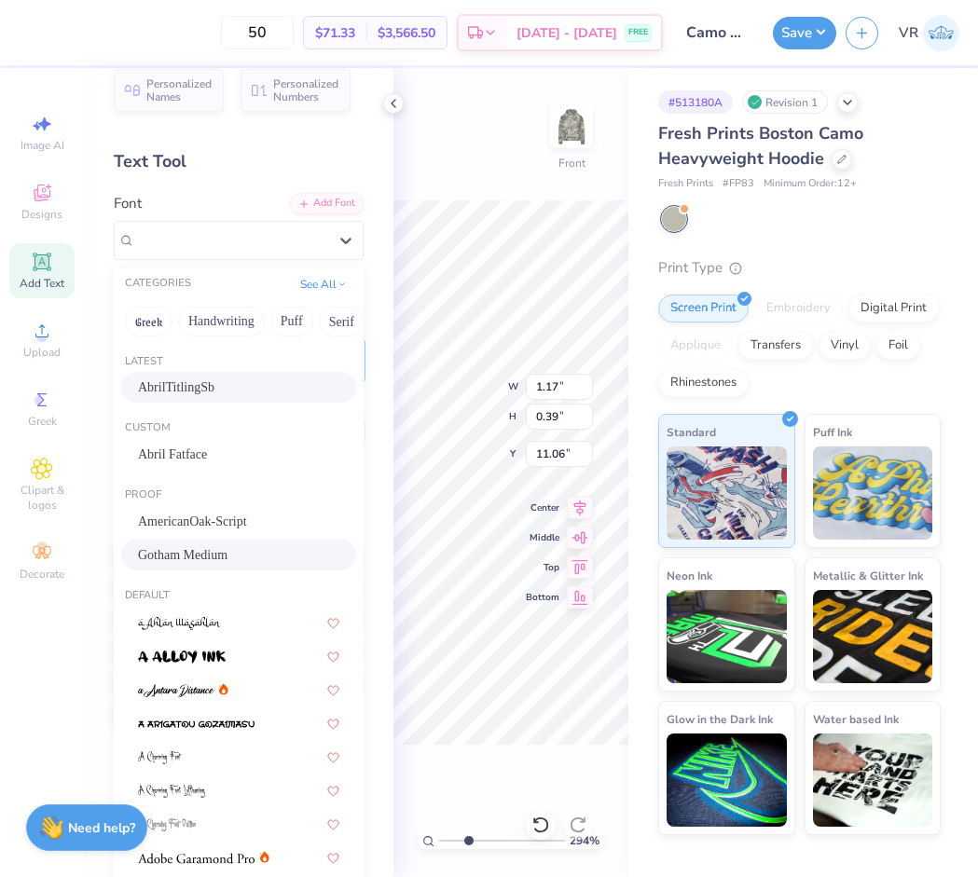
click at [213, 395] on span "AbrilTitlingSb" at bounding box center [176, 388] width 76 height 20
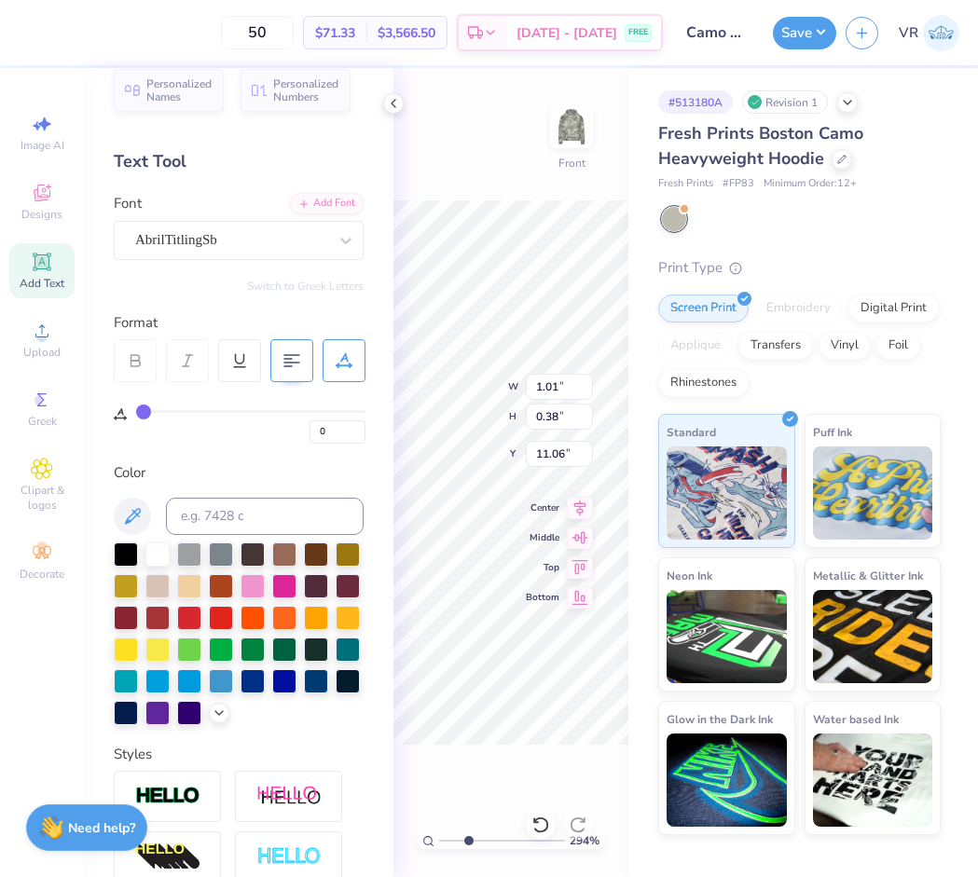
type input "1.01"
type input "0.38"
click at [390, 106] on icon at bounding box center [393, 103] width 15 height 15
click at [569, 383] on input "1.01" at bounding box center [559, 387] width 67 height 26
type input "1.20"
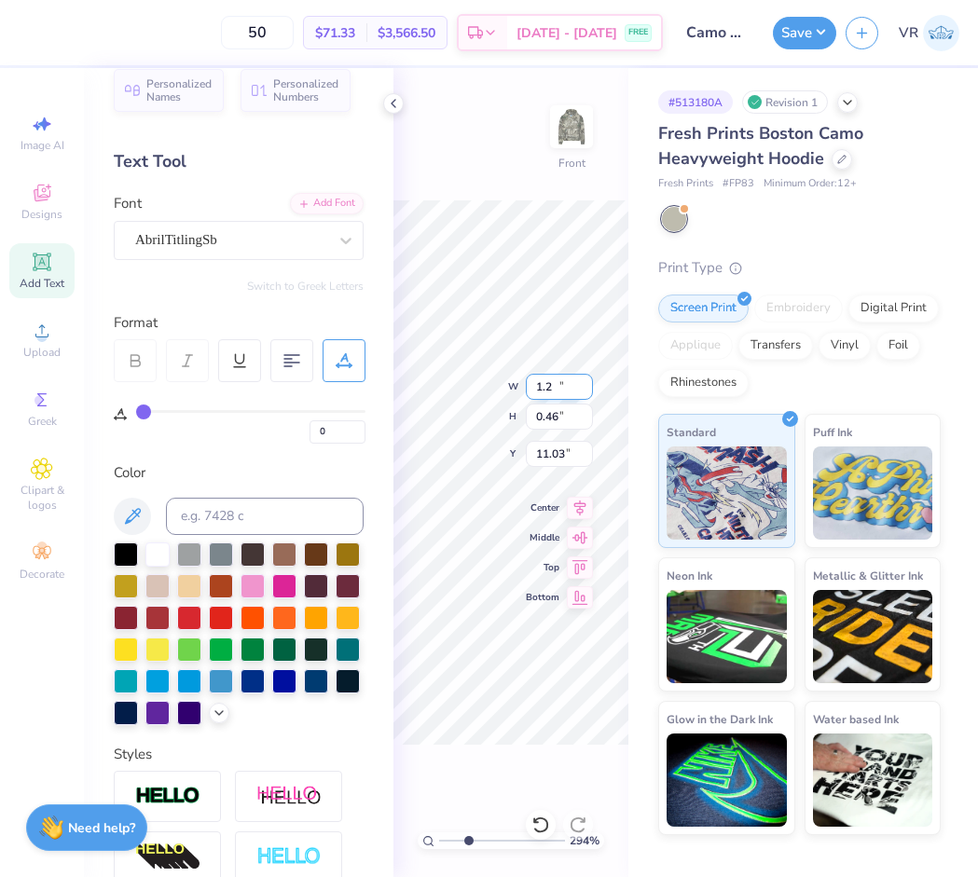
type input "0.46"
type input "11.03"
click at [392, 110] on icon at bounding box center [393, 103] width 15 height 15
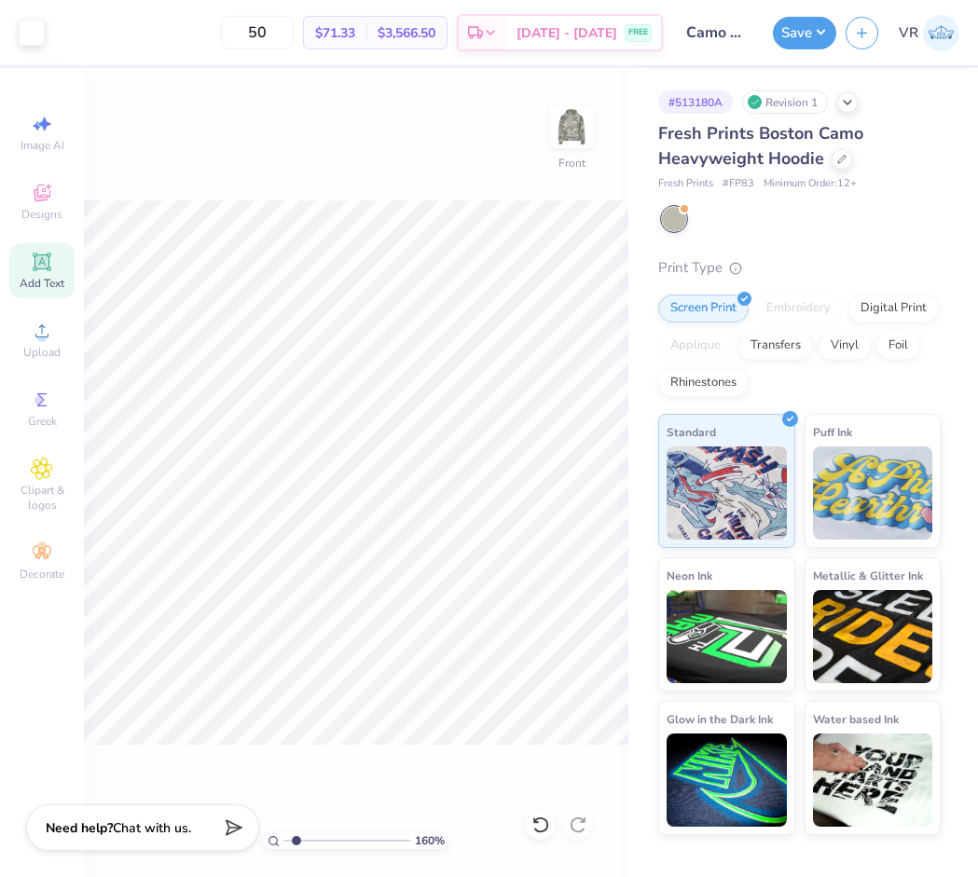
type input "1.6"
click at [296, 837] on input "range" at bounding box center [347, 840] width 126 height 17
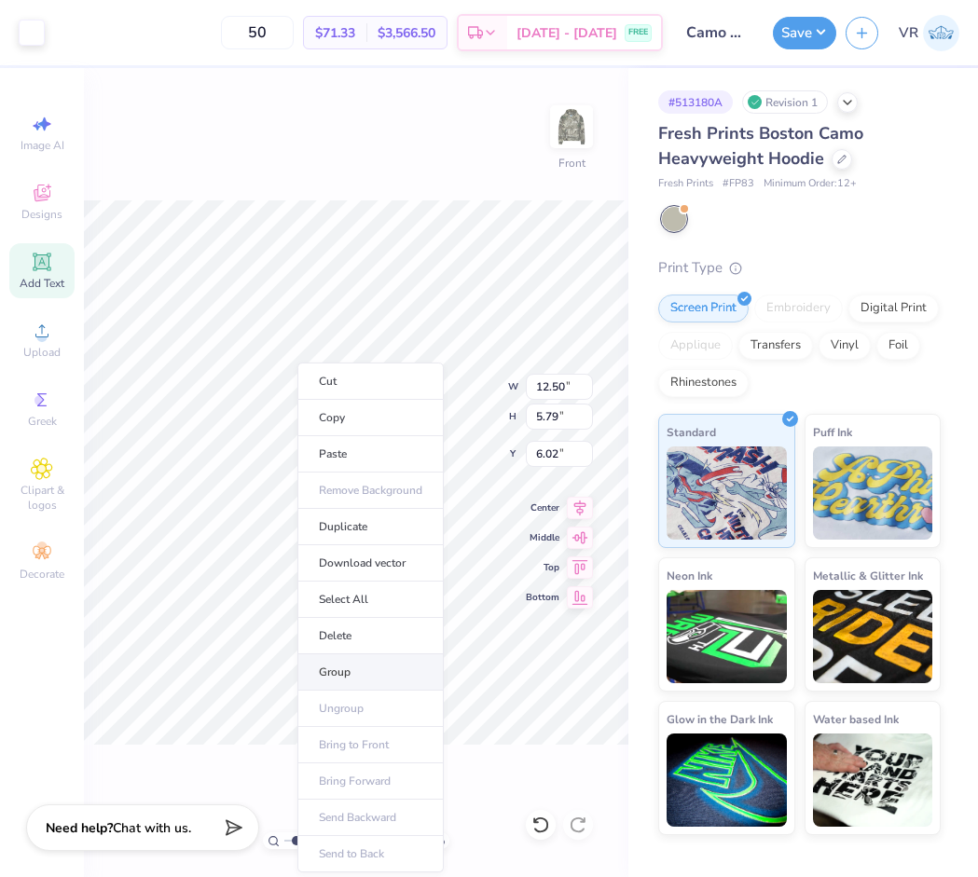
click at [361, 667] on li "Group" at bounding box center [370, 672] width 146 height 36
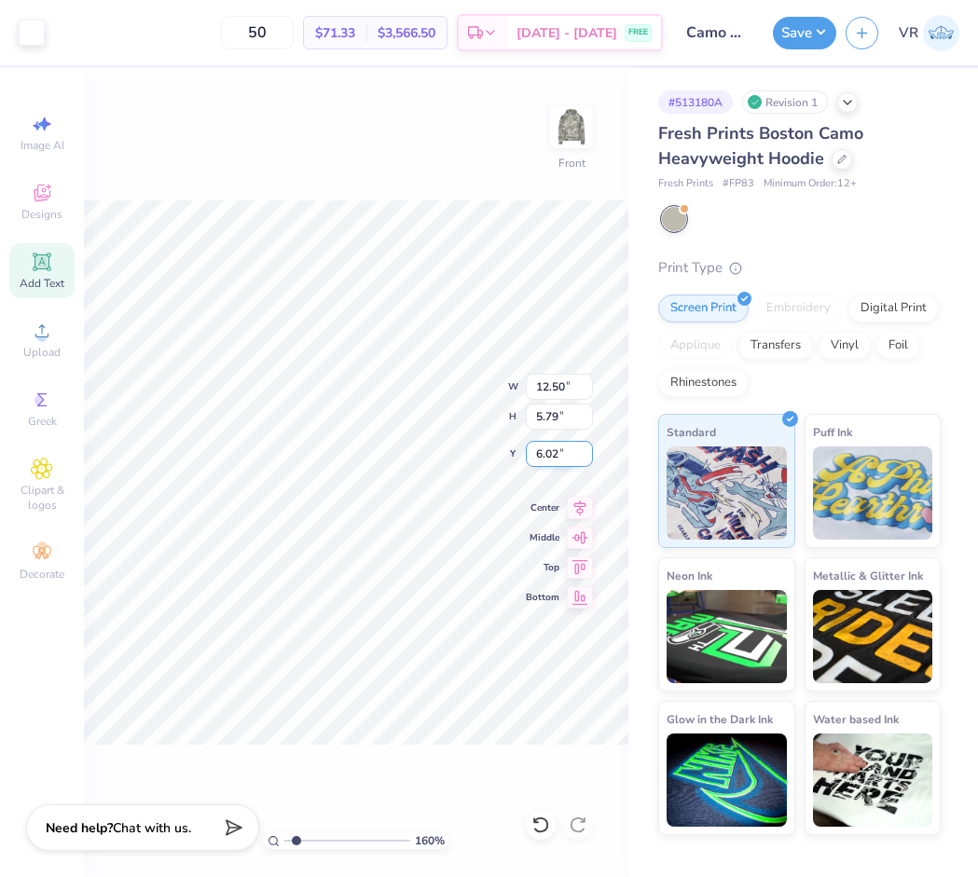
click at [541, 458] on input "6.02" at bounding box center [559, 454] width 67 height 26
type input "6.00"
drag, startPoint x: 292, startPoint y: 838, endPoint x: 227, endPoint y: 812, distance: 70.3
type input "1"
click at [284, 832] on input "range" at bounding box center [347, 840] width 126 height 17
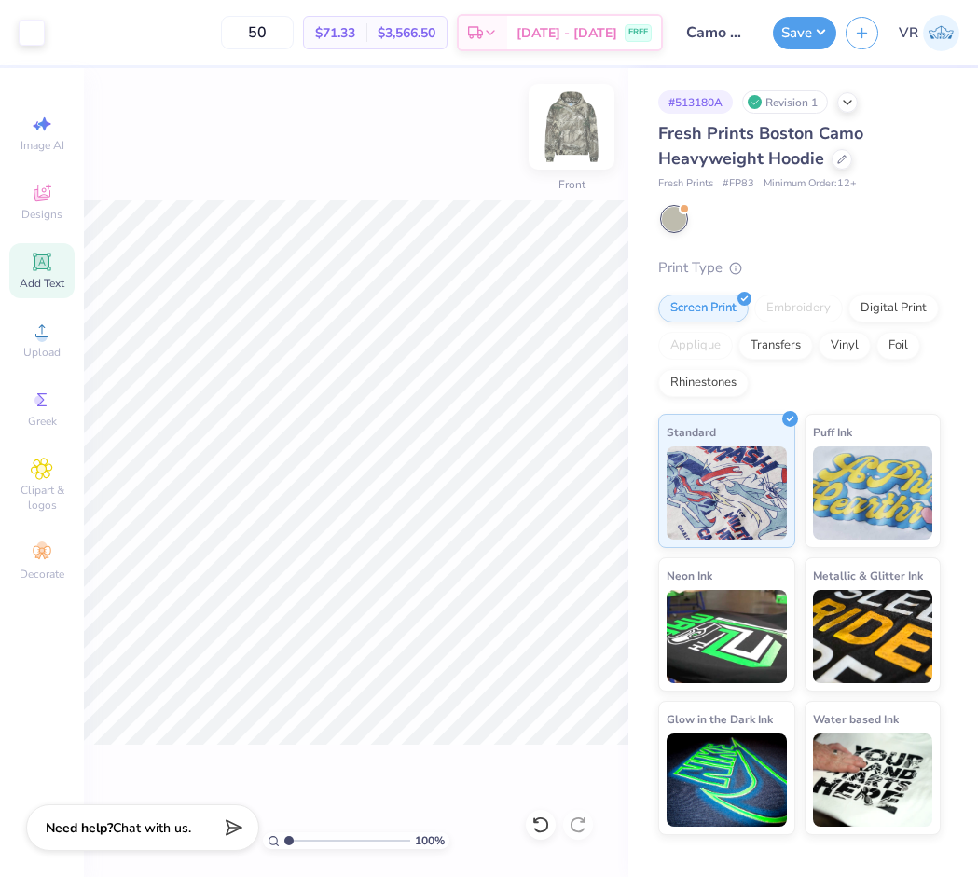
click at [583, 121] on img at bounding box center [571, 126] width 75 height 75
click at [50, 350] on span "Upload" at bounding box center [41, 352] width 37 height 15
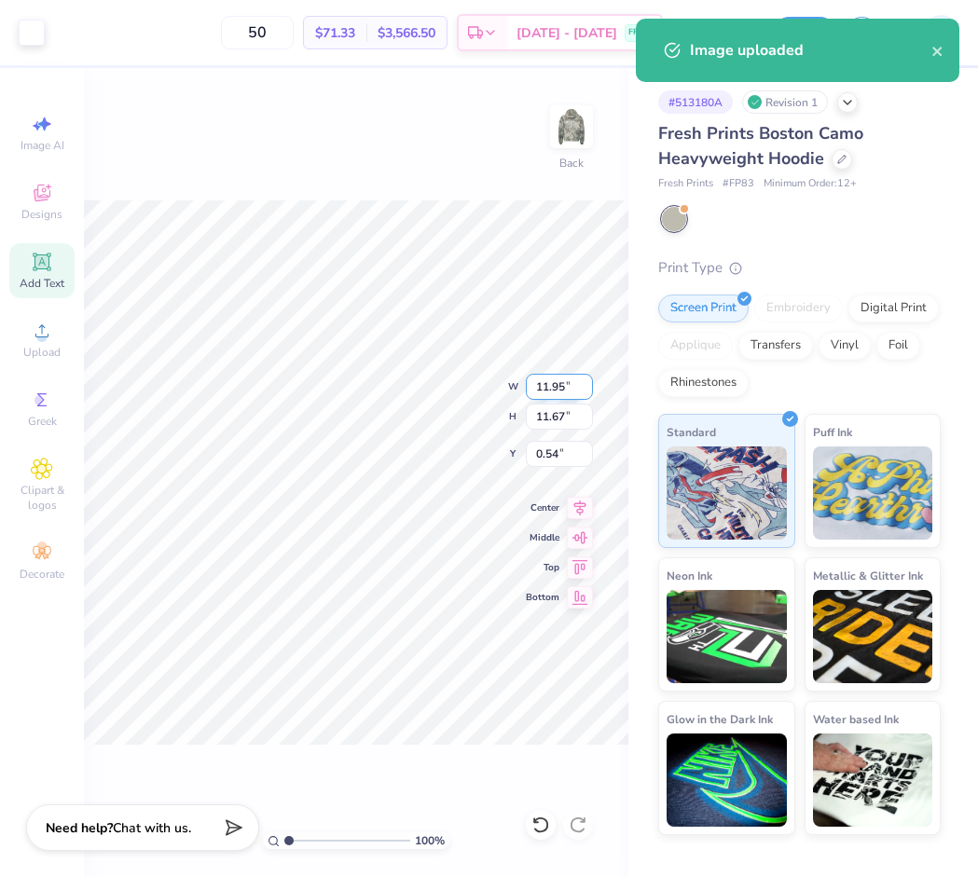
click at [553, 381] on input "11.95" at bounding box center [559, 387] width 67 height 26
type input "3.50"
type input "3.42"
type input "4.67"
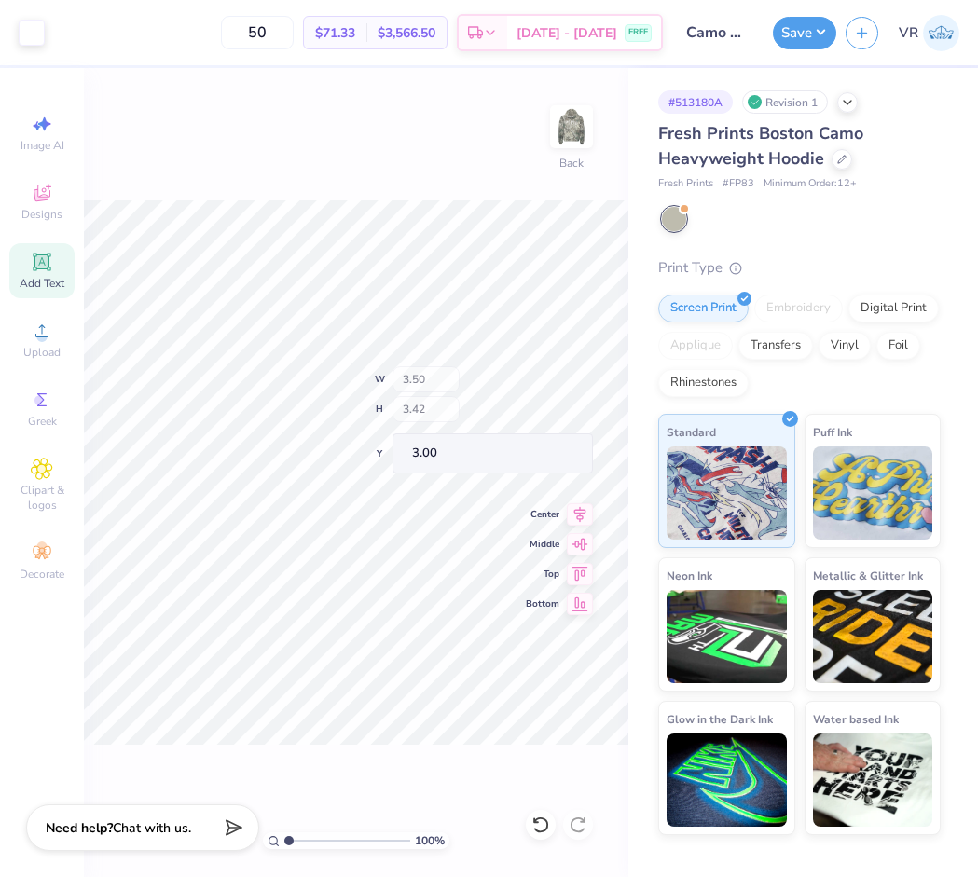
type input "3.00"
drag, startPoint x: 288, startPoint y: 837, endPoint x: 378, endPoint y: 772, distance: 111.5
click at [341, 832] on input "range" at bounding box center [347, 840] width 126 height 17
click at [68, 667] on div "Art colors 50 $71.33 Per Item $3,566.50 Total Est. Delivery Sep 14 - 17 FREE De…" at bounding box center [489, 438] width 978 height 877
drag, startPoint x: 336, startPoint y: 846, endPoint x: 183, endPoint y: 820, distance: 154.9
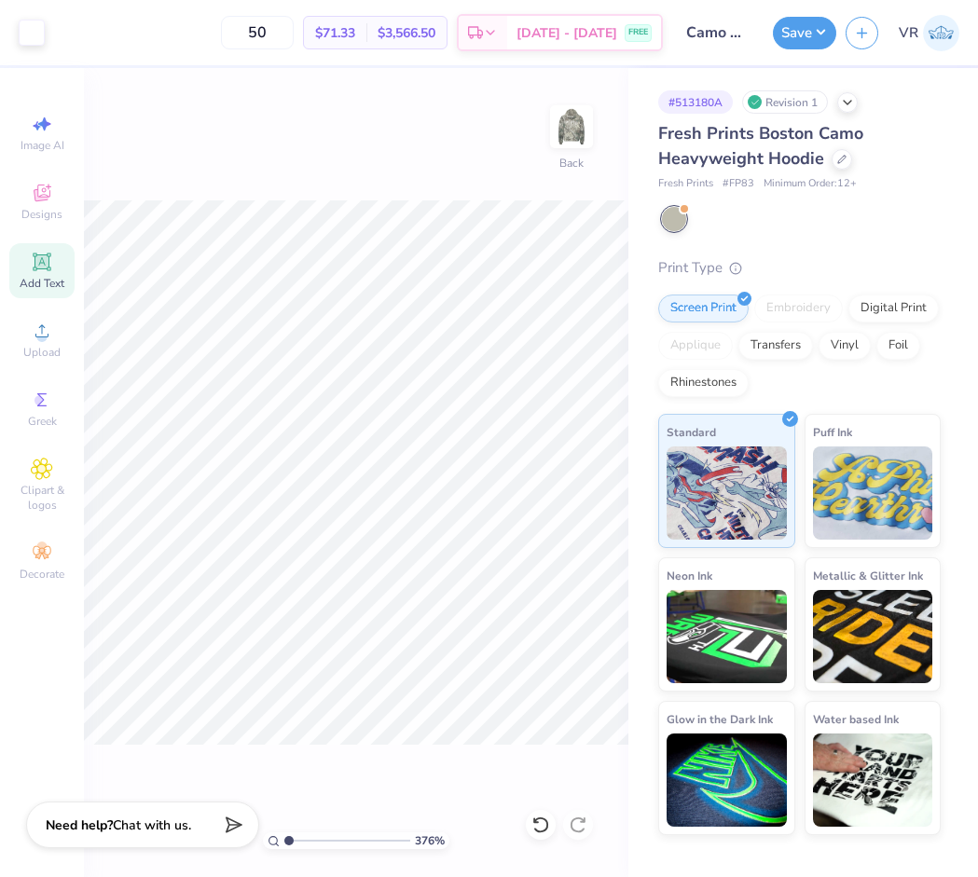
click at [284, 832] on input "range" at bounding box center [347, 840] width 126 height 17
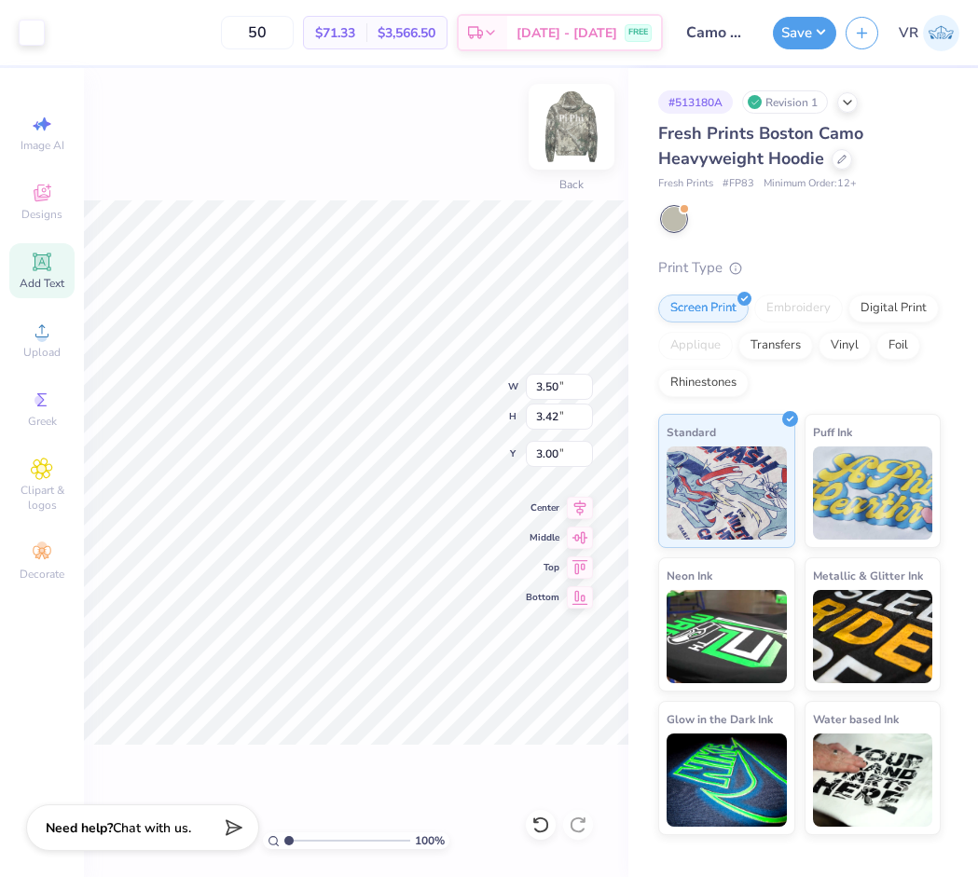
click at [580, 113] on img at bounding box center [571, 126] width 75 height 75
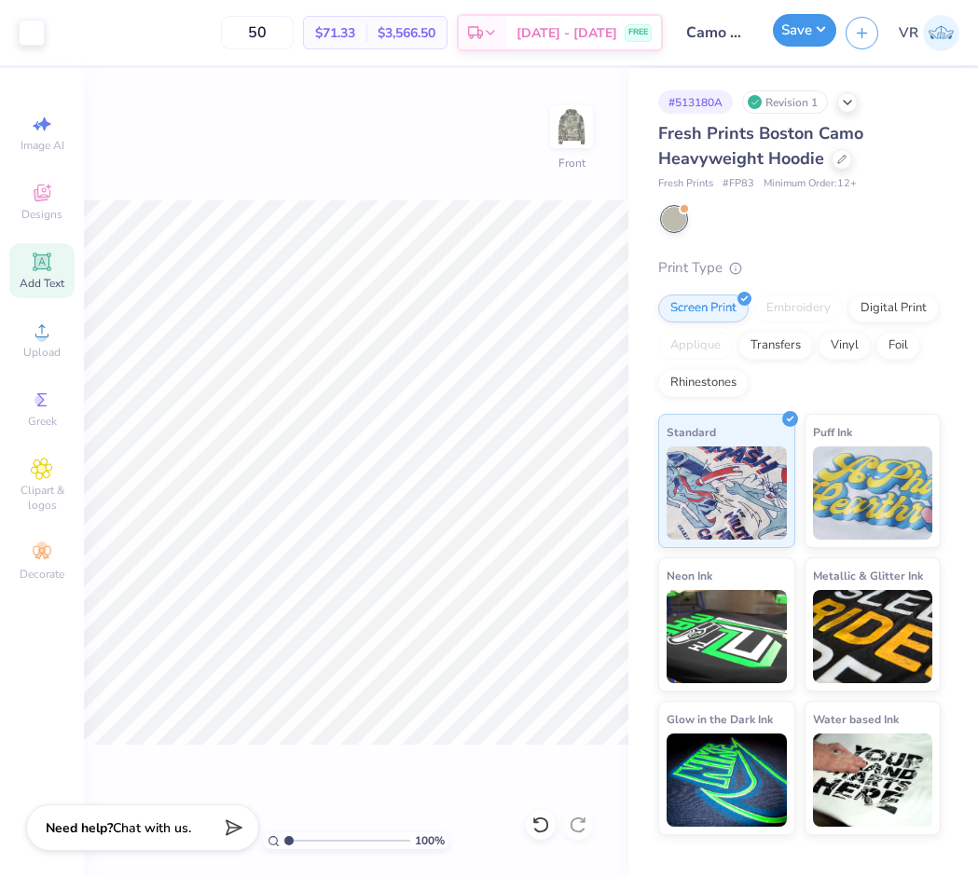
click at [780, 35] on button "Save" at bounding box center [804, 30] width 63 height 33
type input "1"
drag, startPoint x: 298, startPoint y: 838, endPoint x: 212, endPoint y: 812, distance: 90.5
click at [284, 832] on input "range" at bounding box center [347, 840] width 126 height 17
click at [793, 36] on button "Save" at bounding box center [804, 30] width 63 height 33
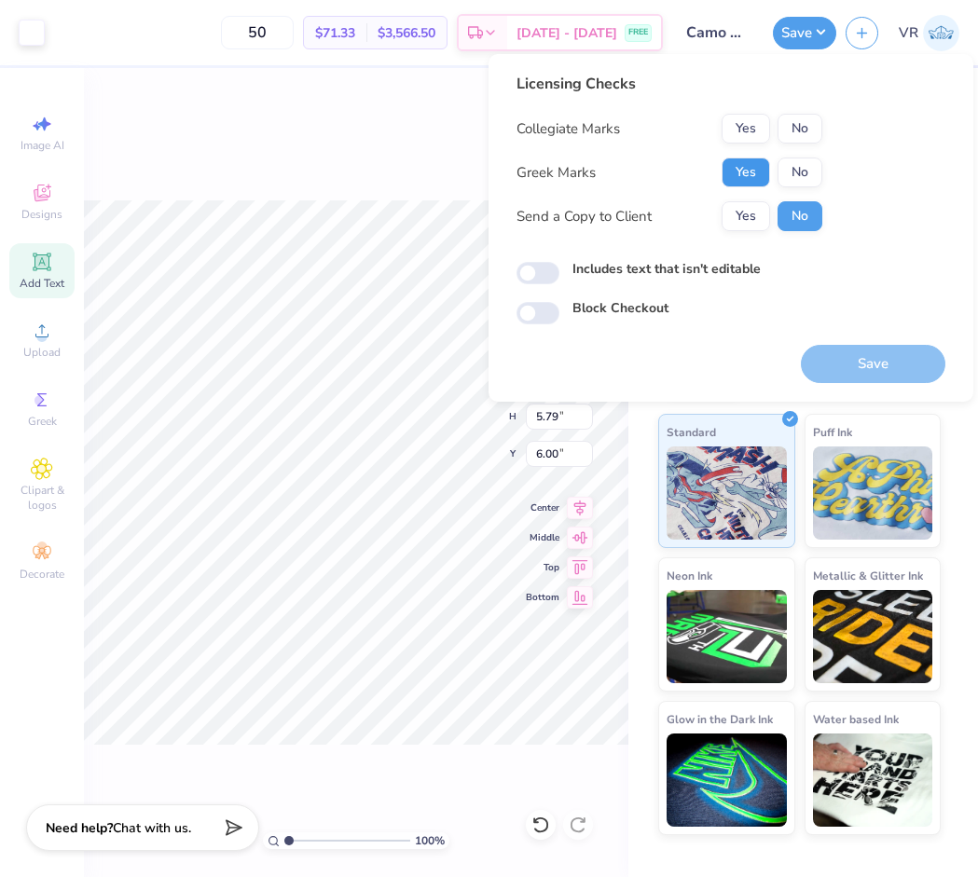
click at [750, 163] on button "Yes" at bounding box center [746, 173] width 48 height 30
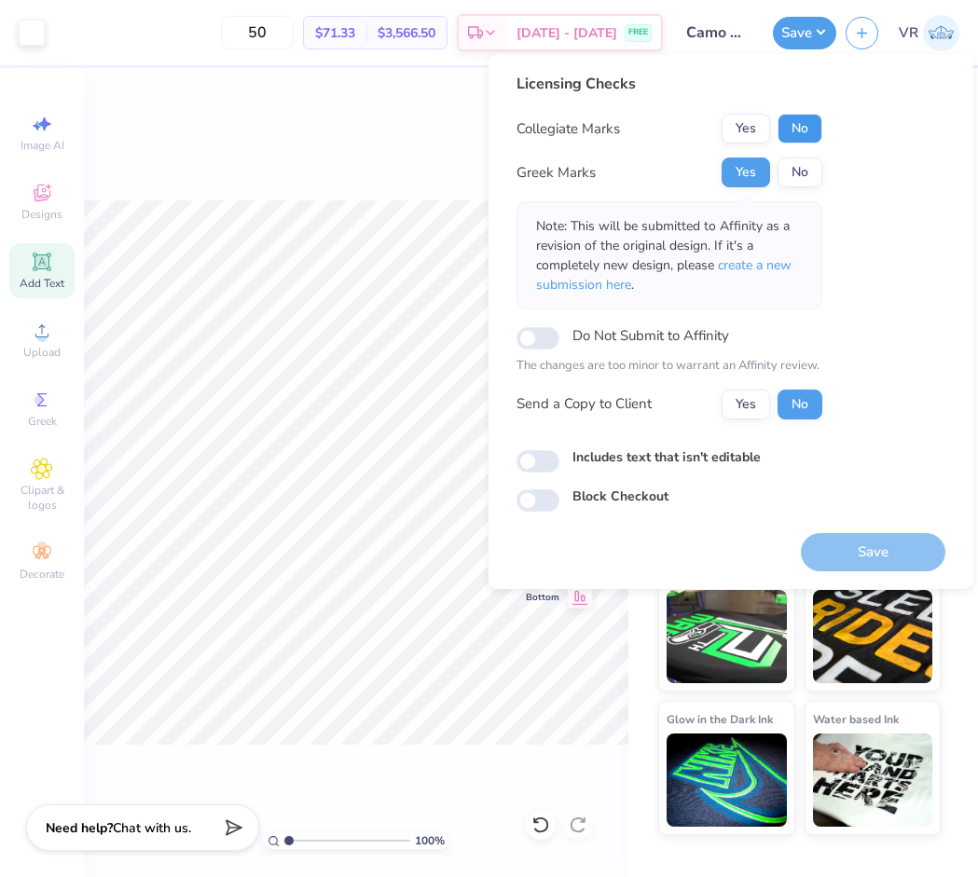
click at [797, 132] on button "No" at bounding box center [799, 129] width 45 height 30
click at [834, 541] on button "Save" at bounding box center [873, 552] width 144 height 38
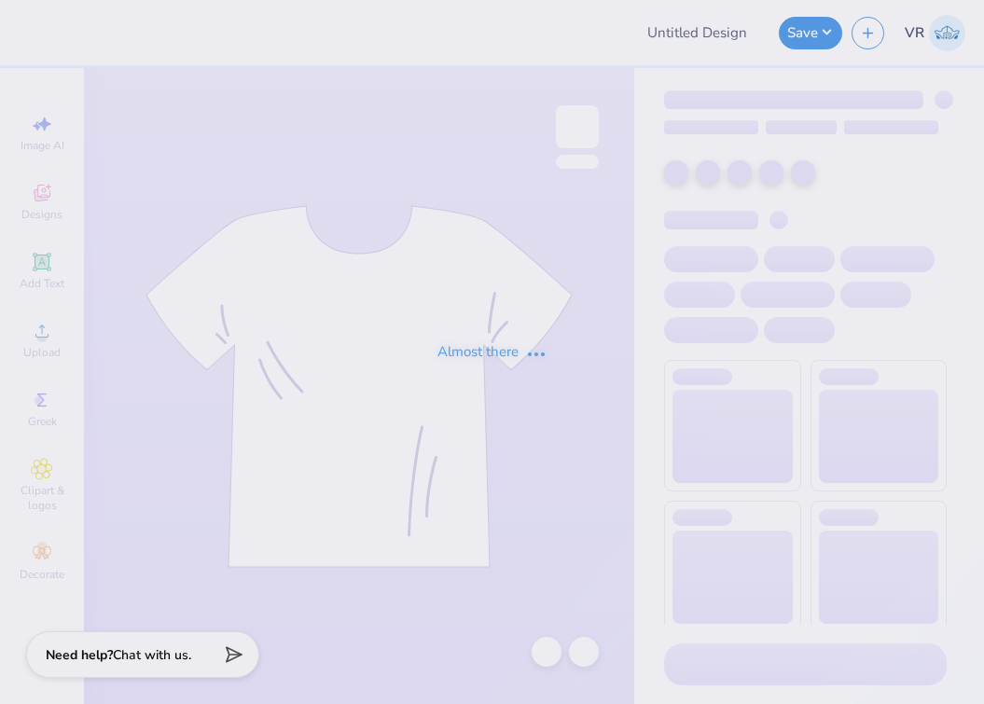
type input "aphi phifa!"
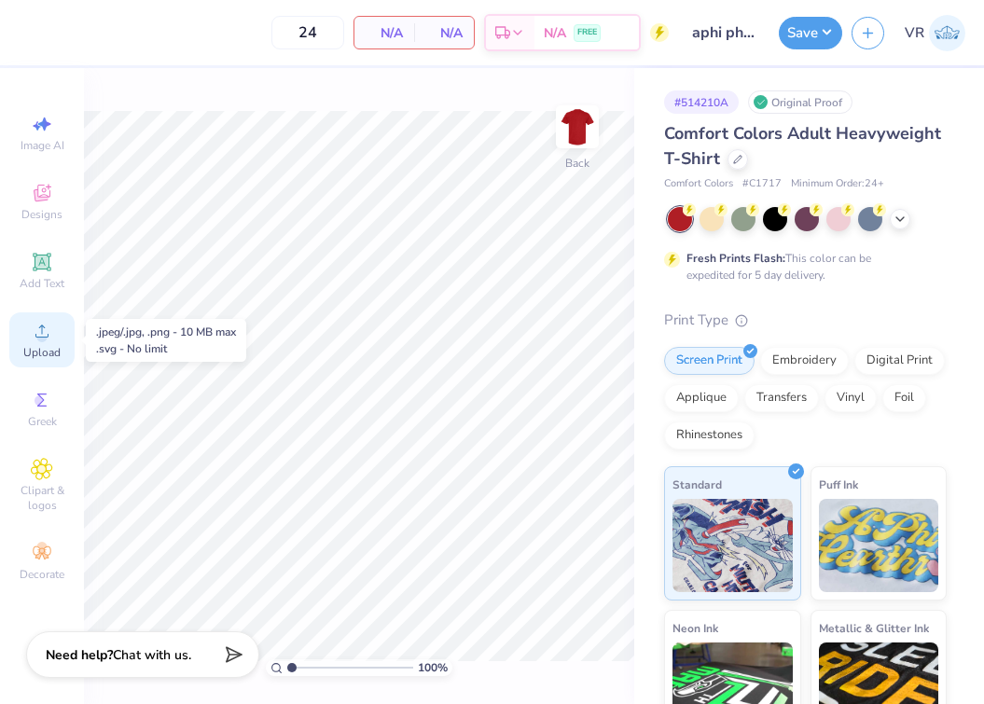
click at [32, 327] on icon at bounding box center [42, 331] width 22 height 22
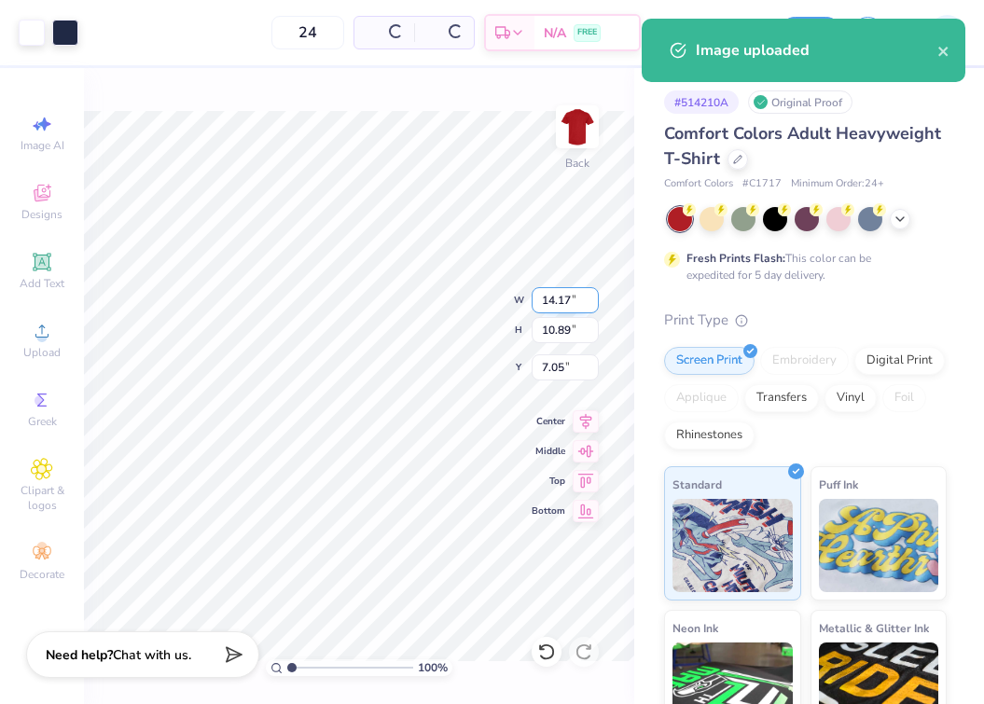
click at [557, 297] on input "14.17" at bounding box center [564, 300] width 67 height 26
type input "12.00"
type input "9.22"
click at [552, 378] on input "7.89" at bounding box center [564, 367] width 67 height 26
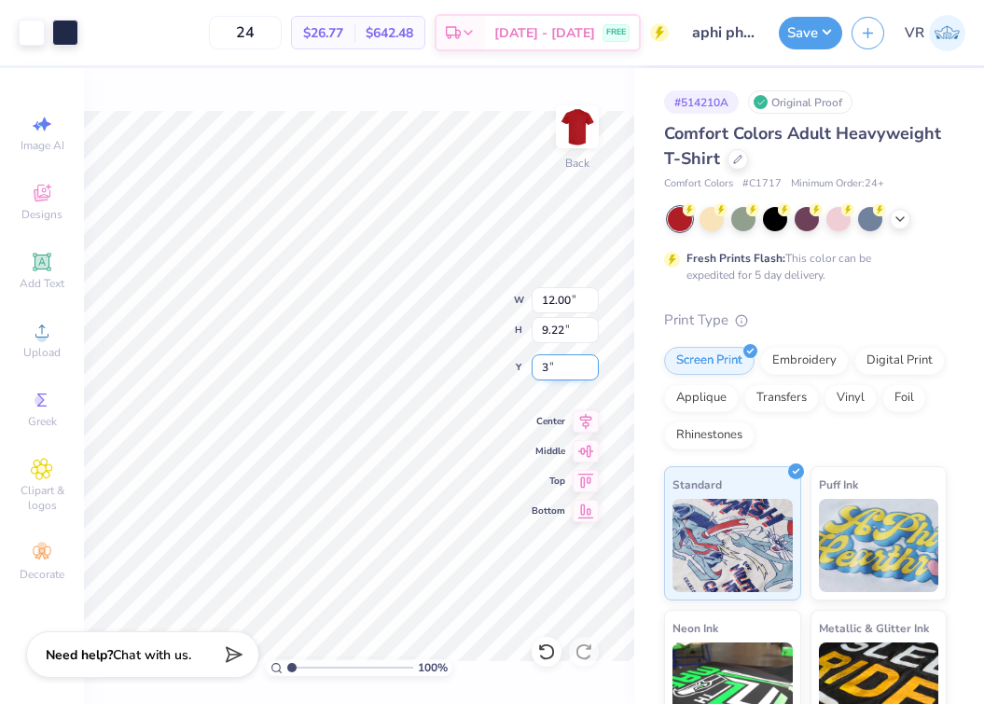
type input "3.00"
click at [554, 308] on input "12.00" at bounding box center [564, 300] width 67 height 26
type input "11.50"
type input "8.84"
type input "3.19"
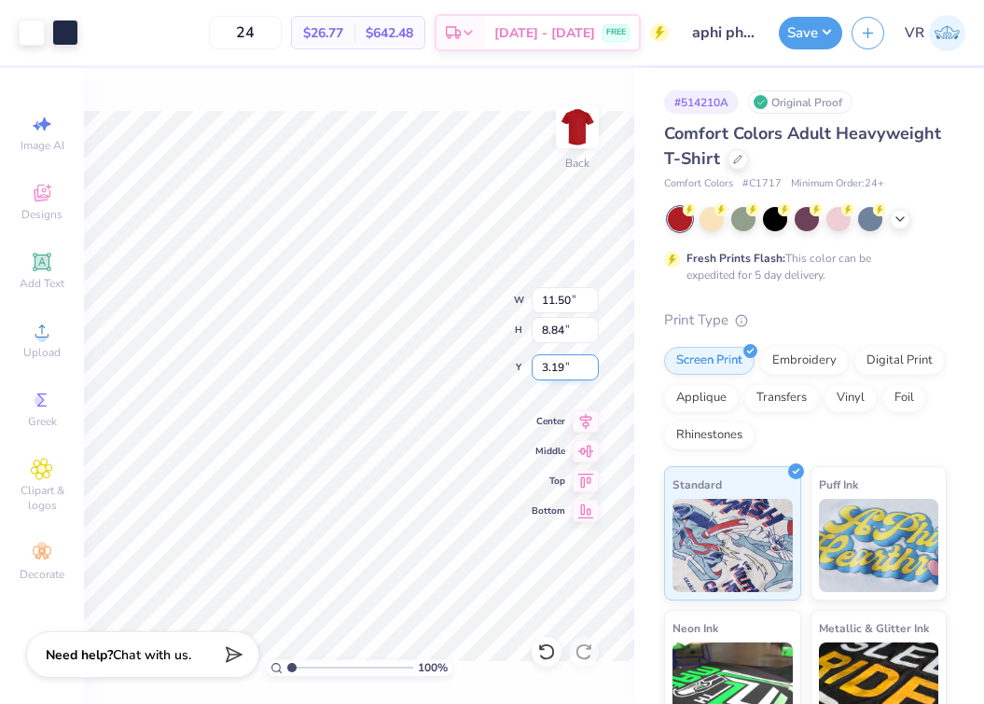
click at [554, 376] on input "3.19" at bounding box center [564, 367] width 67 height 26
type input "3.00"
click at [776, 33] on div "Art colors 24 $26.77 Per Item $642.48 Total Est. Delivery Sep 14 - 17 FREE Desi…" at bounding box center [492, 32] width 984 height 65
click at [790, 26] on button "Save" at bounding box center [809, 30] width 63 height 33
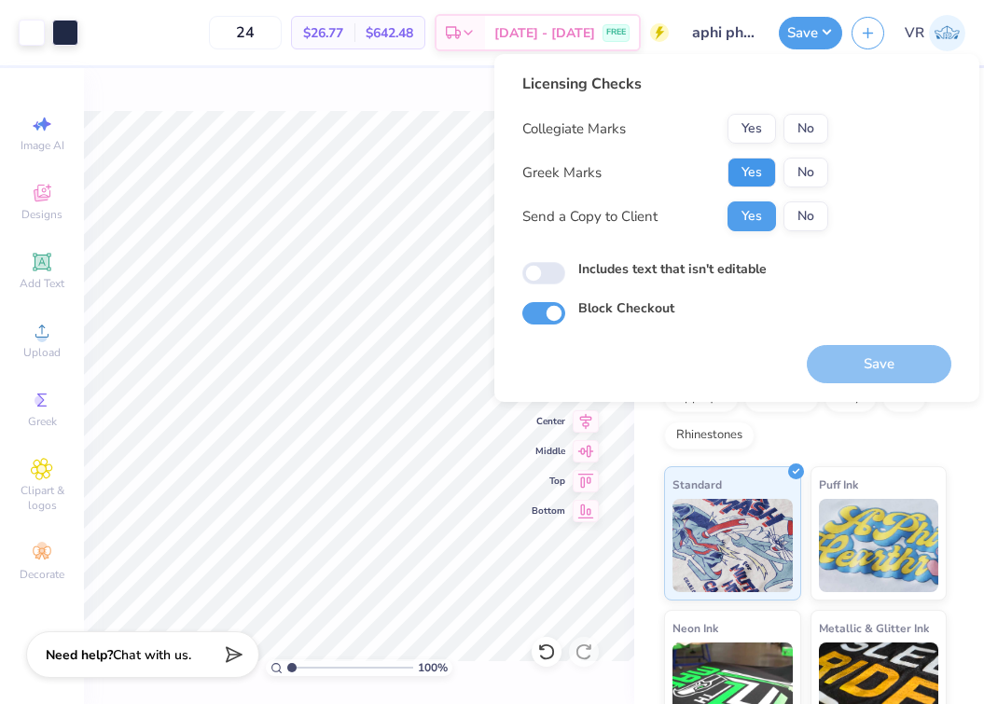
click at [730, 174] on button "Yes" at bounding box center [751, 173] width 48 height 30
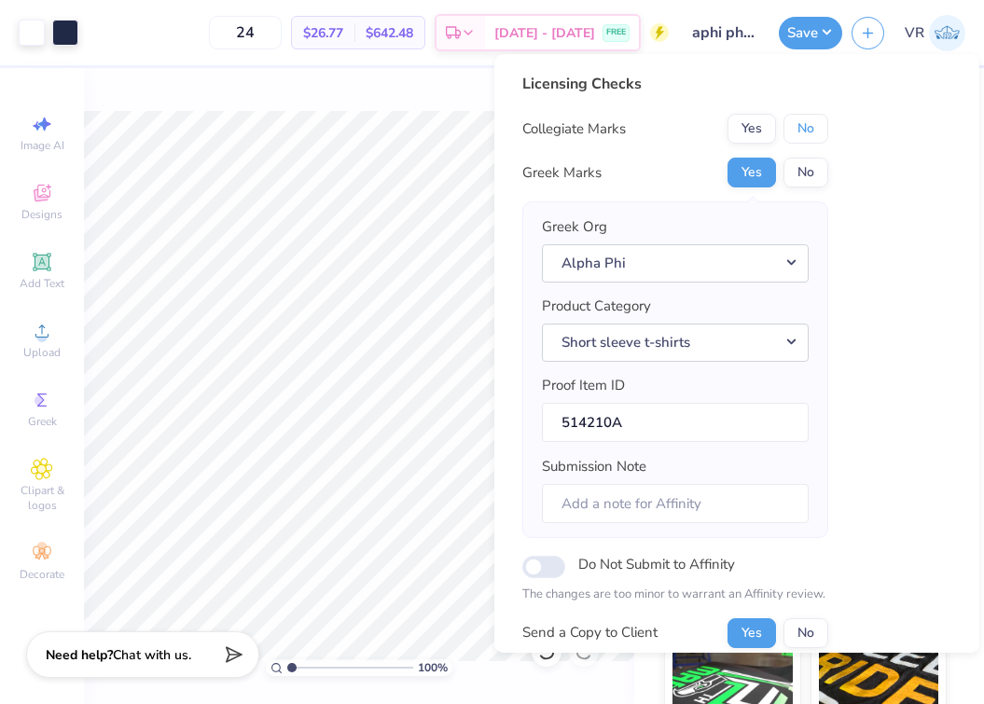
click at [805, 121] on button "No" at bounding box center [805, 129] width 45 height 30
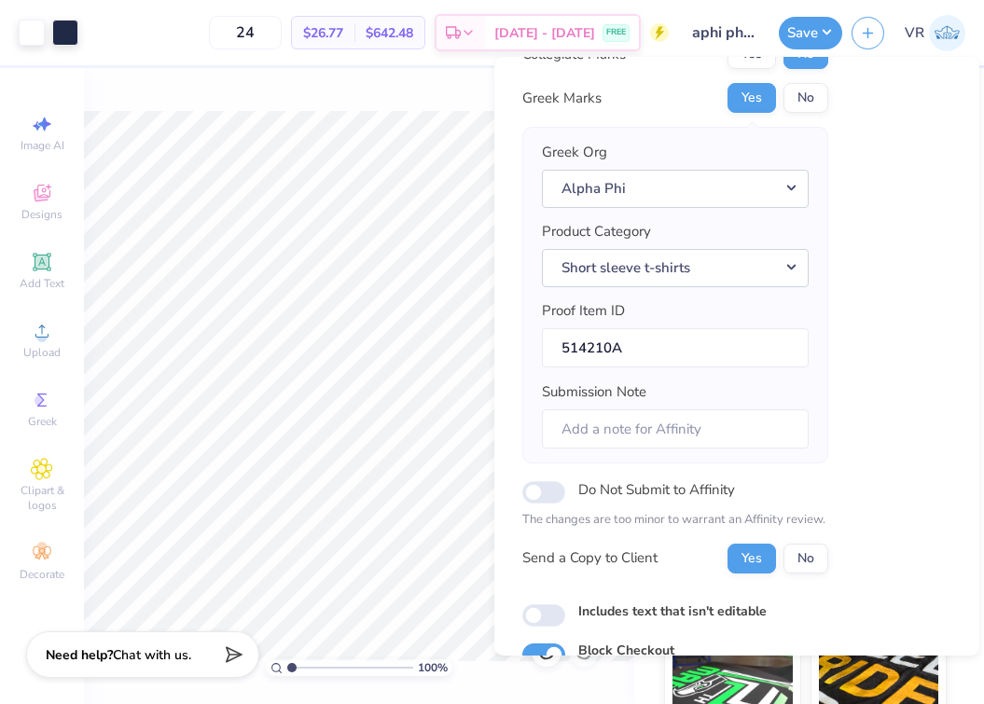
scroll to position [93, 0]
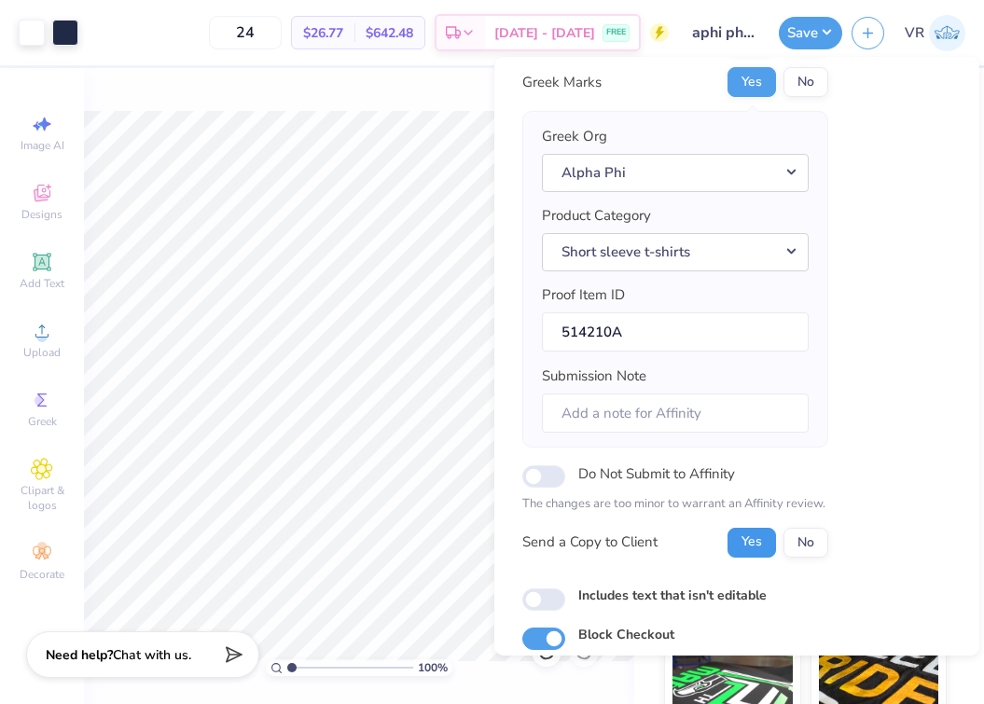
click at [754, 550] on button "Yes" at bounding box center [751, 543] width 48 height 30
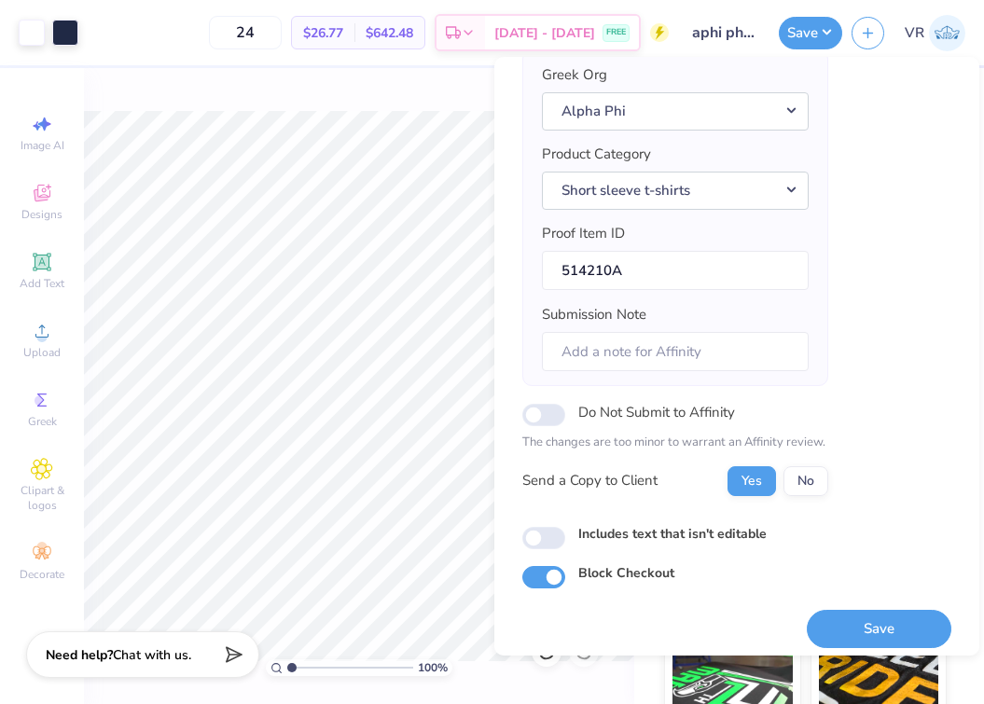
scroll to position [165, 0]
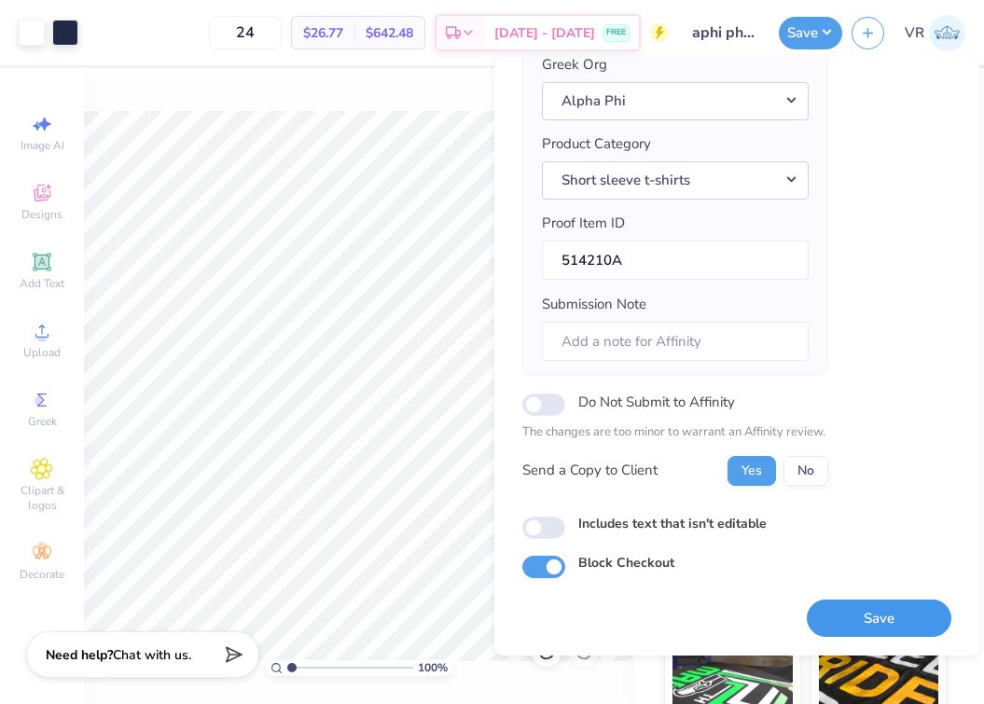
click at [842, 617] on button "Save" at bounding box center [878, 618] width 144 height 38
